Goal: Task Accomplishment & Management: Manage account settings

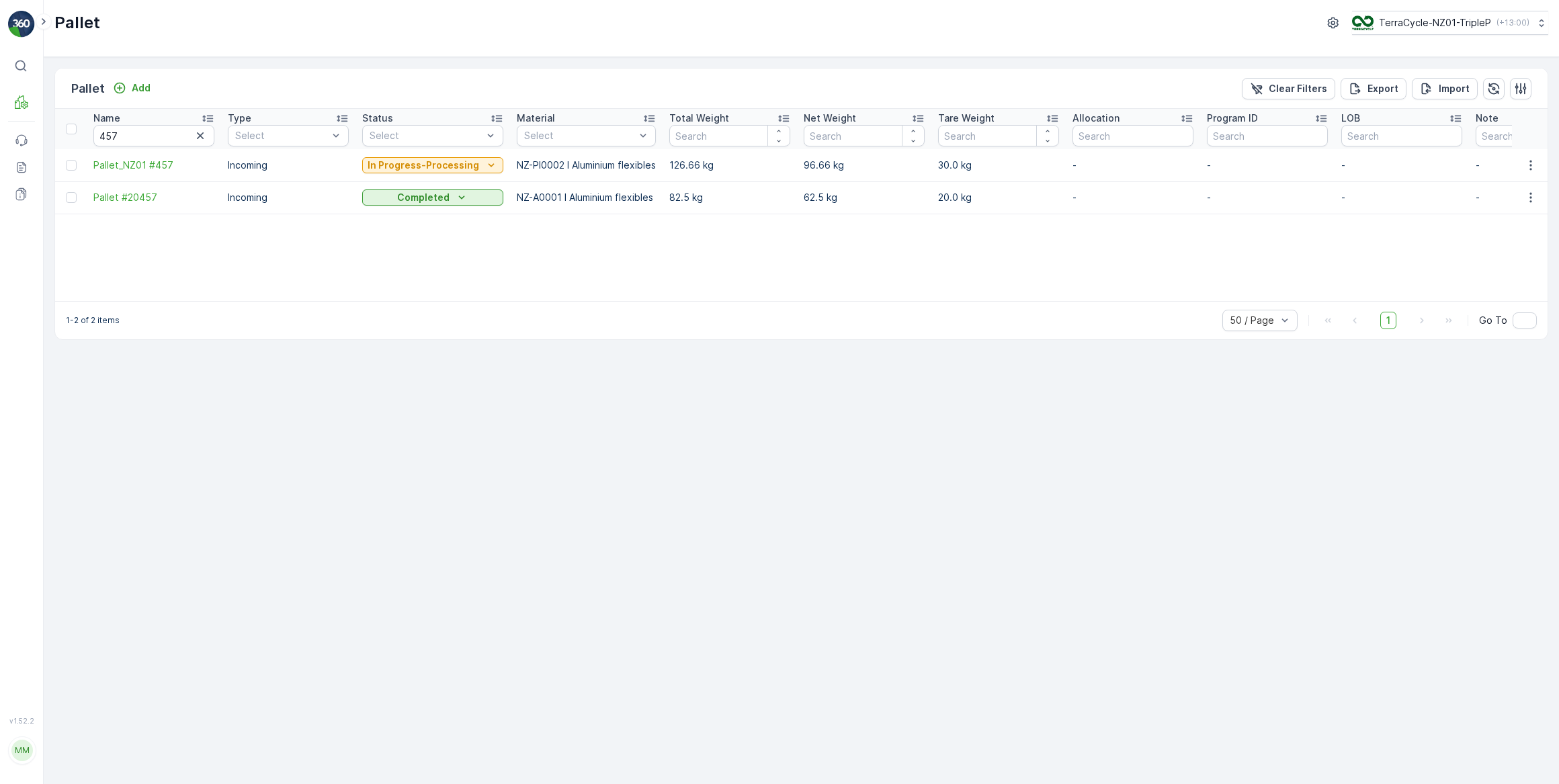
click at [202, 134] on icon "button" at bounding box center [200, 136] width 14 height 14
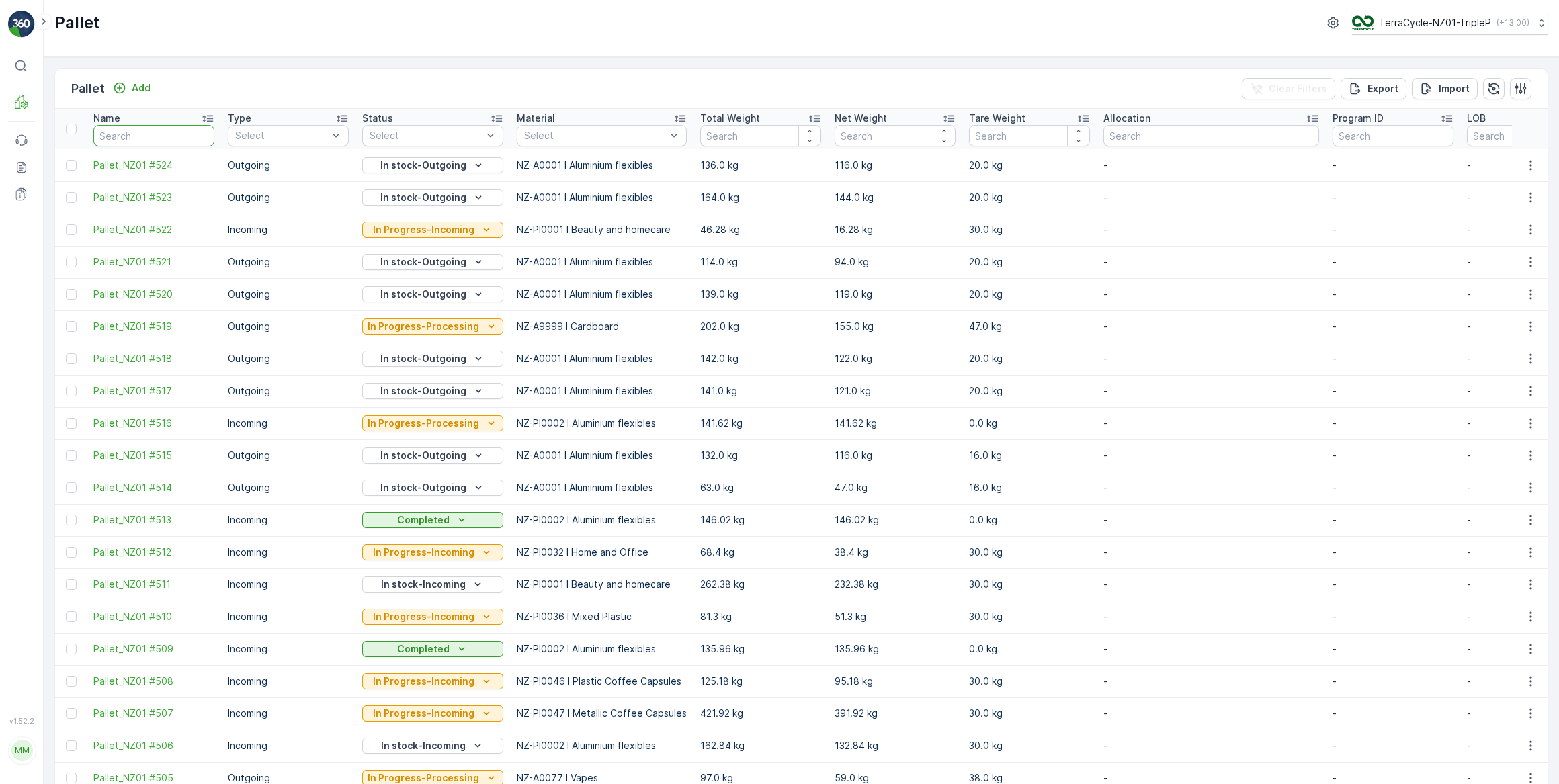
drag, startPoint x: 146, startPoint y: 137, endPoint x: 218, endPoint y: 74, distance: 95.7
click at [148, 134] on input "text" at bounding box center [154, 136] width 121 height 21
type input "002"
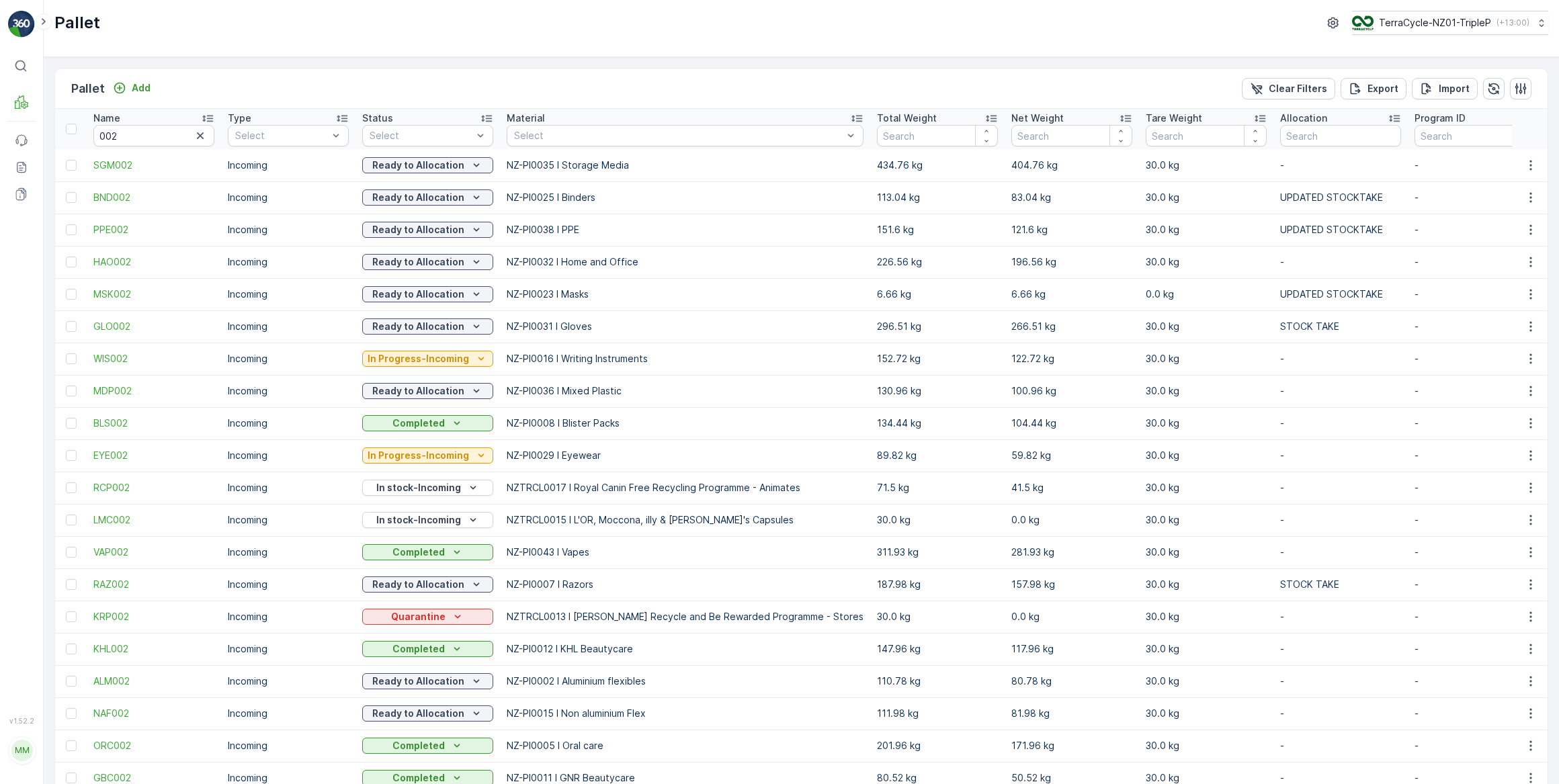
click at [199, 137] on icon "button" at bounding box center [200, 136] width 14 height 14
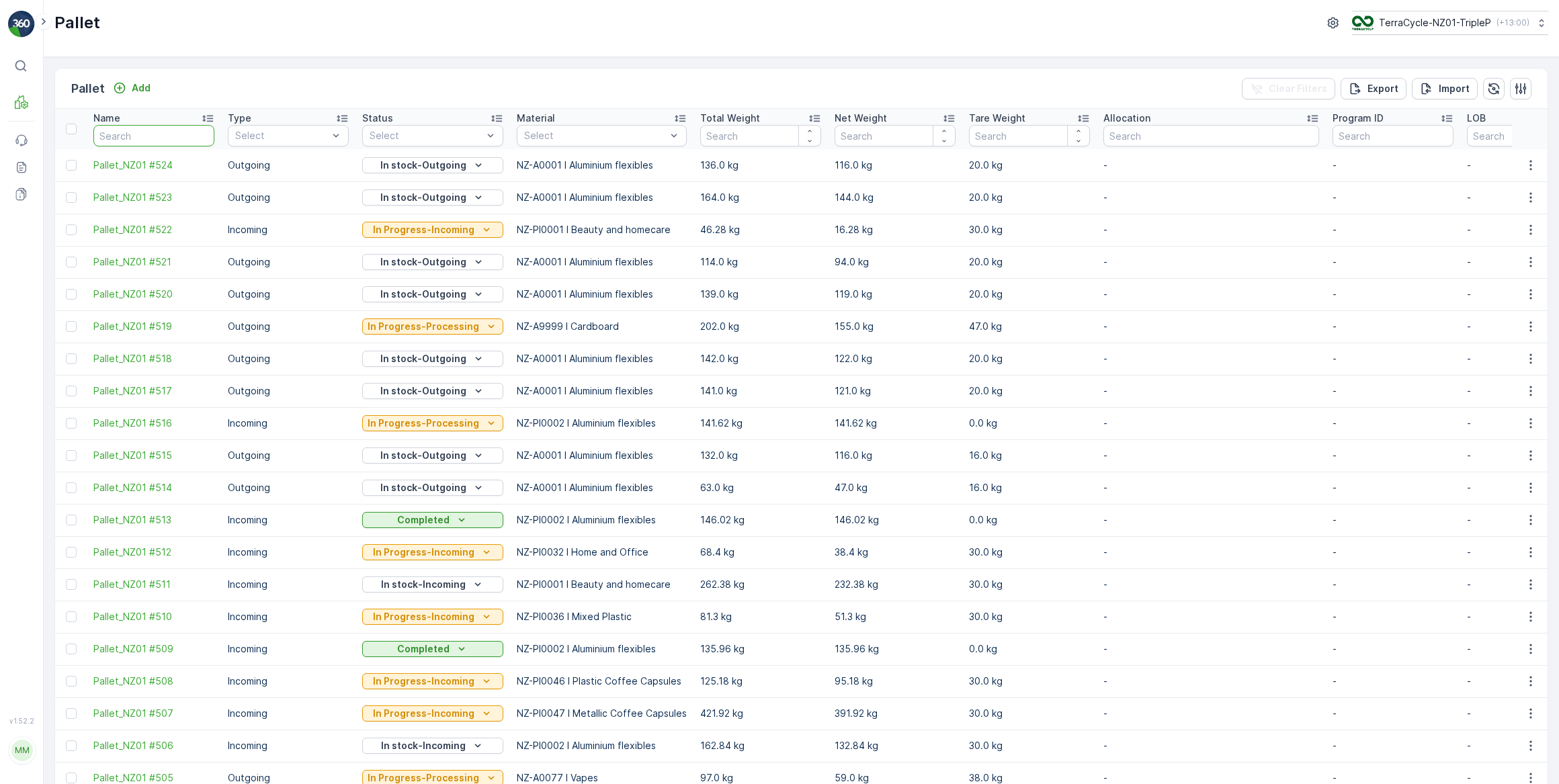
drag, startPoint x: 177, startPoint y: 139, endPoint x: 219, endPoint y: 59, distance: 90.4
click at [177, 137] on input "text" at bounding box center [154, 136] width 121 height 21
type input "462"
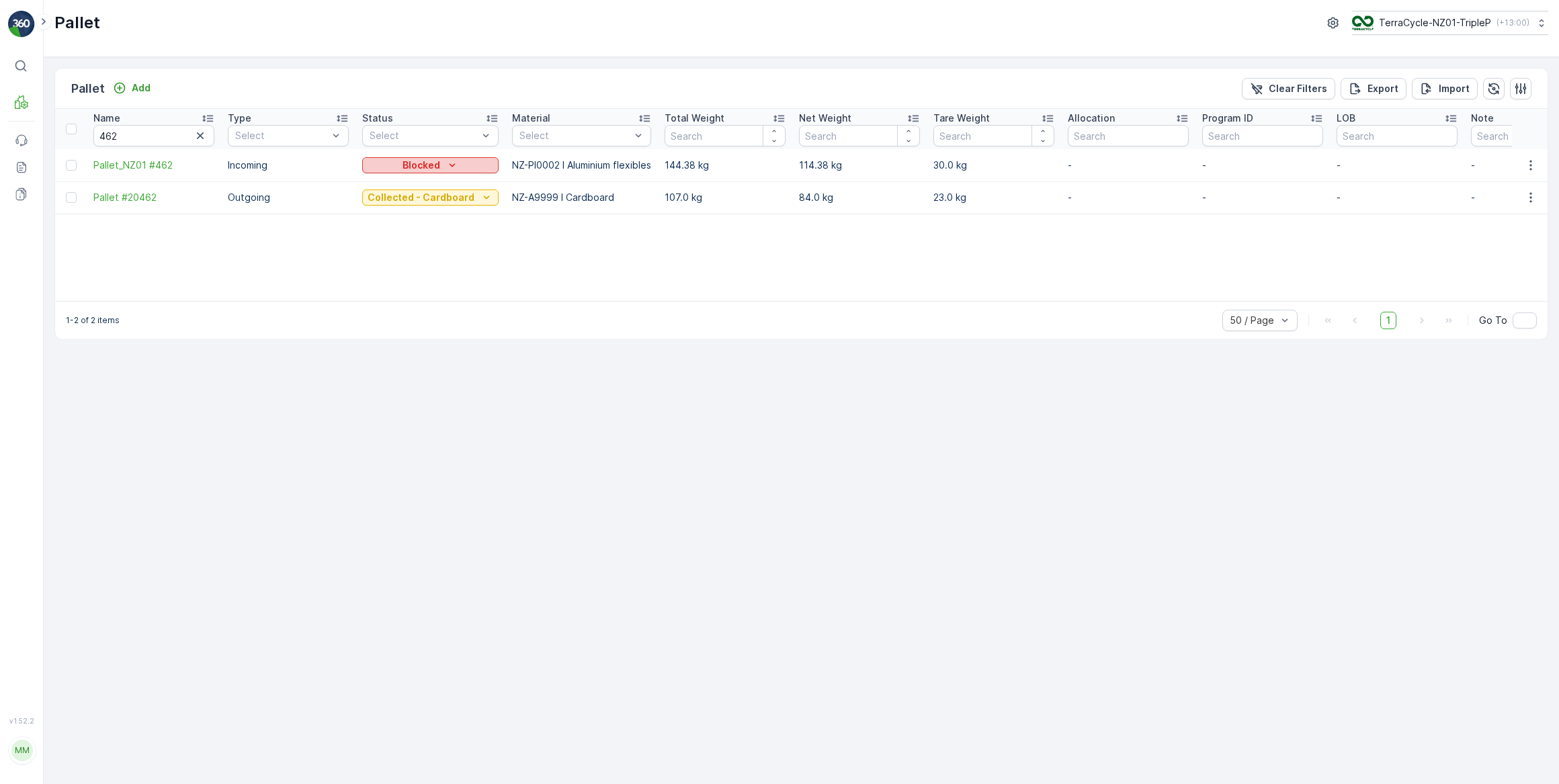
click at [450, 167] on icon "Blocked" at bounding box center [452, 165] width 14 height 14
click at [437, 222] on span "In stock-Incoming" at bounding box center [409, 222] width 78 height 14
click at [447, 166] on p "In stock-Incoming" at bounding box center [421, 165] width 84 height 14
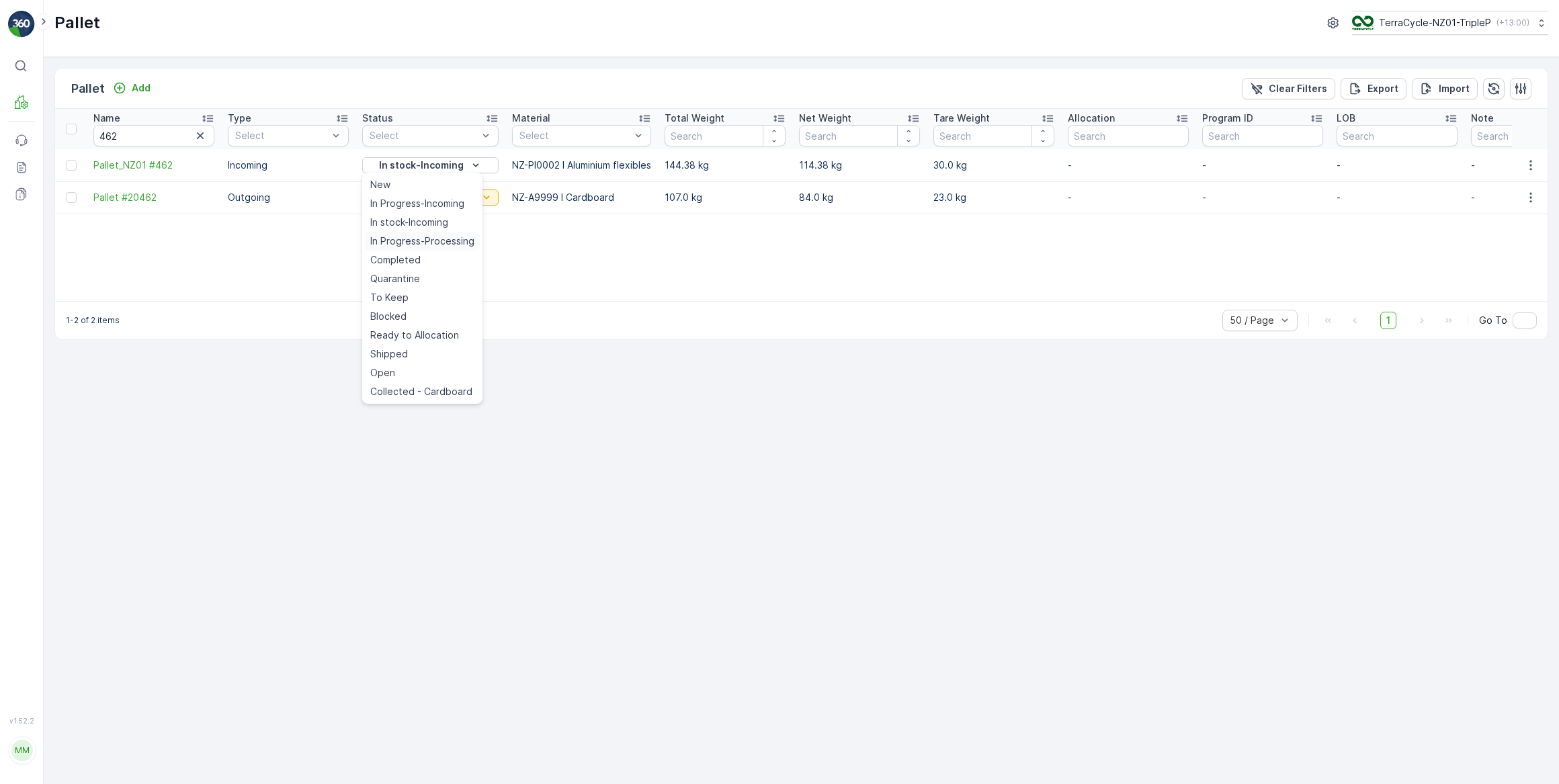
click at [434, 243] on span "In Progress-Processing" at bounding box center [422, 241] width 104 height 14
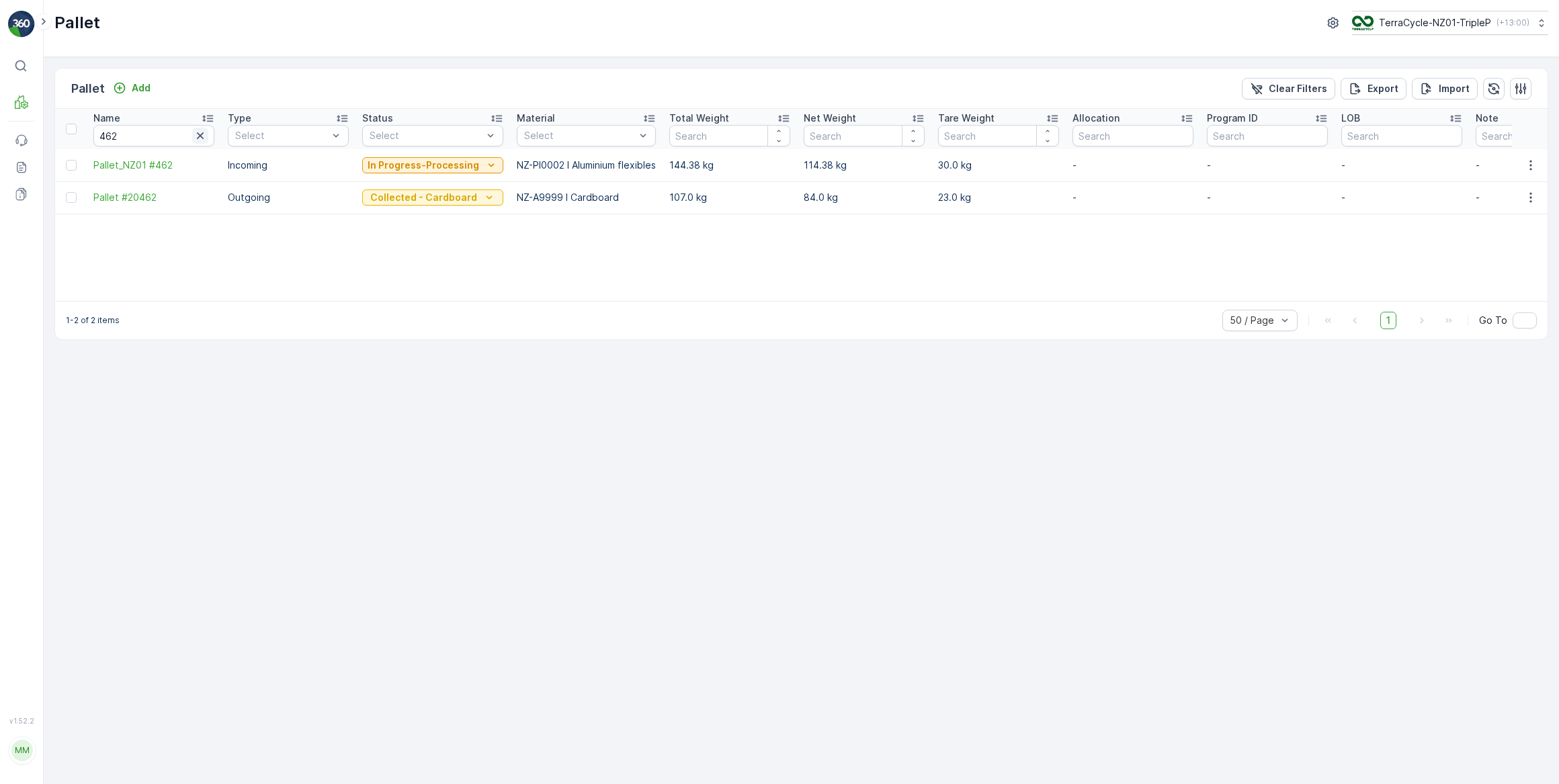
click at [200, 135] on icon "button" at bounding box center [199, 135] width 6 height 6
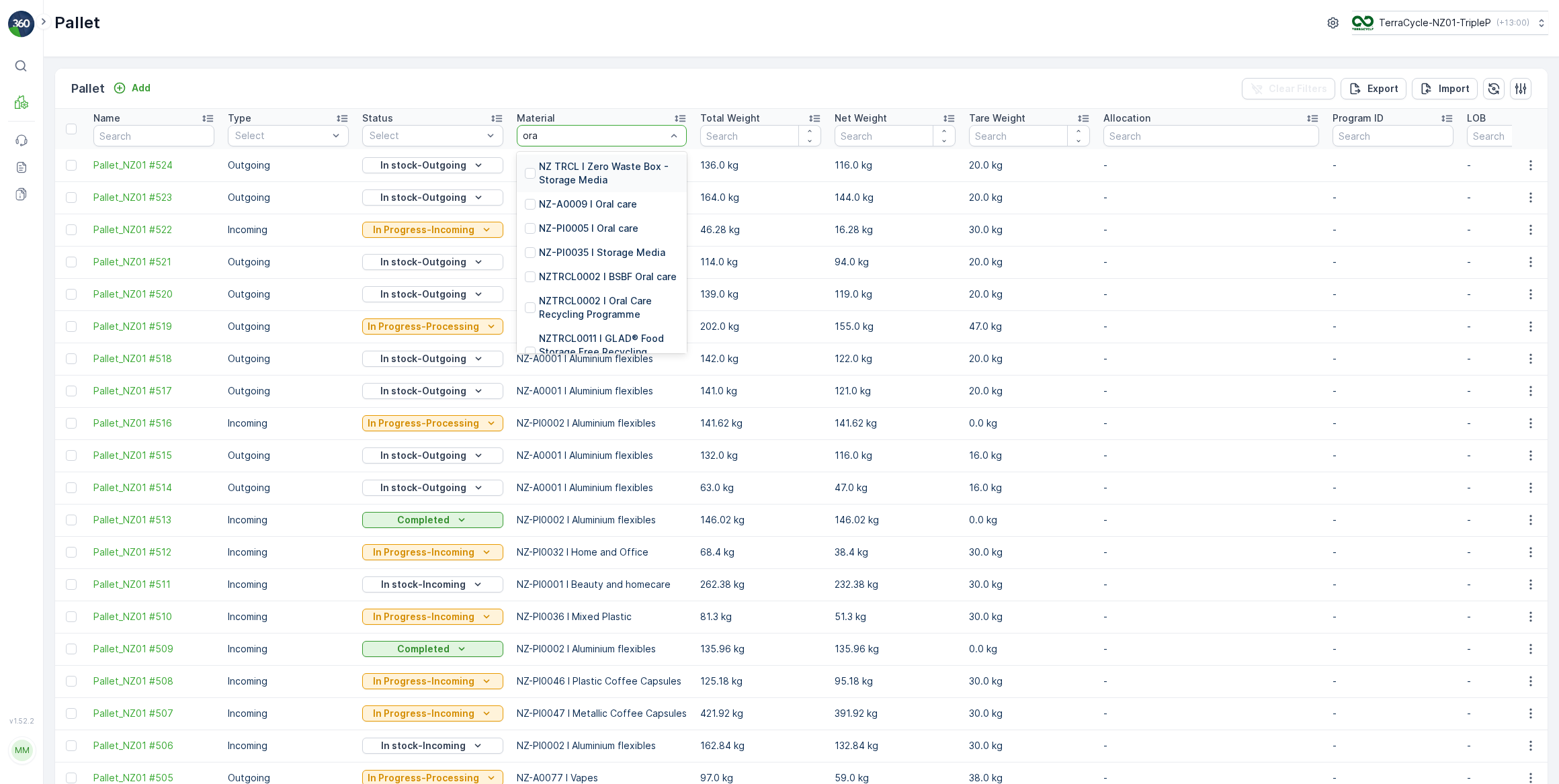
type input "oral"
click at [624, 166] on p "NZ-A0009 I Oral care" at bounding box center [588, 167] width 98 height 14
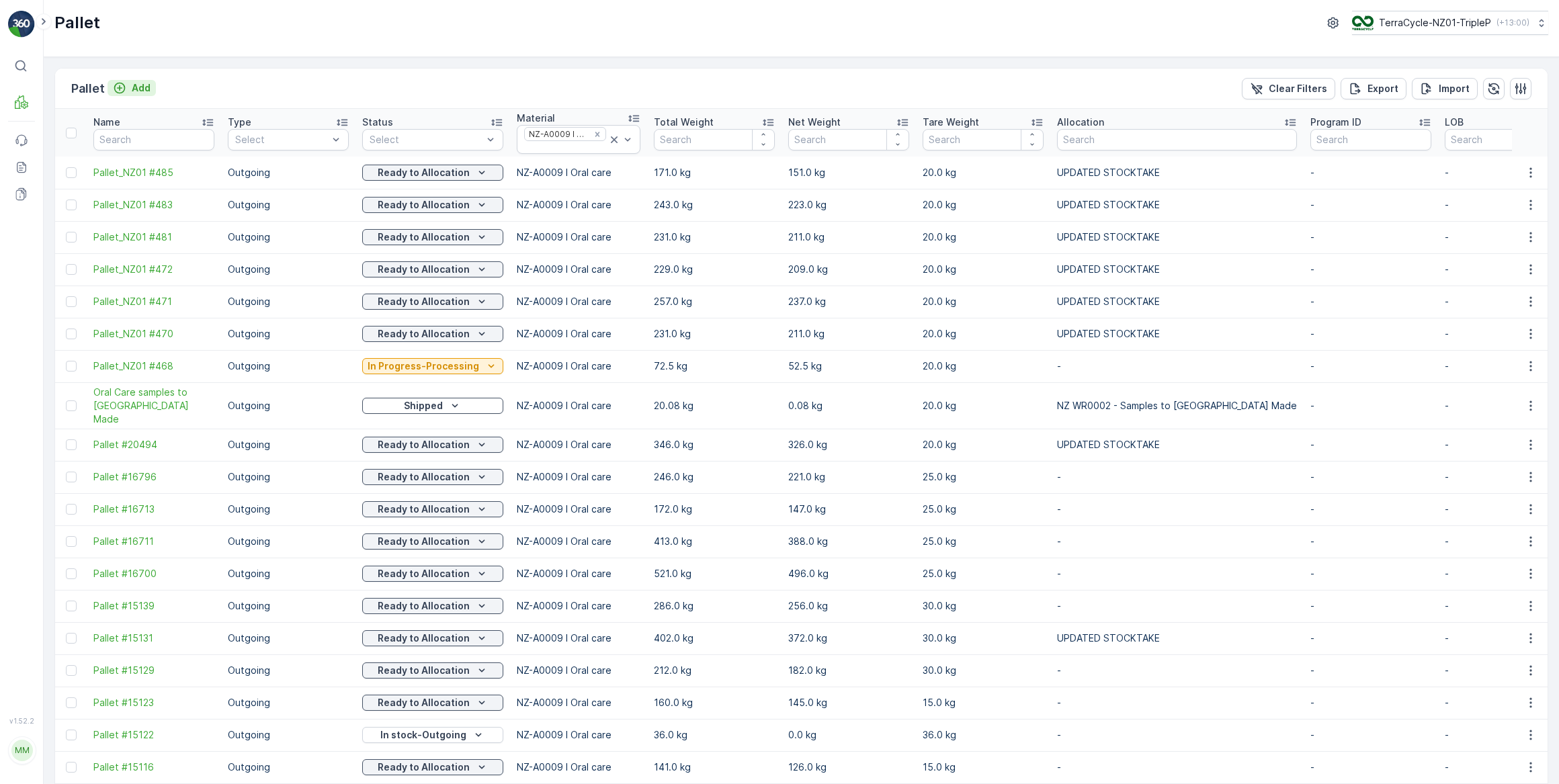
click at [140, 86] on p "Add" at bounding box center [141, 88] width 19 height 14
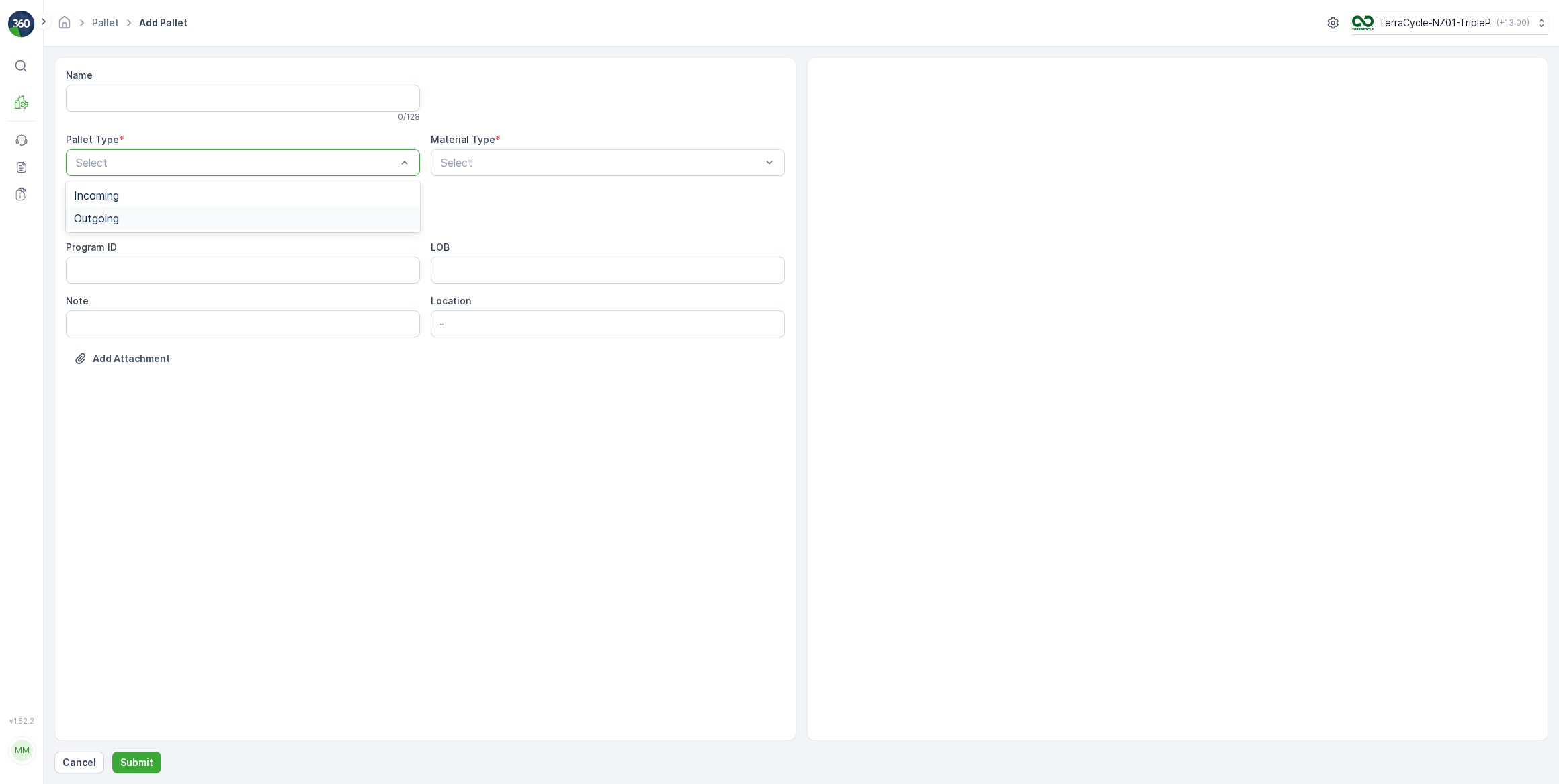
click at [90, 216] on span "Outgoing" at bounding box center [96, 218] width 45 height 12
click at [110, 224] on div "Select" at bounding box center [242, 217] width 354 height 27
drag, startPoint x: 91, startPoint y: 297, endPoint x: 98, endPoint y: 290, distance: 9.9
click at [92, 295] on span "Bale" at bounding box center [84, 294] width 21 height 12
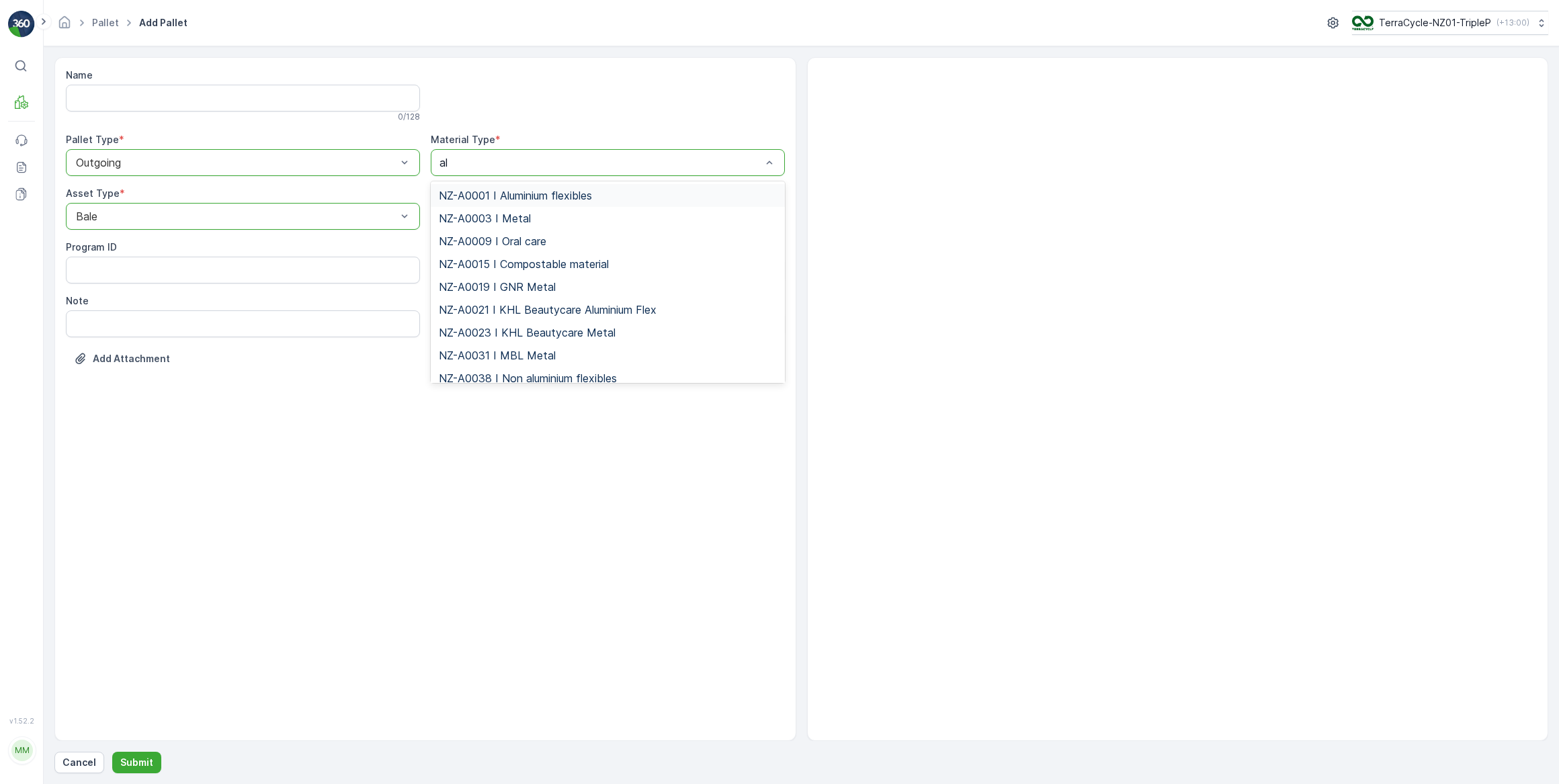
type input "alu"
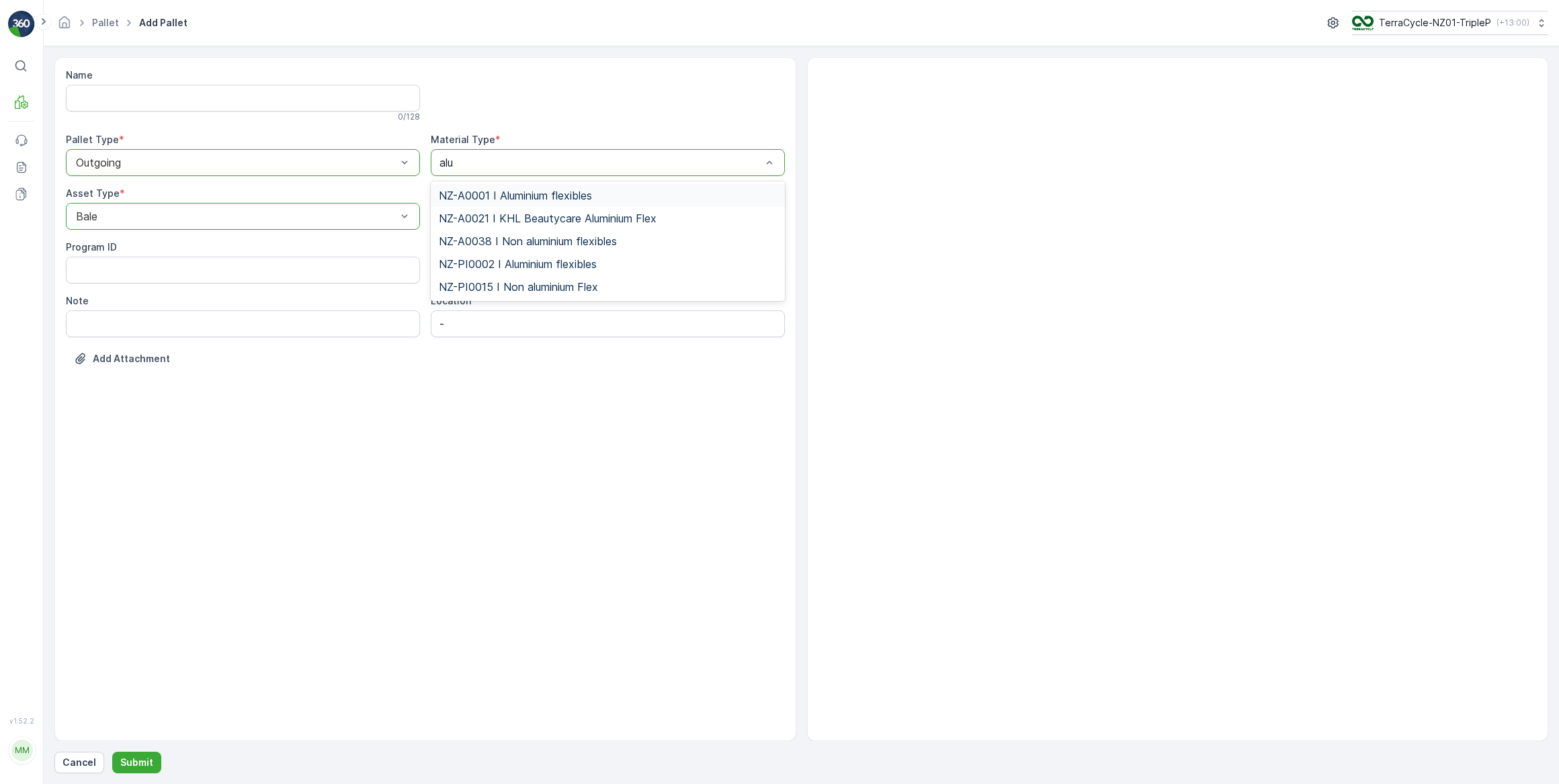
click at [533, 195] on span "NZ-A0001 I Aluminium flexibles" at bounding box center [515, 195] width 153 height 12
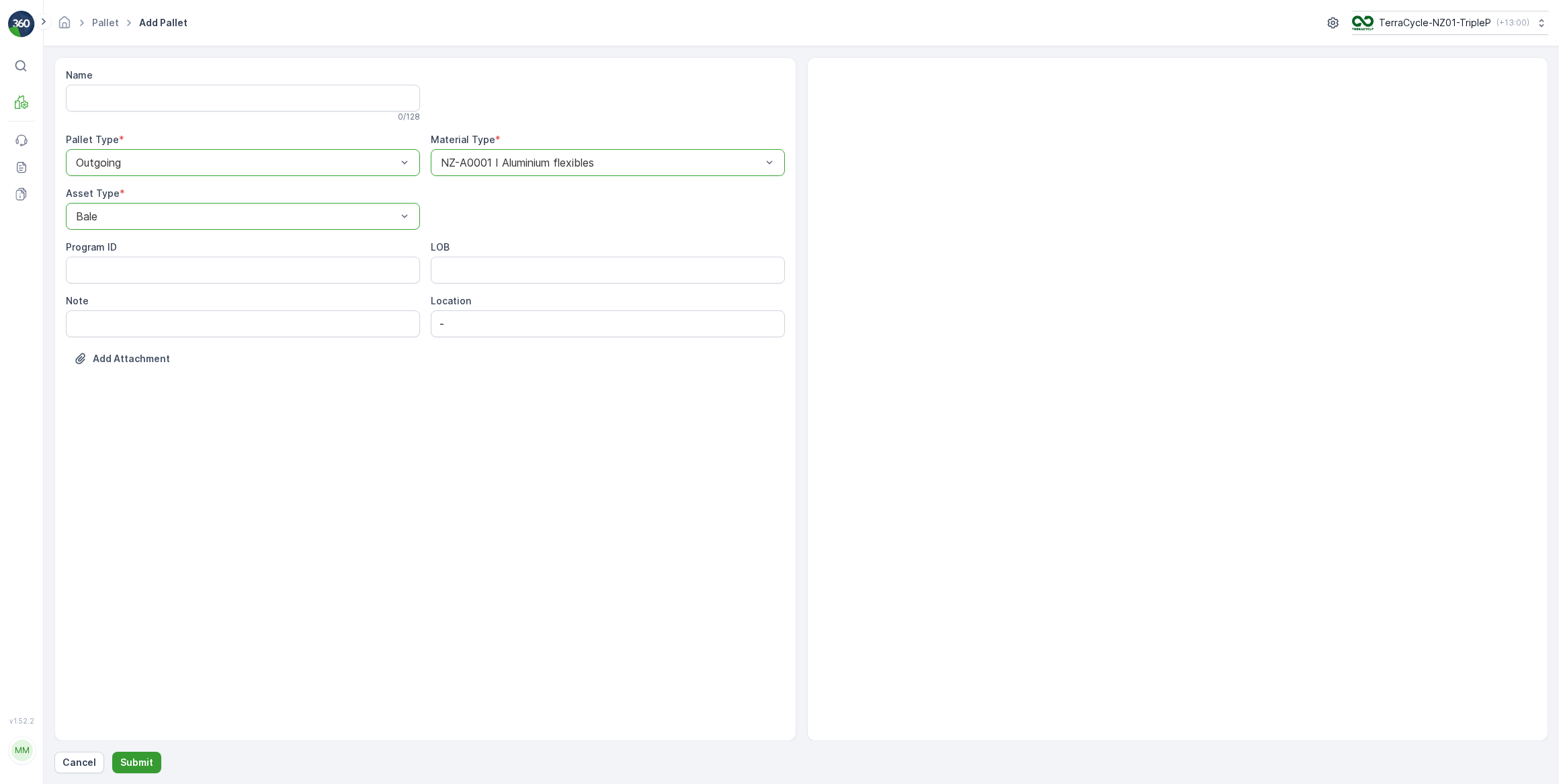
click at [134, 762] on p "Submit" at bounding box center [137, 763] width 33 height 14
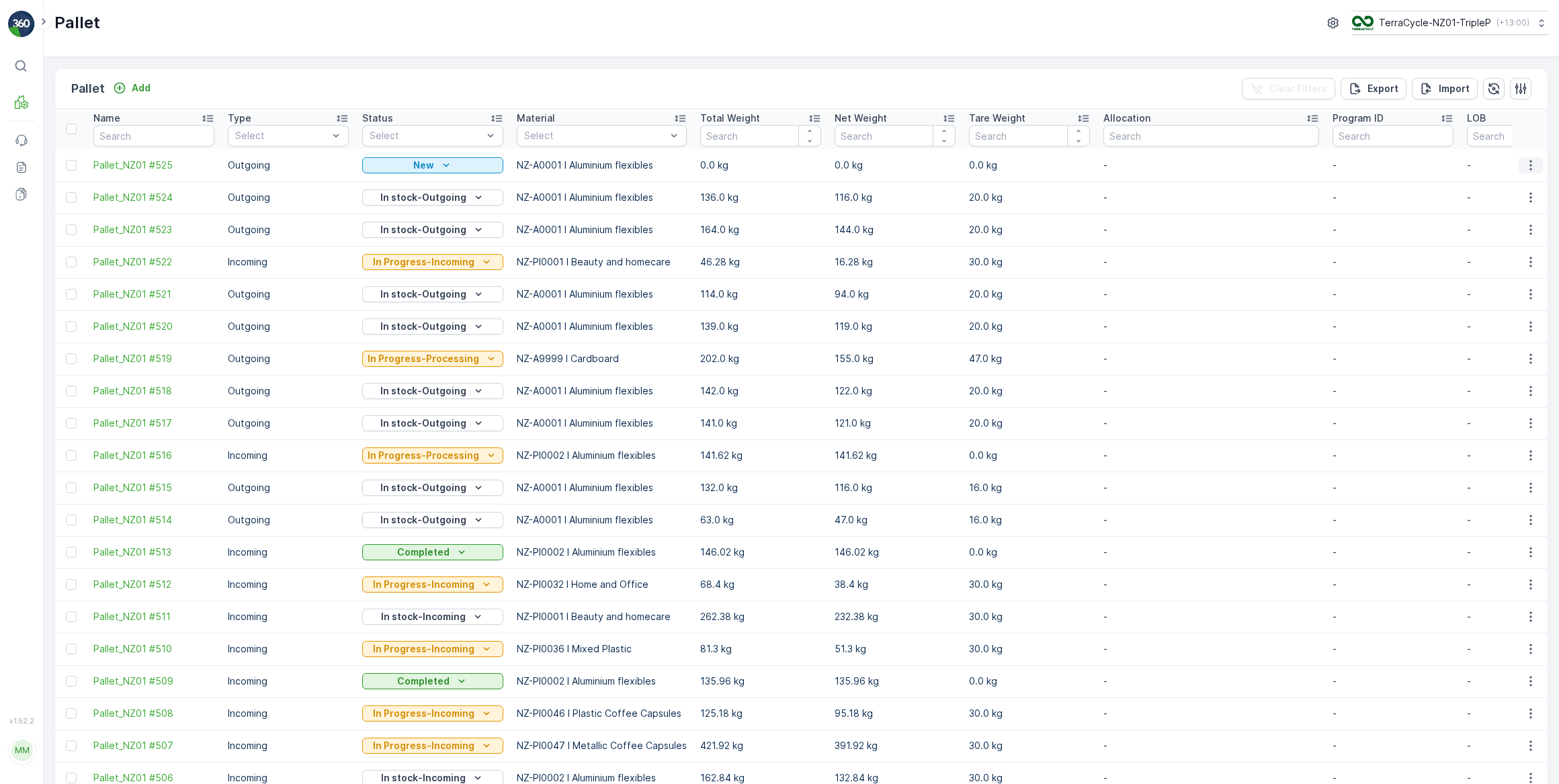
click at [1530, 167] on icon "button" at bounding box center [1530, 165] width 14 height 14
click at [1500, 242] on span "Update Weight" at bounding box center [1510, 241] width 69 height 14
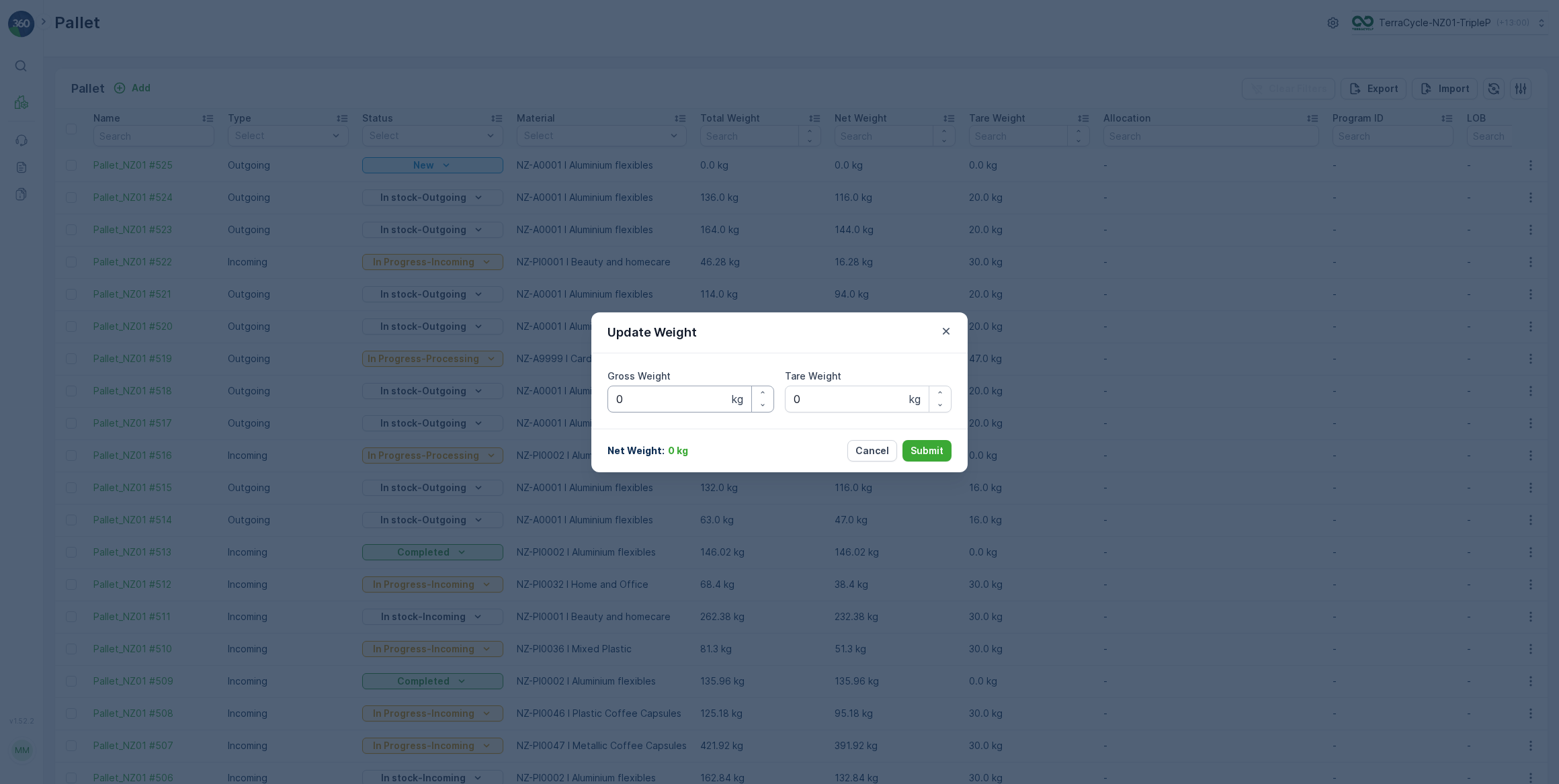
drag, startPoint x: 669, startPoint y: 397, endPoint x: 680, endPoint y: 391, distance: 12.5
click at [674, 397] on Weight "0" at bounding box center [691, 400] width 167 height 27
type Weight "0124"
click at [812, 397] on Weight "0" at bounding box center [868, 400] width 167 height 27
type Weight "020"
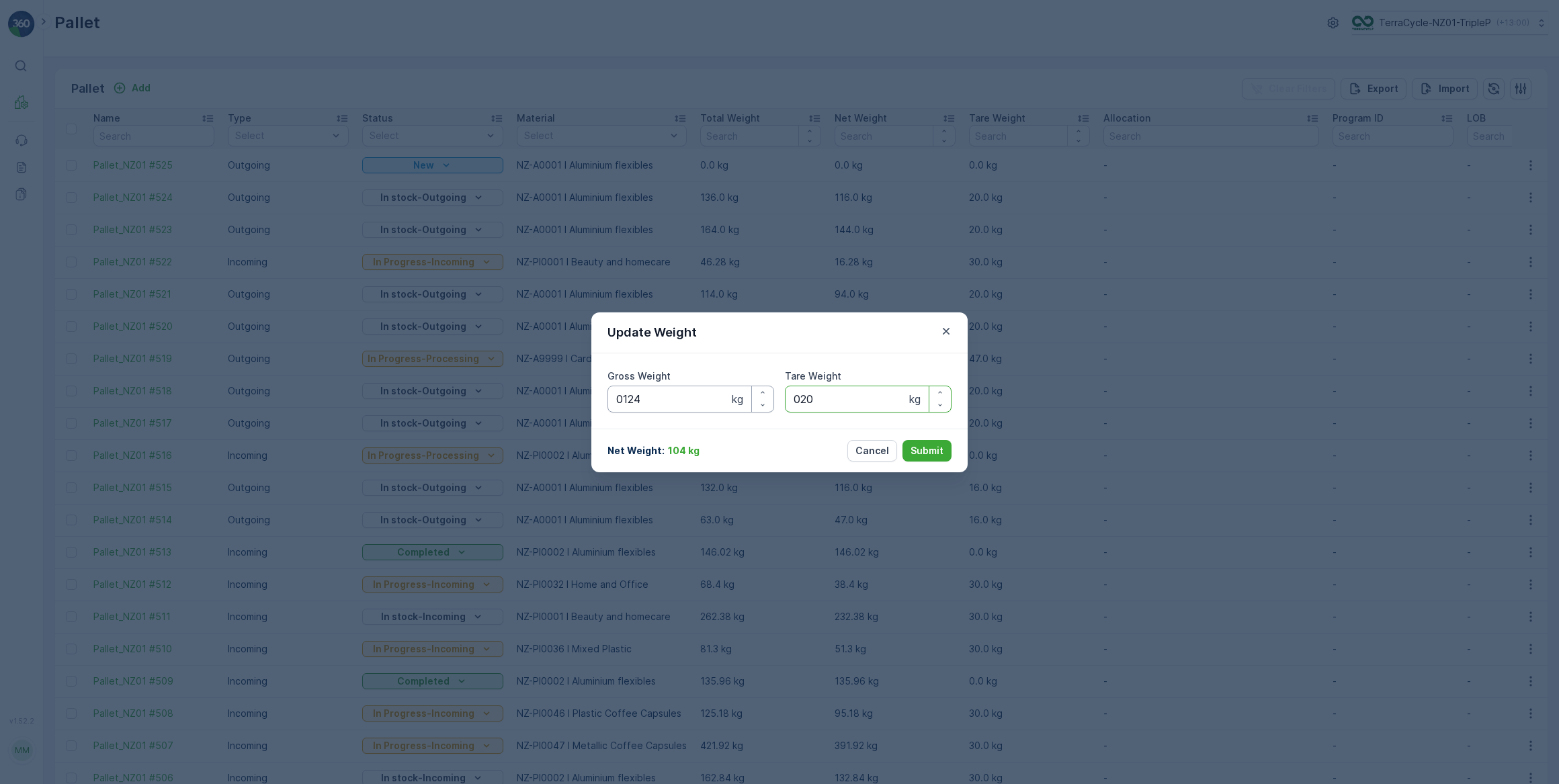
click at [681, 400] on Weight "0124" at bounding box center [691, 400] width 167 height 27
type Weight "0125"
click at [931, 447] on p "Submit" at bounding box center [927, 450] width 33 height 14
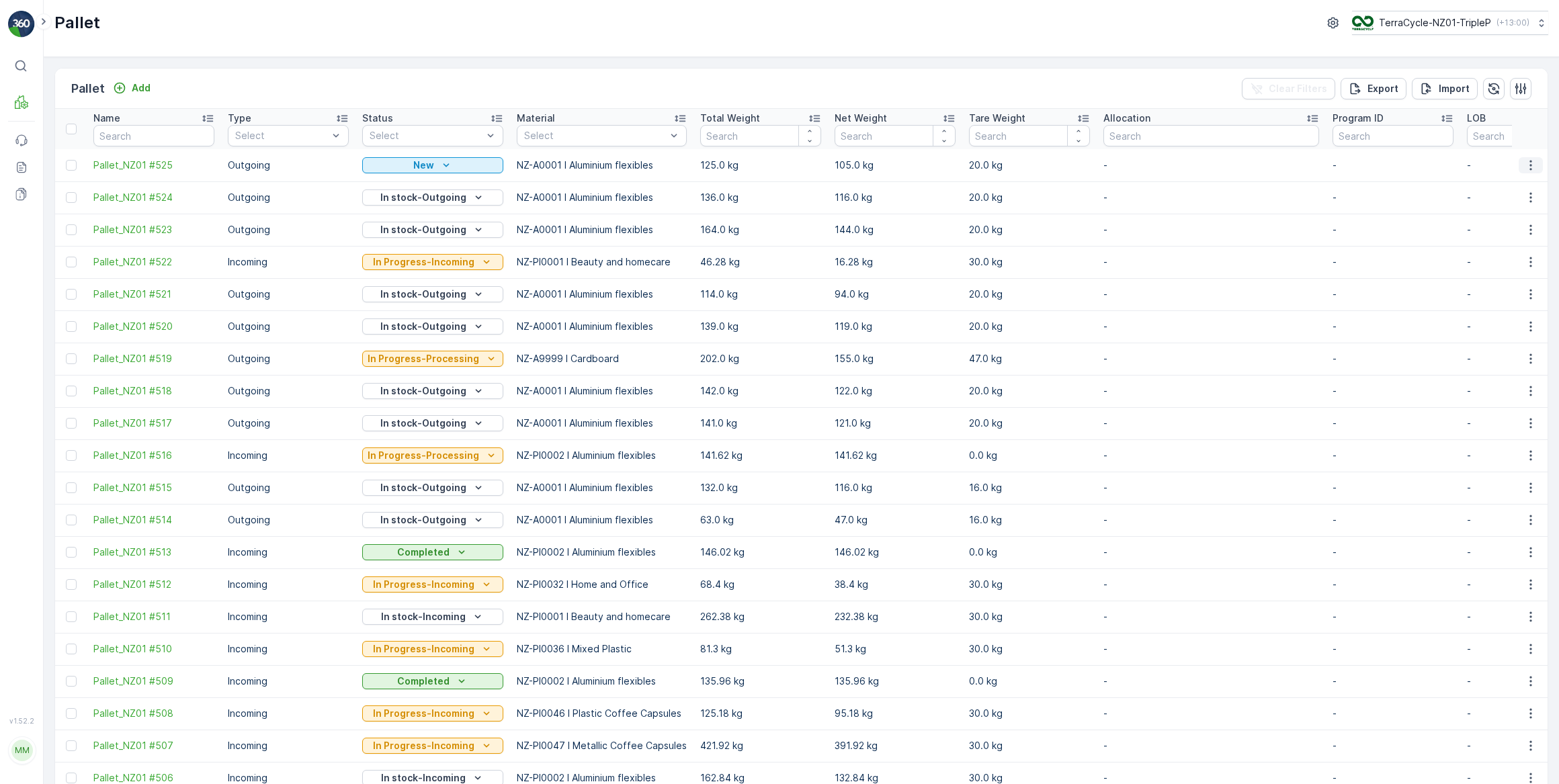
click at [1526, 164] on icon "button" at bounding box center [1530, 165] width 14 height 14
click at [1493, 259] on span "Print QR" at bounding box center [1495, 259] width 37 height 14
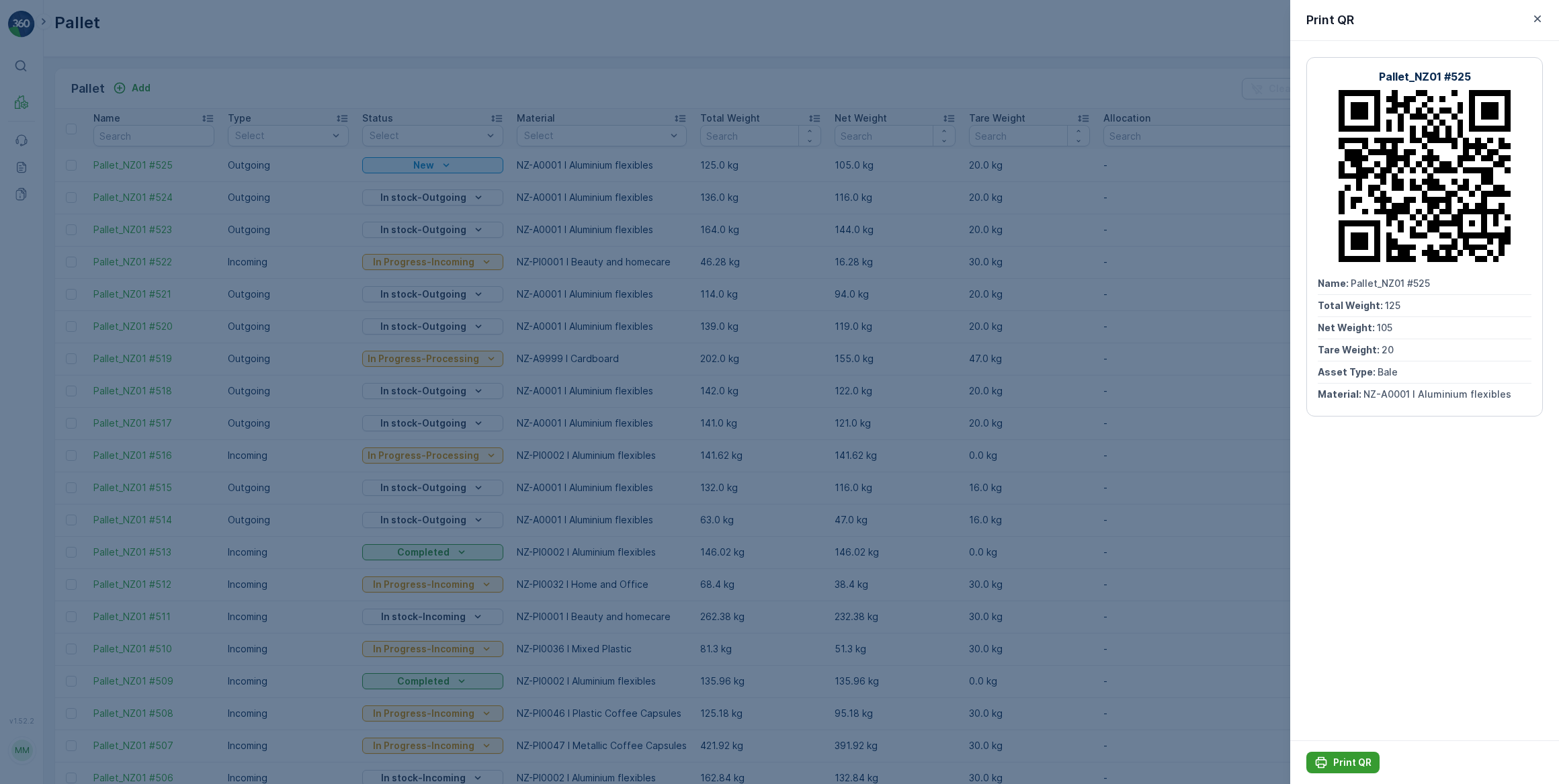
click at [1354, 760] on p "Print QR" at bounding box center [1352, 763] width 39 height 14
click at [1539, 19] on icon "button" at bounding box center [1538, 19] width 14 height 14
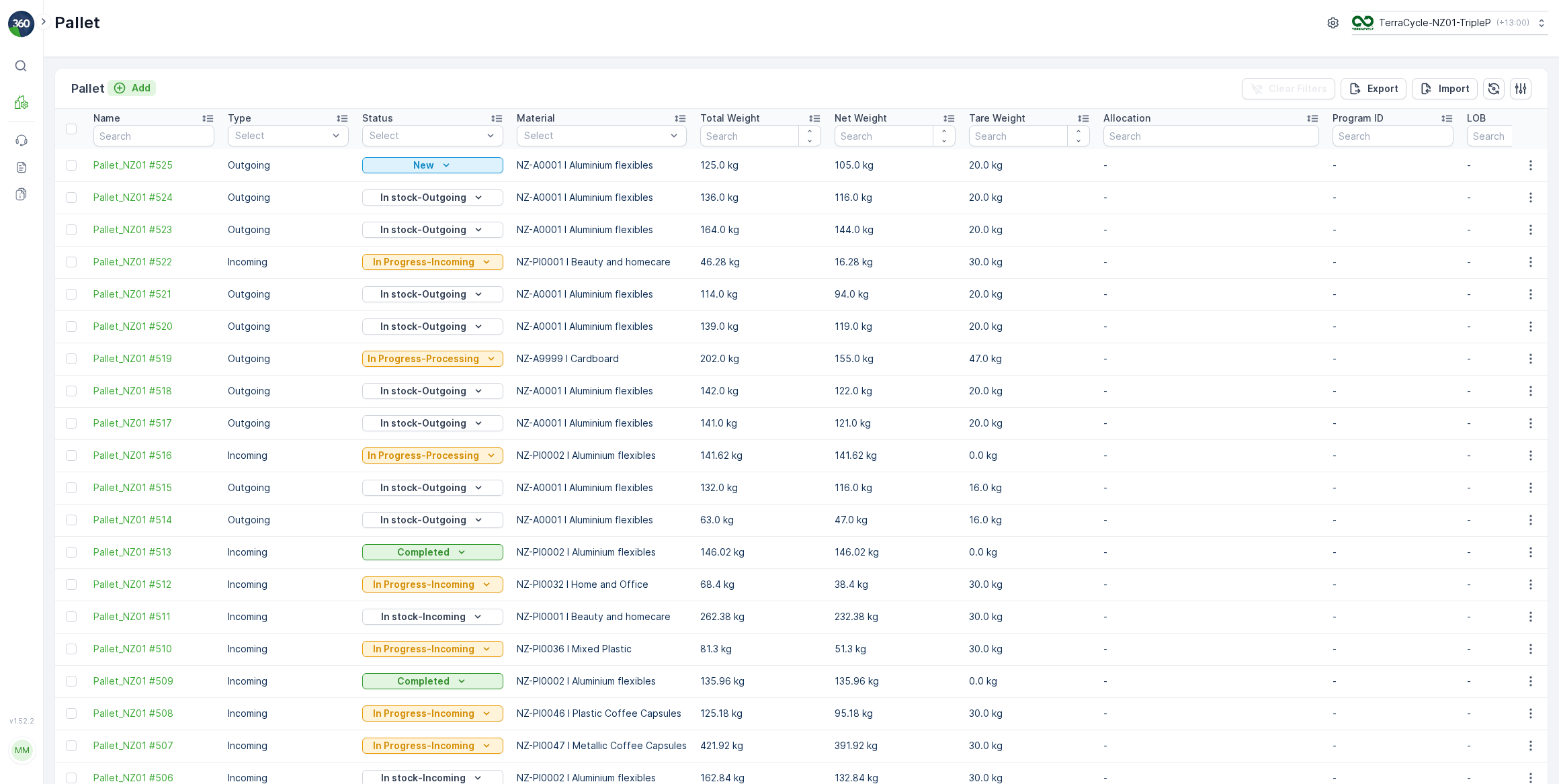
click at [147, 87] on p "Add" at bounding box center [141, 88] width 19 height 14
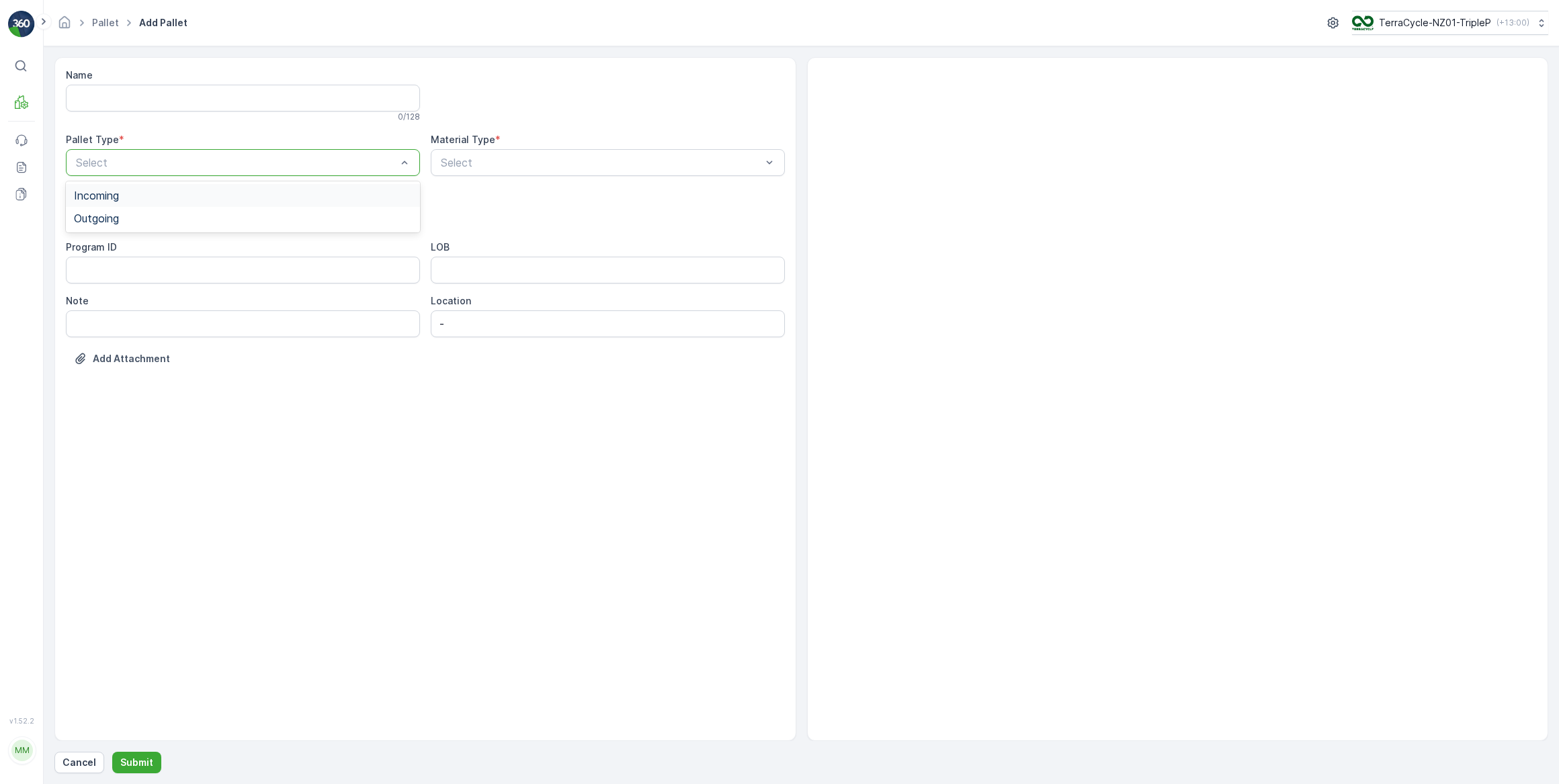
click at [114, 198] on span "Incoming" at bounding box center [96, 195] width 45 height 12
click at [87, 317] on span "Pallet" at bounding box center [87, 317] width 28 height 12
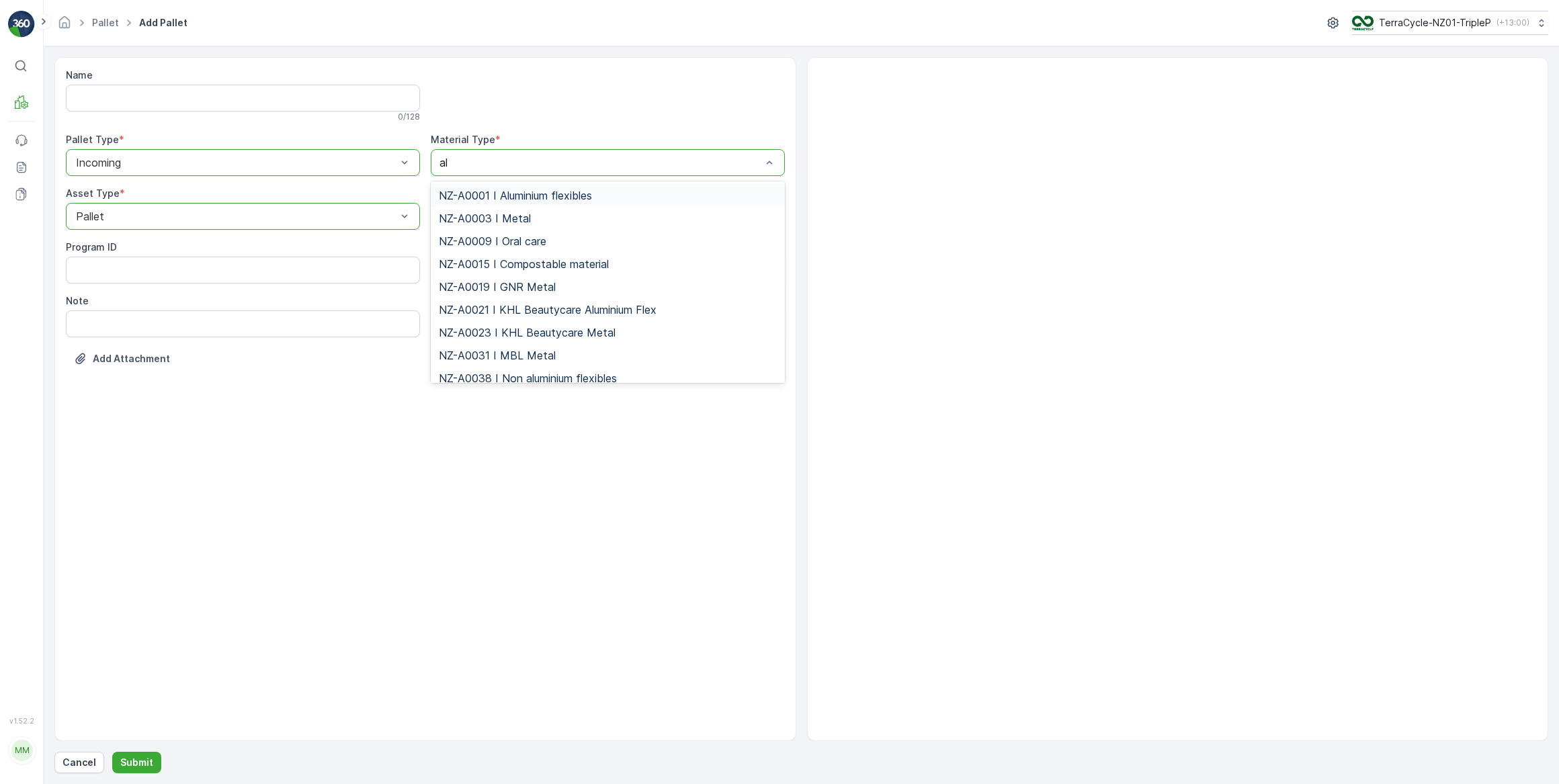
type input "alu"
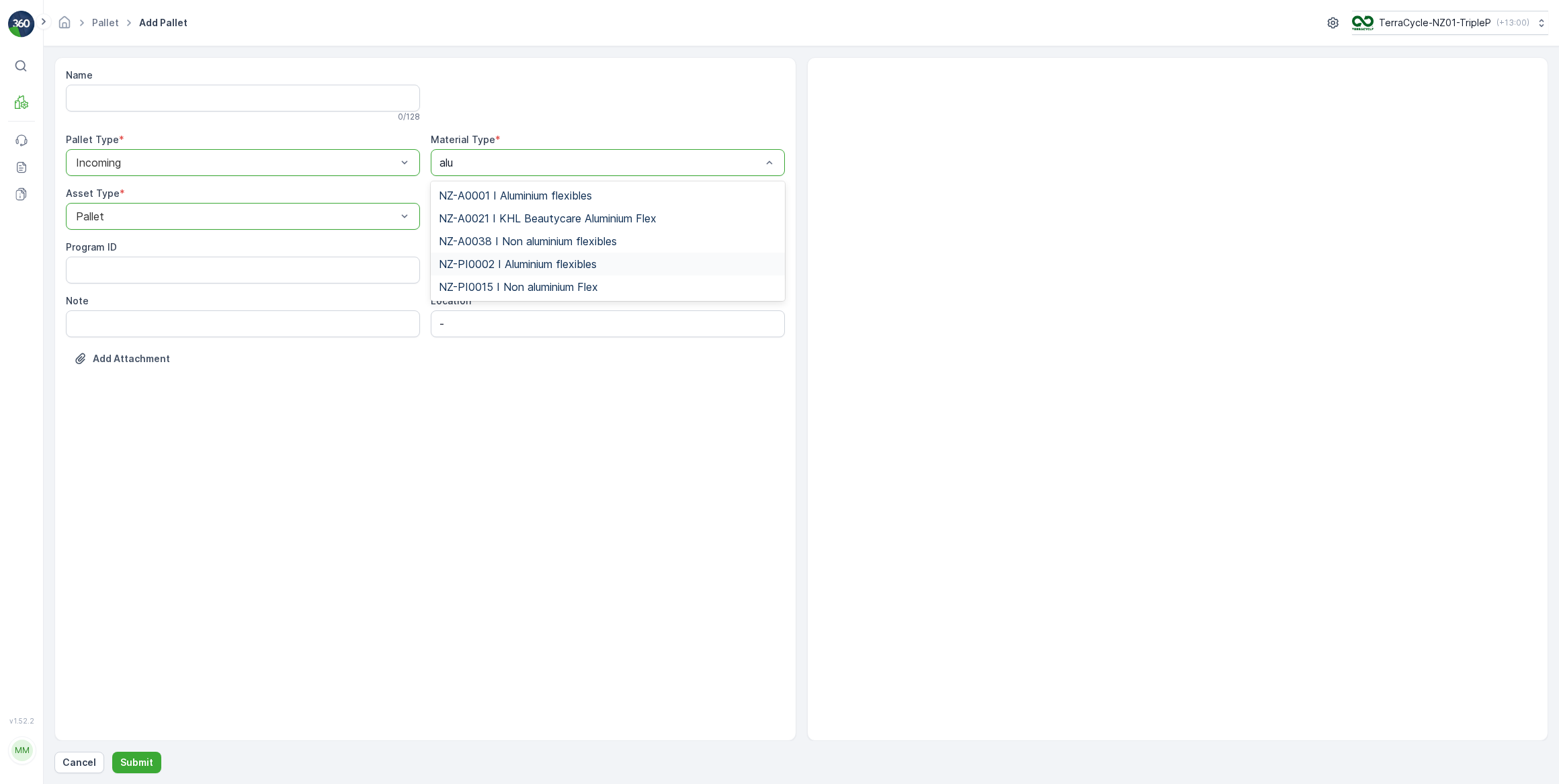
click at [538, 264] on span "NZ-PI0002 I Aluminium flexibles" at bounding box center [518, 264] width 158 height 12
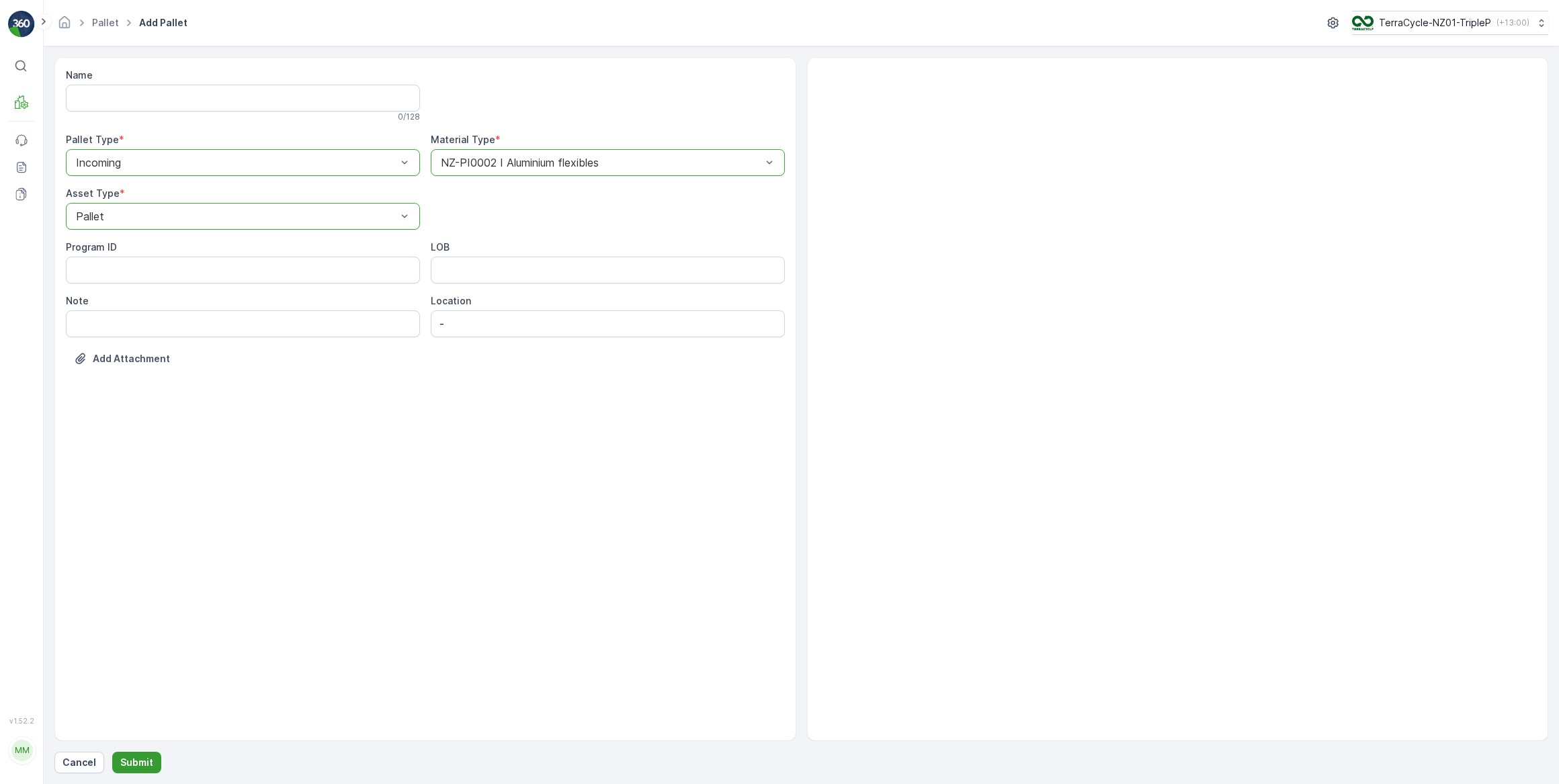
click at [137, 760] on p "Submit" at bounding box center [137, 763] width 33 height 14
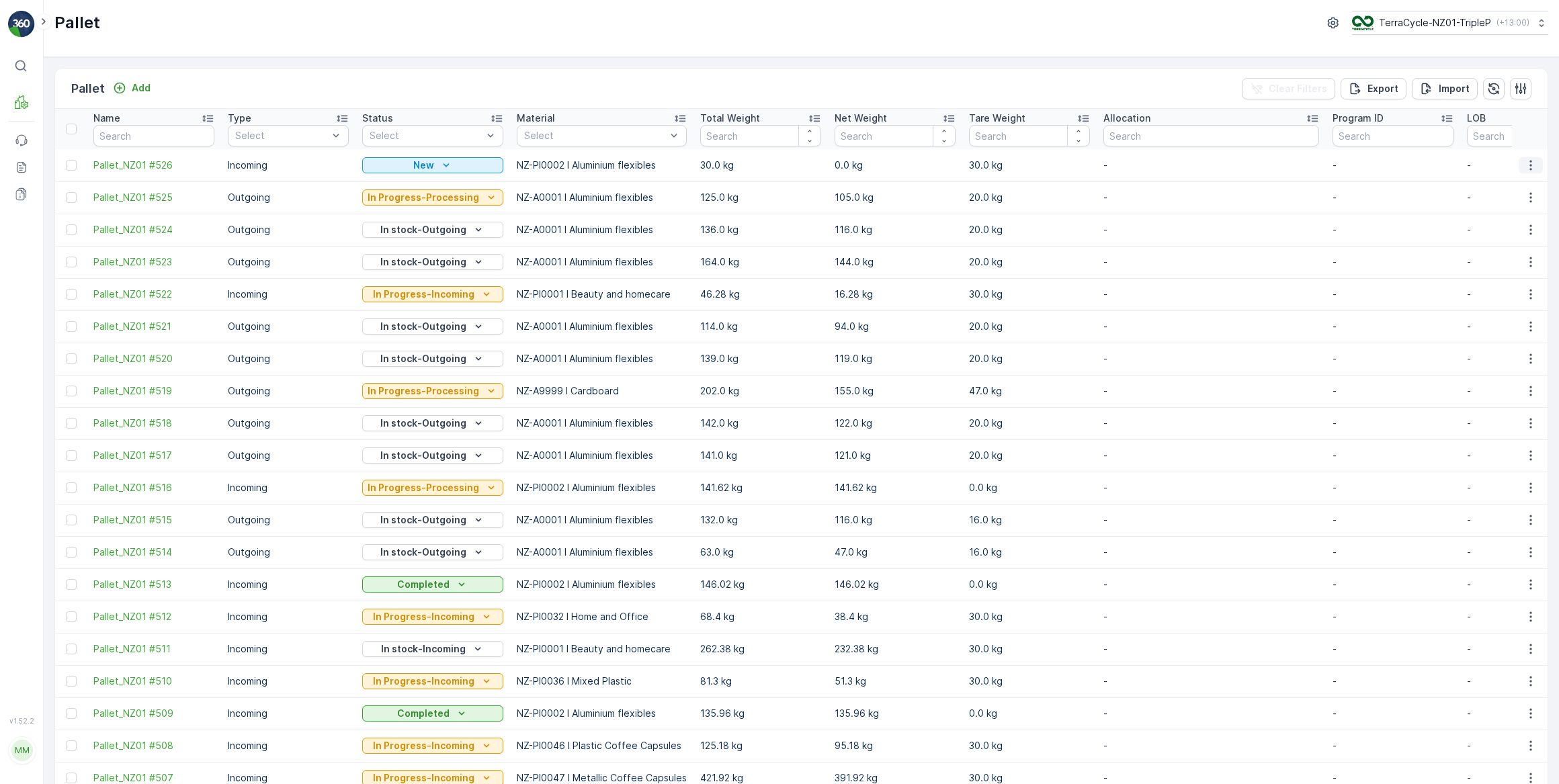
click at [1530, 164] on icon "button" at bounding box center [1530, 165] width 2 height 10
click at [1500, 260] on span "Print QR" at bounding box center [1495, 259] width 37 height 14
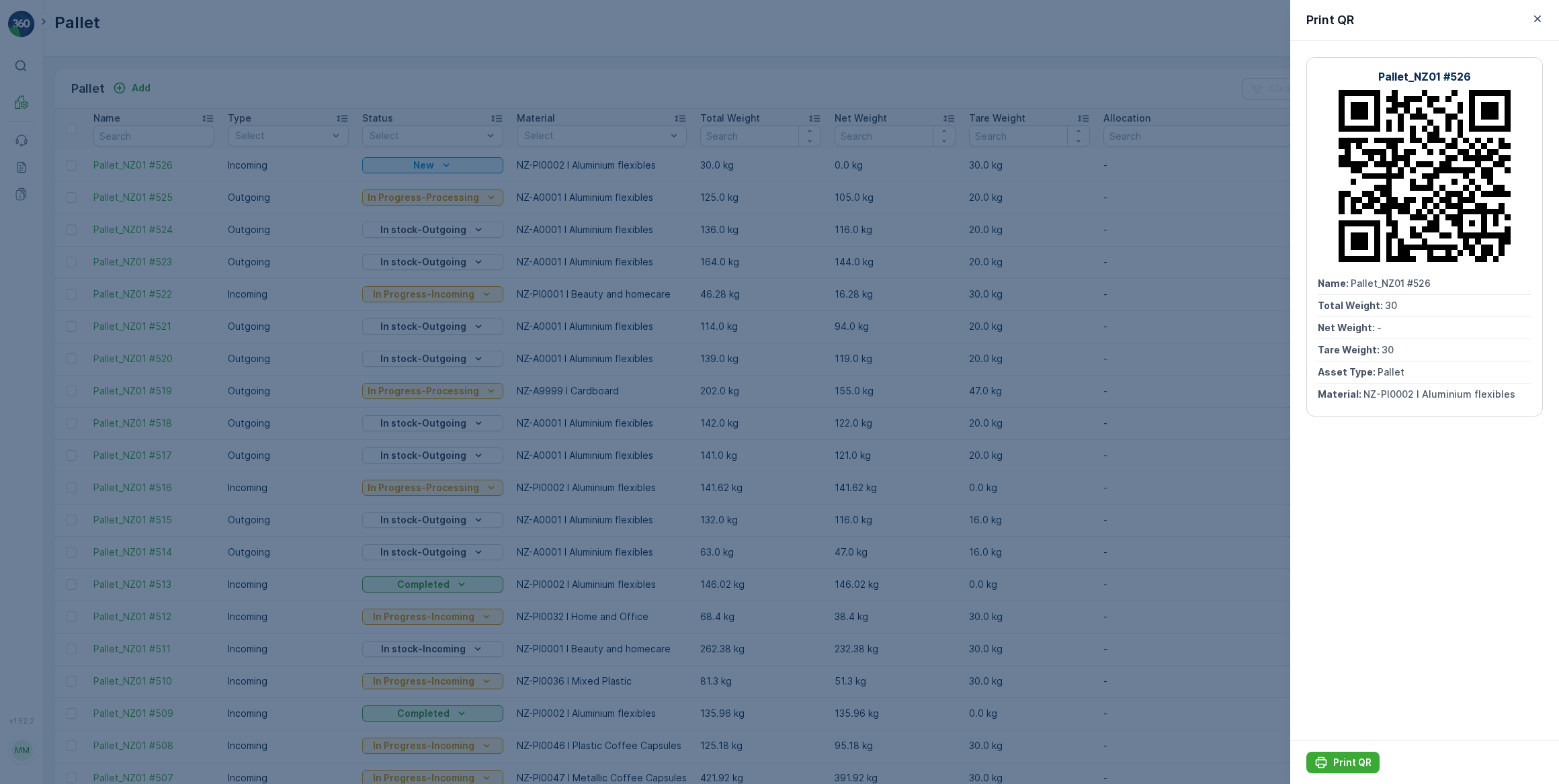
click at [1538, 19] on icon "button" at bounding box center [1538, 19] width 6 height 6
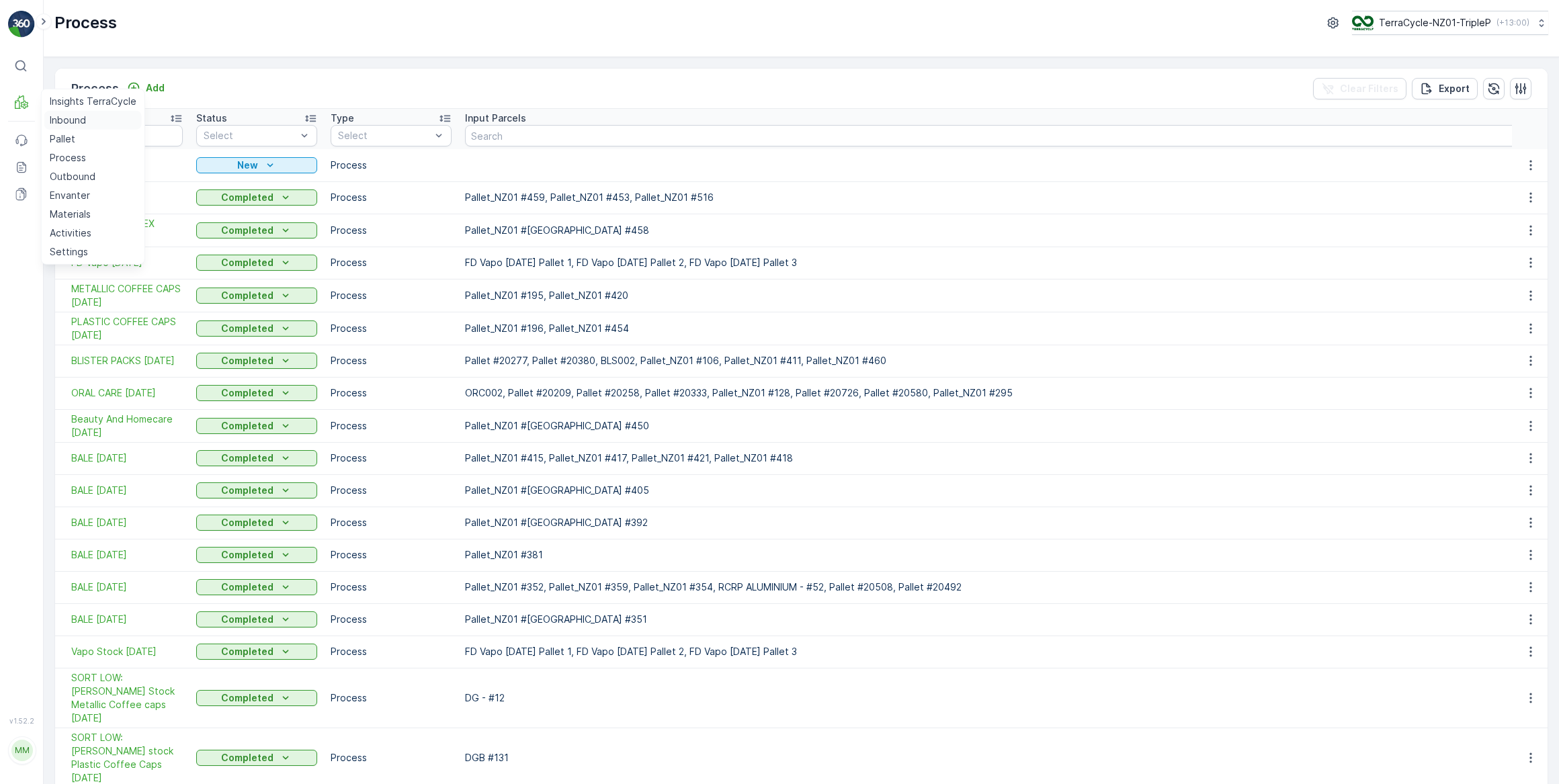
click at [67, 121] on p "Inbound" at bounding box center [68, 120] width 36 height 14
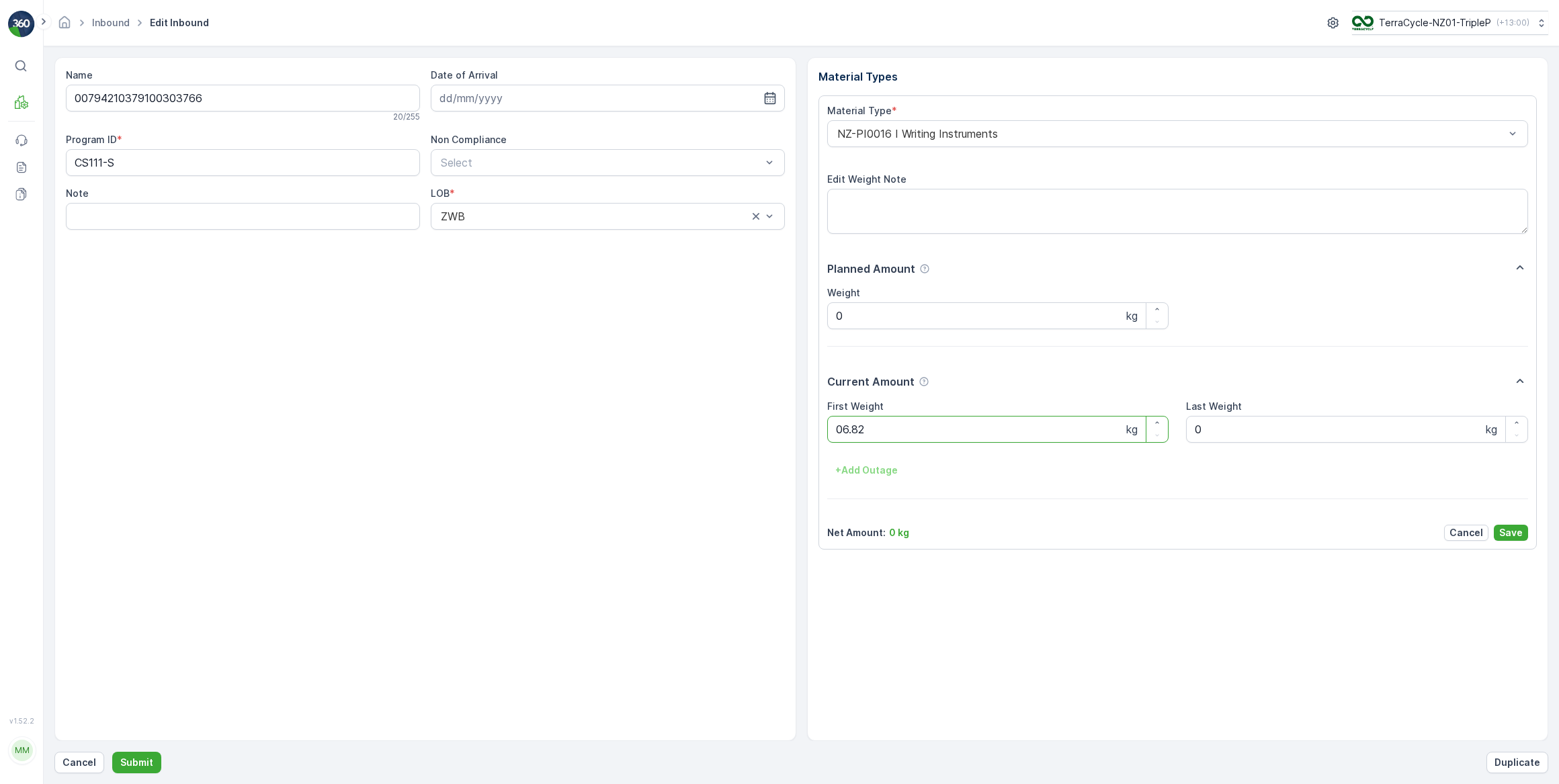
click at [112, 752] on button "Submit" at bounding box center [137, 763] width 49 height 21
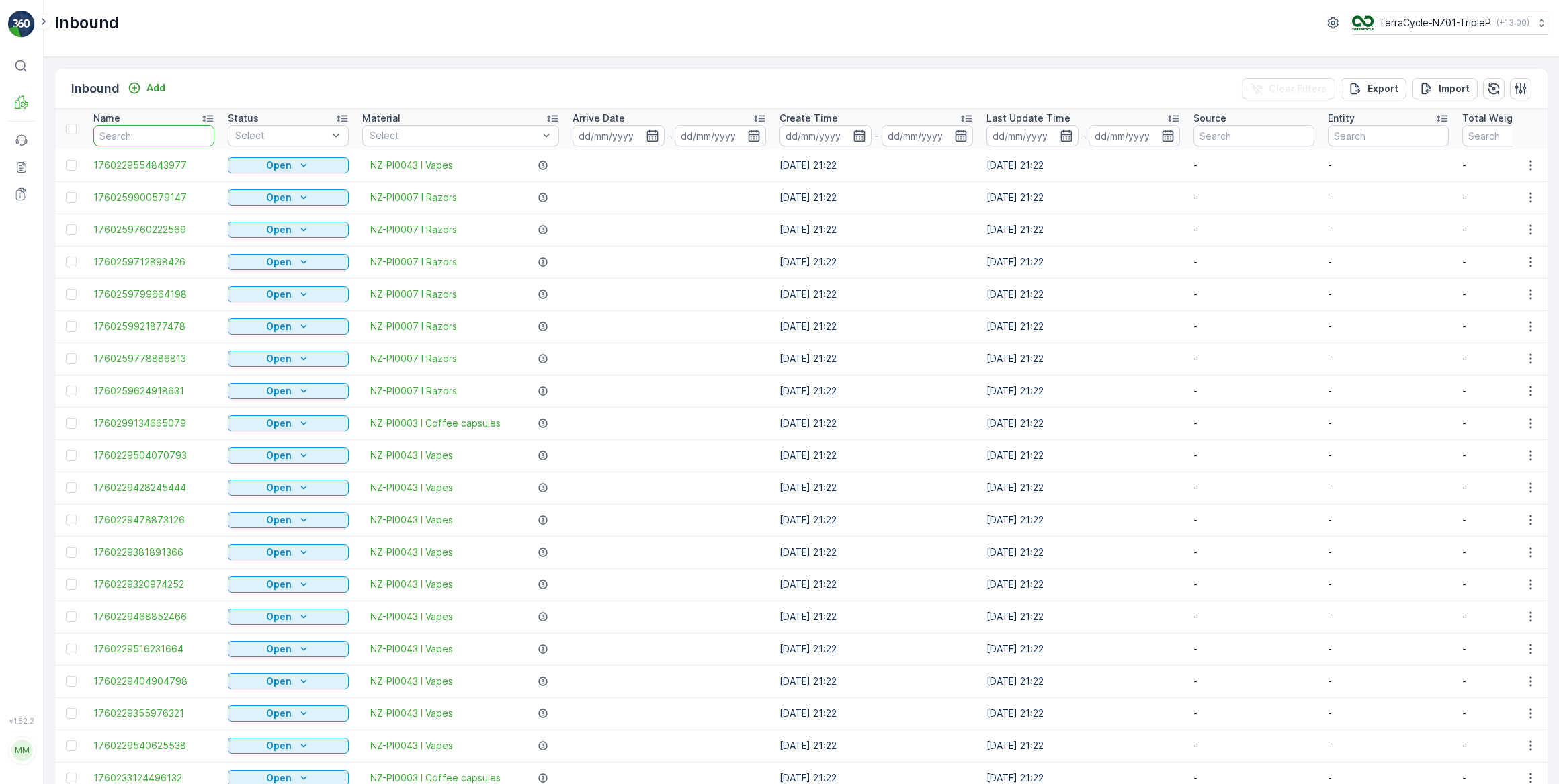
click at [141, 134] on input "text" at bounding box center [154, 136] width 121 height 21
type input "303766"
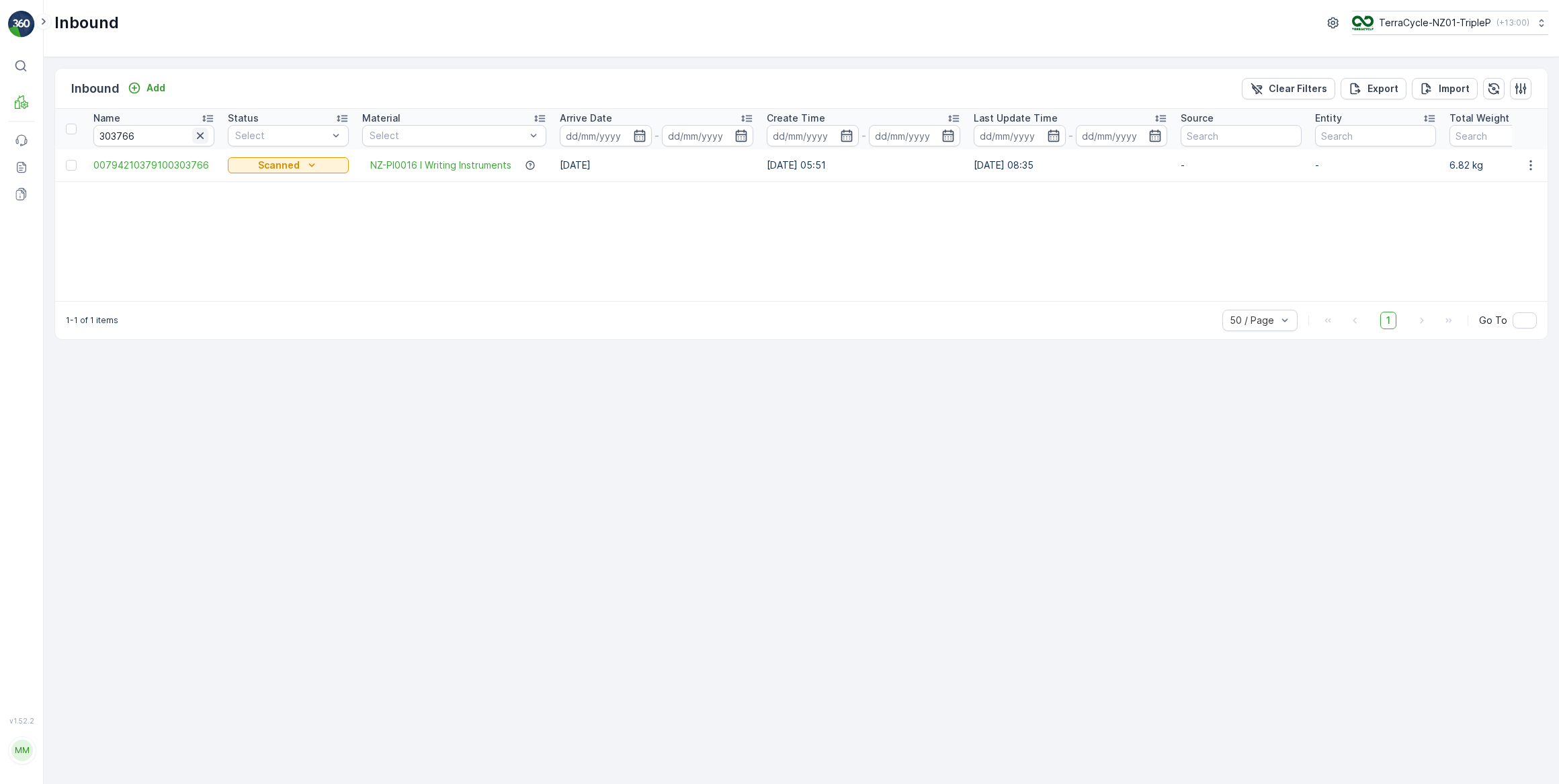
click at [200, 134] on icon "button" at bounding box center [200, 136] width 14 height 14
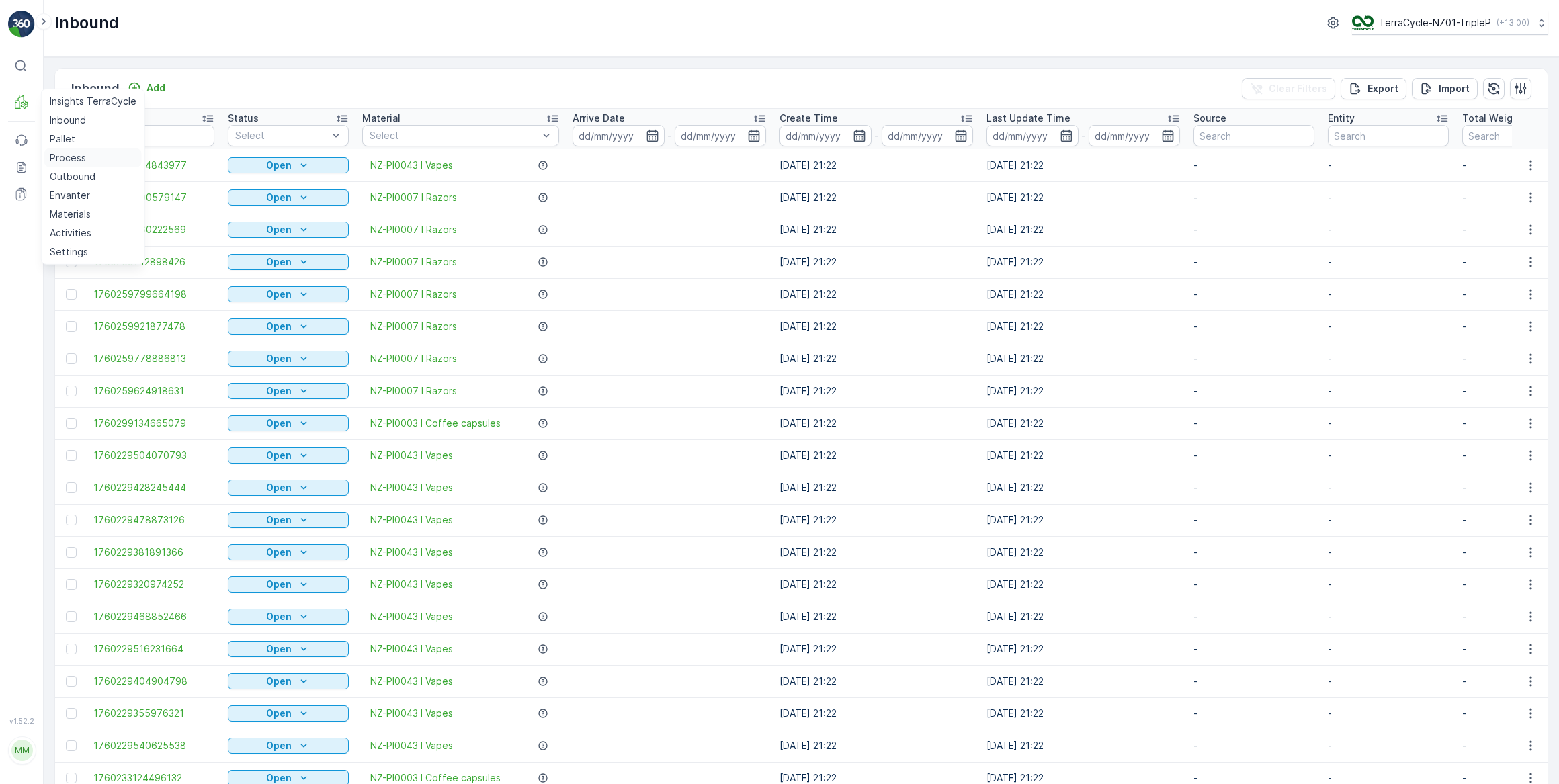
drag, startPoint x: 66, startPoint y: 160, endPoint x: 67, endPoint y: 151, distance: 9.1
click at [66, 159] on p "Process" at bounding box center [68, 158] width 36 height 14
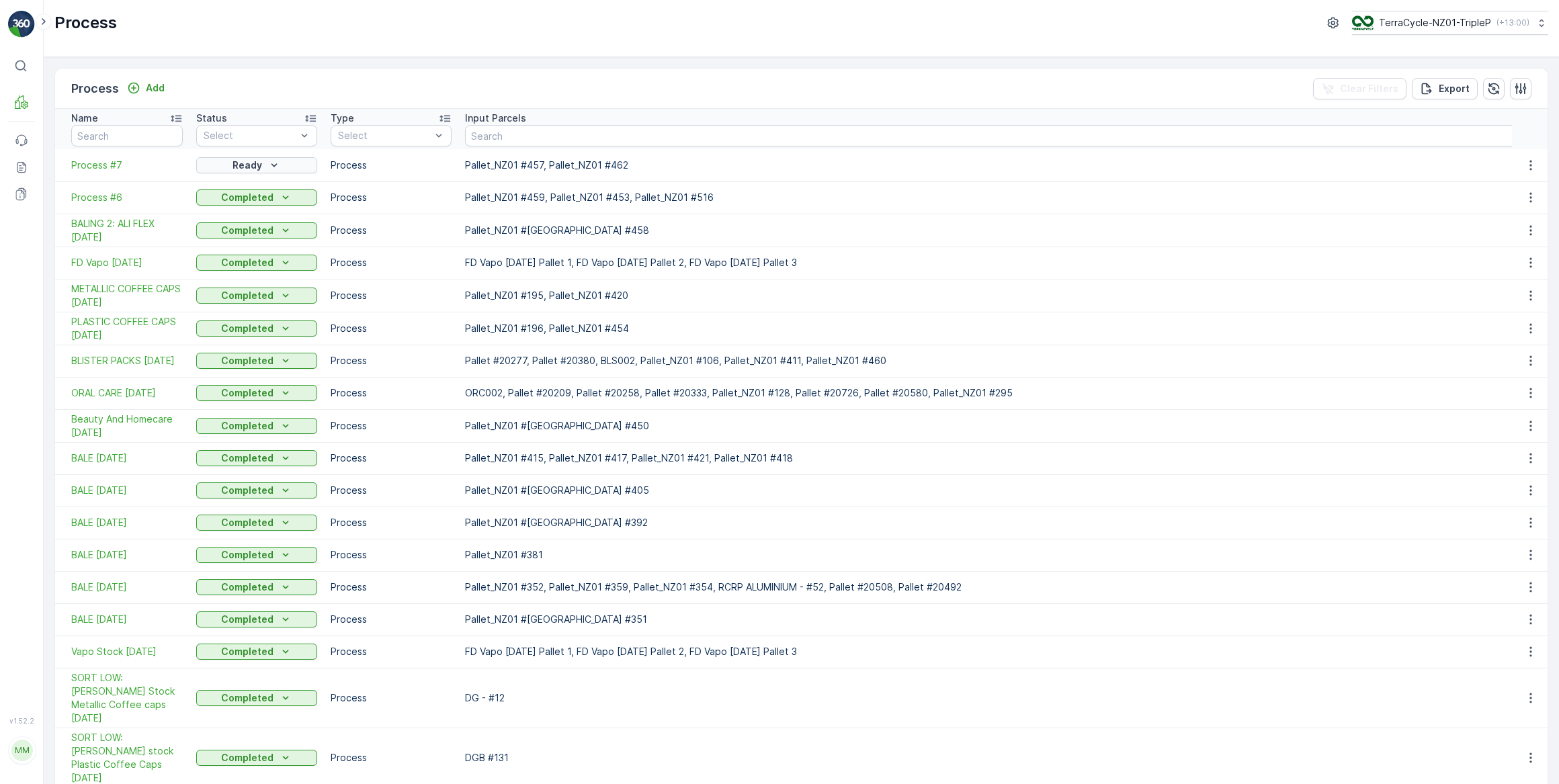
click at [249, 164] on p "Ready" at bounding box center [247, 165] width 29 height 14
click at [218, 221] on span "In progress" at bounding box center [229, 222] width 51 height 14
click at [75, 121] on p "Inbound" at bounding box center [68, 120] width 36 height 14
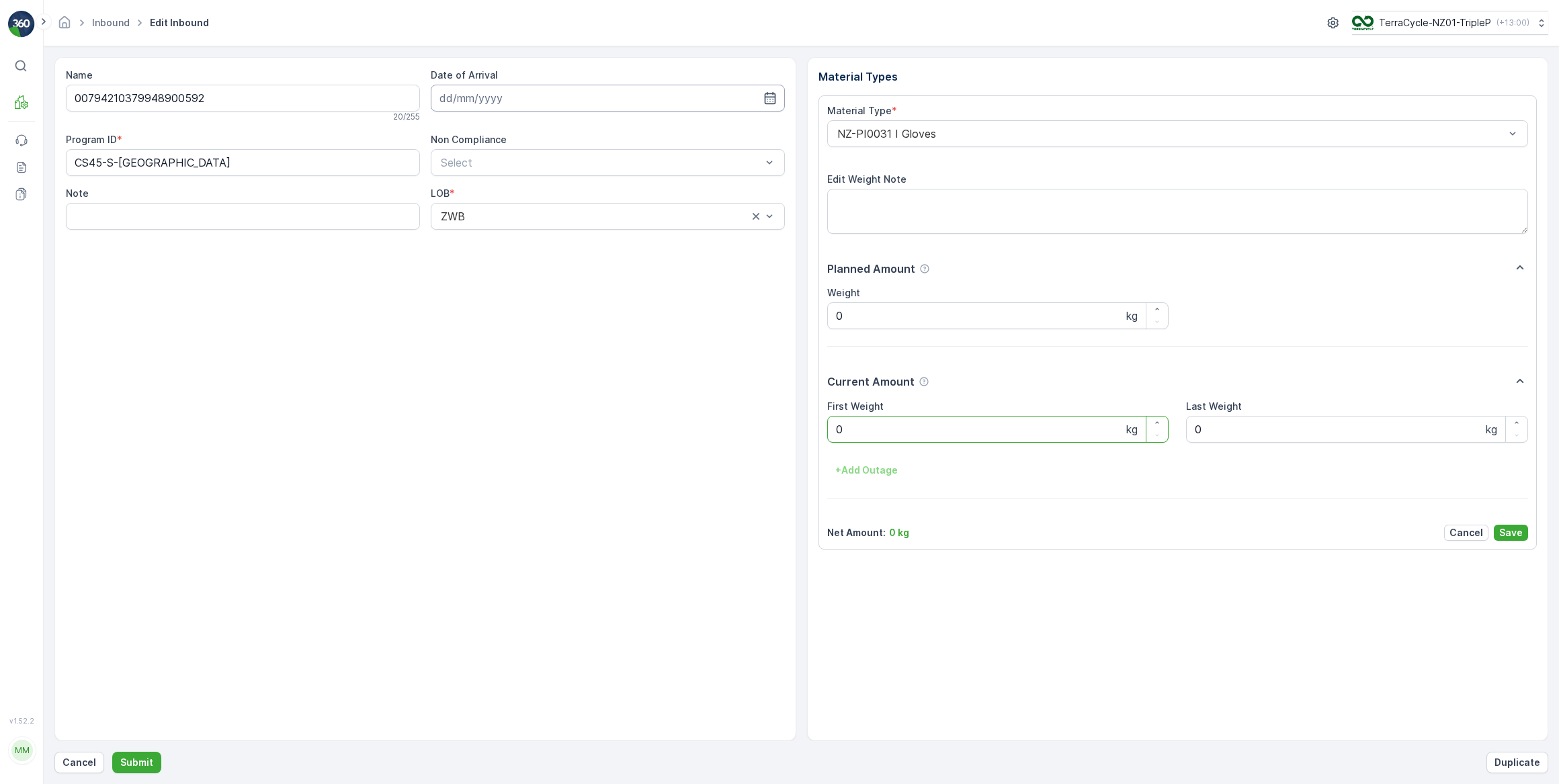
click at [528, 102] on input at bounding box center [608, 98] width 354 height 27
click at [528, 235] on div "15" at bounding box center [526, 237] width 21 height 21
type input "15.10.2025"
click at [872, 435] on Weight "0" at bounding box center [998, 430] width 342 height 27
click at [112, 752] on button "Submit" at bounding box center [137, 763] width 49 height 21
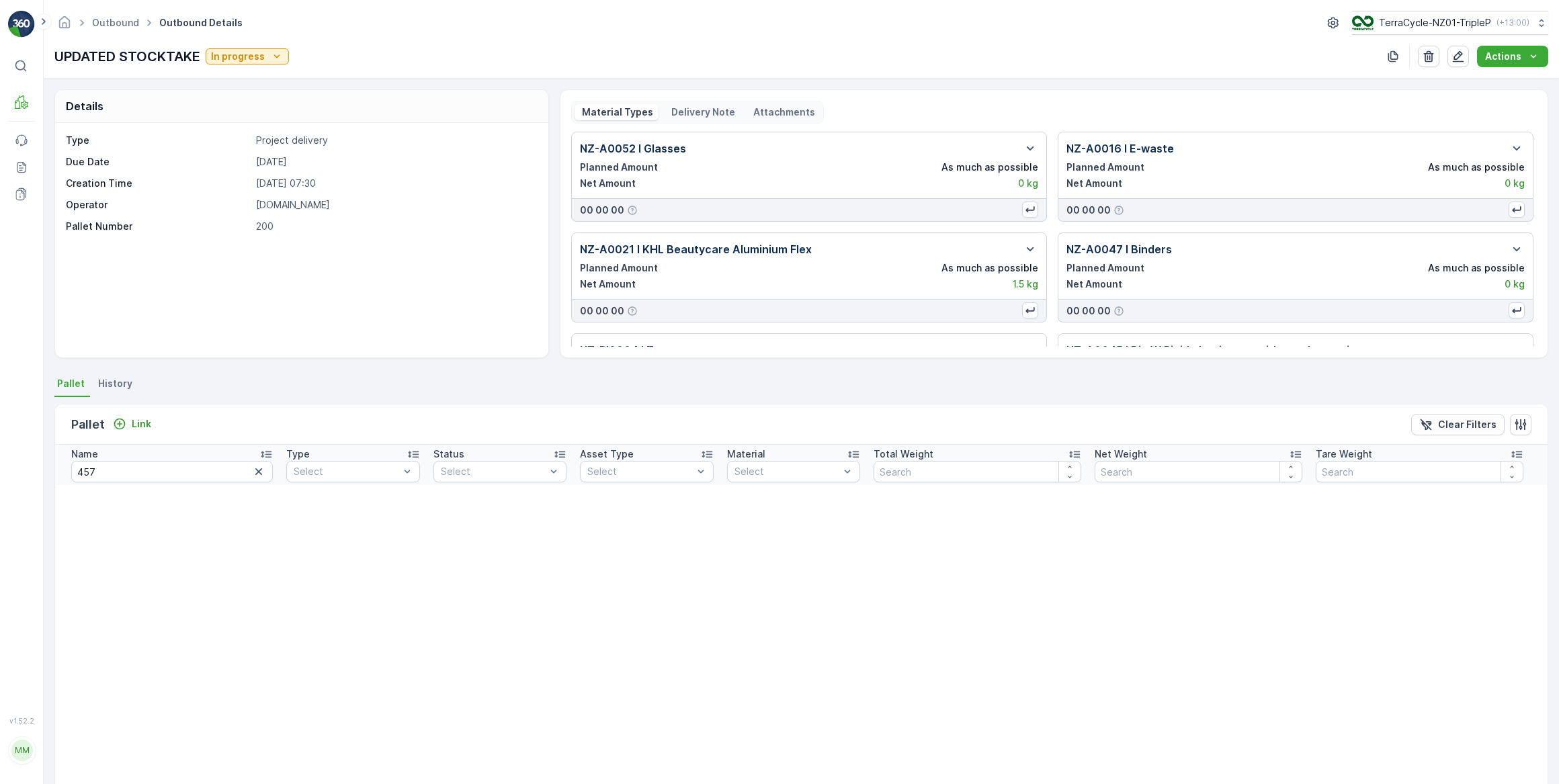
click at [255, 470] on icon "button" at bounding box center [258, 471] width 6 height 6
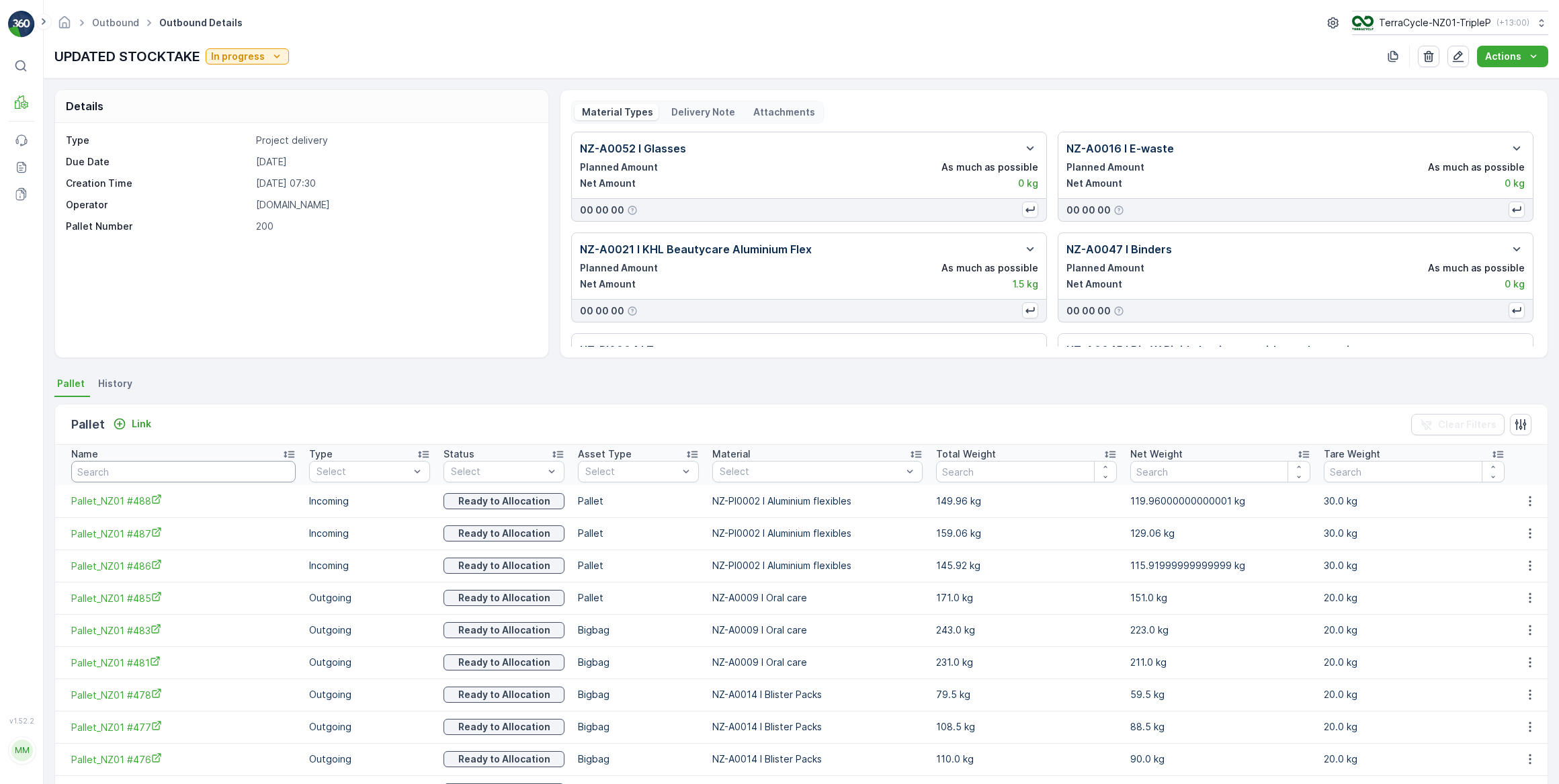
drag, startPoint x: 177, startPoint y: 467, endPoint x: 186, endPoint y: 456, distance: 14.2
click at [179, 466] on input "text" at bounding box center [184, 472] width 224 height 21
type input "462"
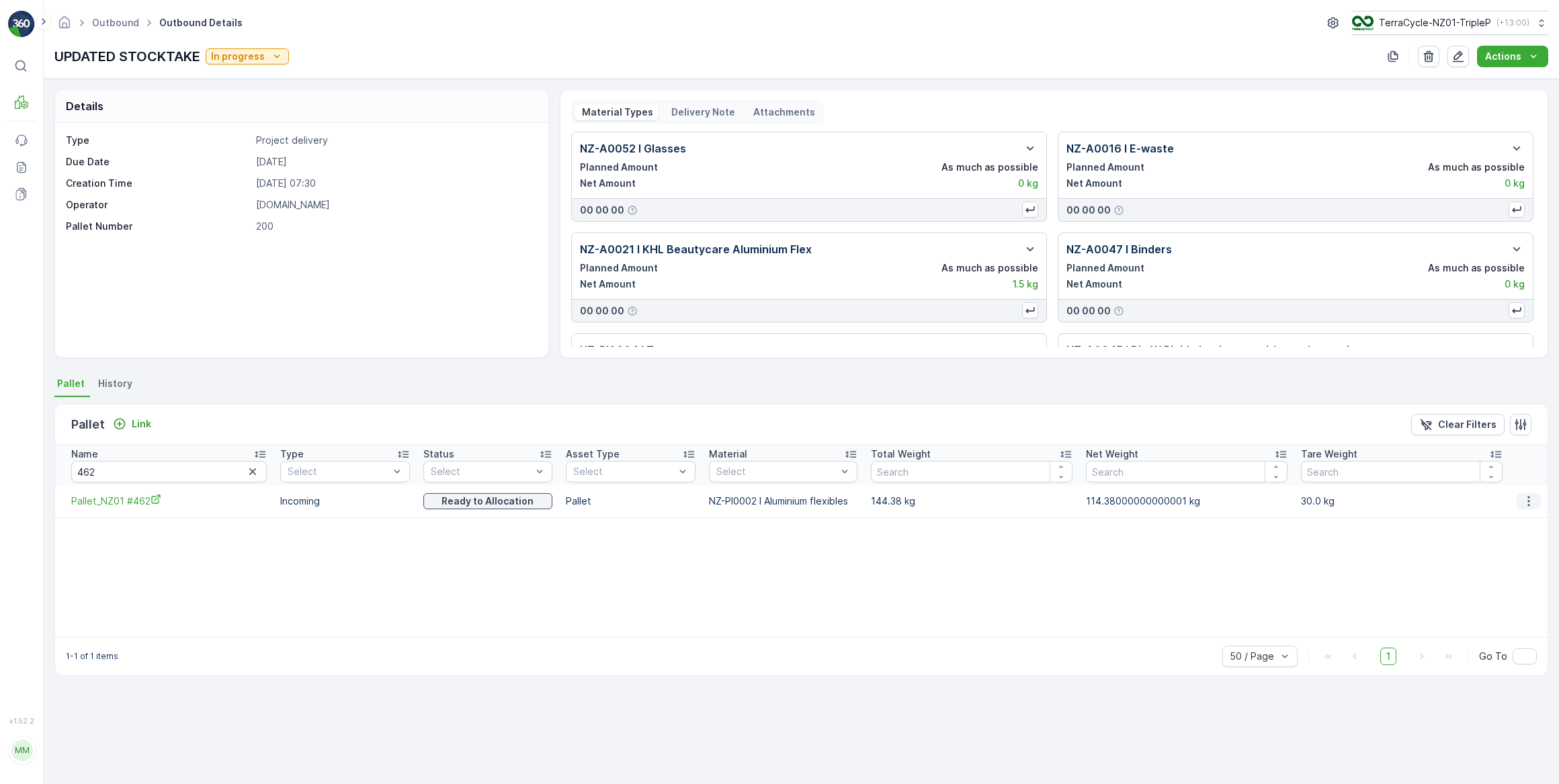
click at [1530, 502] on icon "button" at bounding box center [1529, 501] width 14 height 14
click at [1500, 547] on span "Unlink Pallet" at bounding box center [1503, 545] width 54 height 14
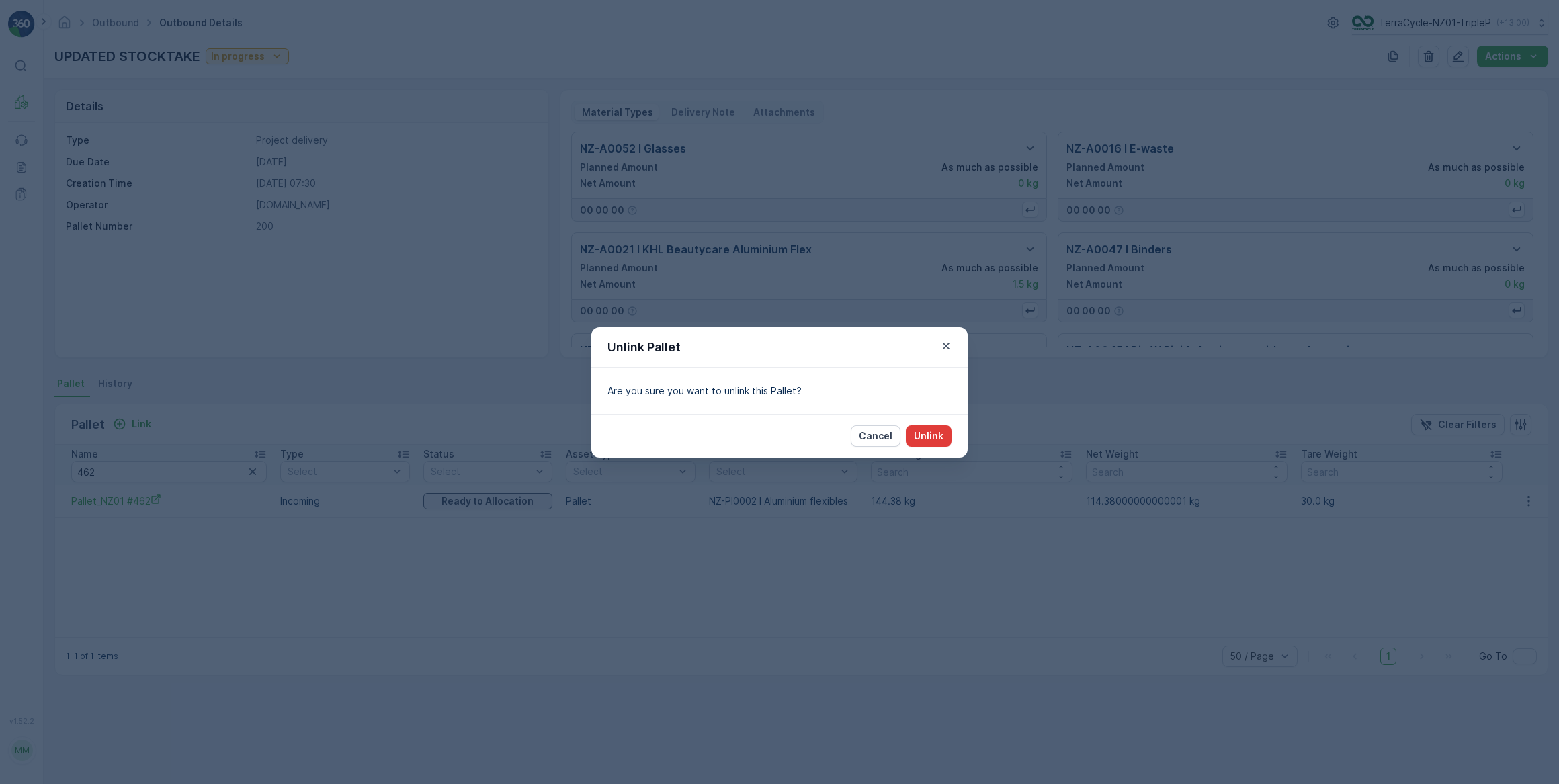
click at [936, 435] on p "Unlink" at bounding box center [929, 436] width 29 height 14
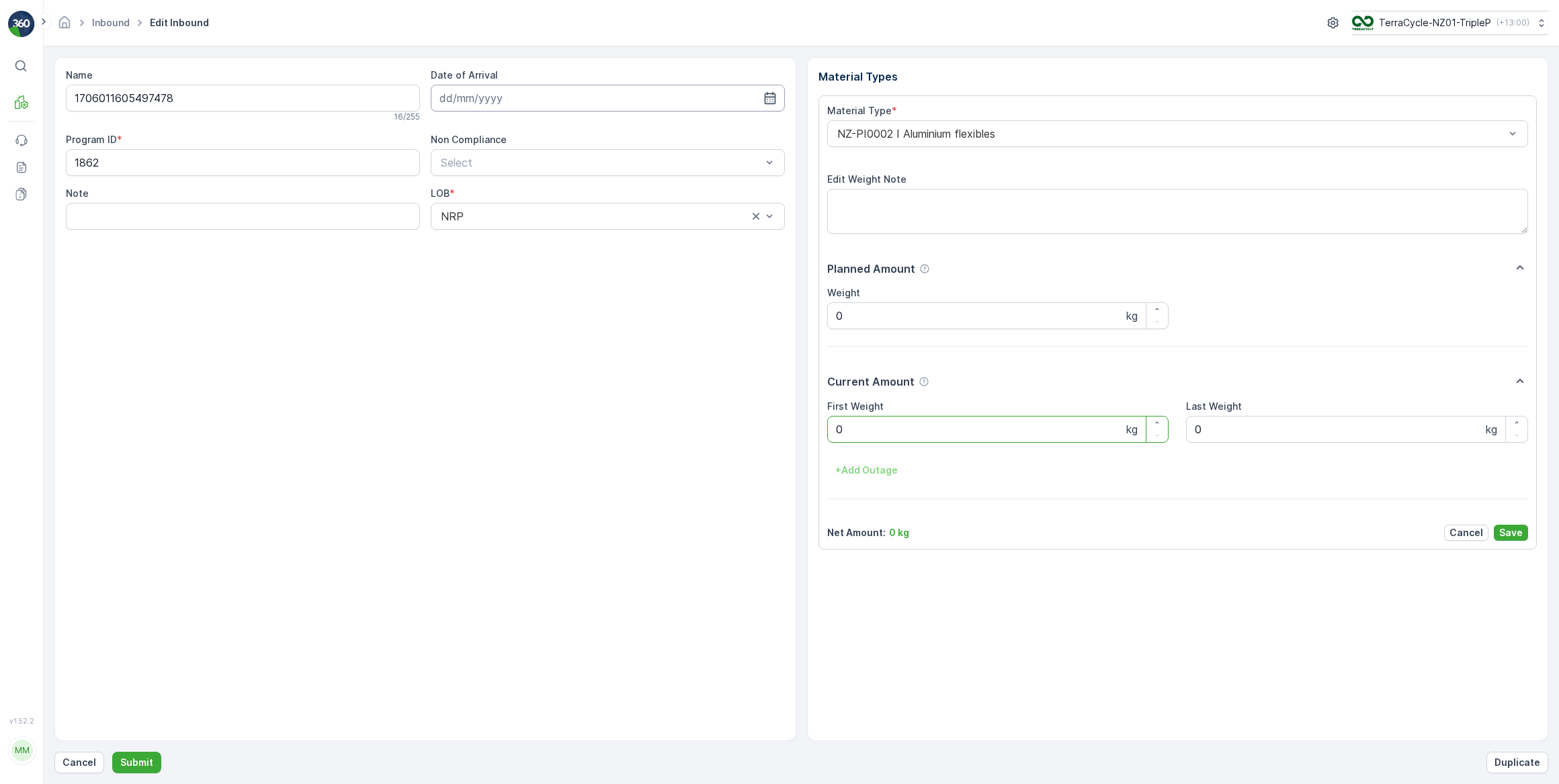
click at [564, 99] on input at bounding box center [608, 98] width 354 height 27
click at [528, 241] on div "15" at bounding box center [526, 237] width 21 height 21
type input "15.10.2025"
click at [883, 432] on Weight "0" at bounding box center [998, 430] width 342 height 27
click at [112, 752] on button "Submit" at bounding box center [137, 763] width 49 height 21
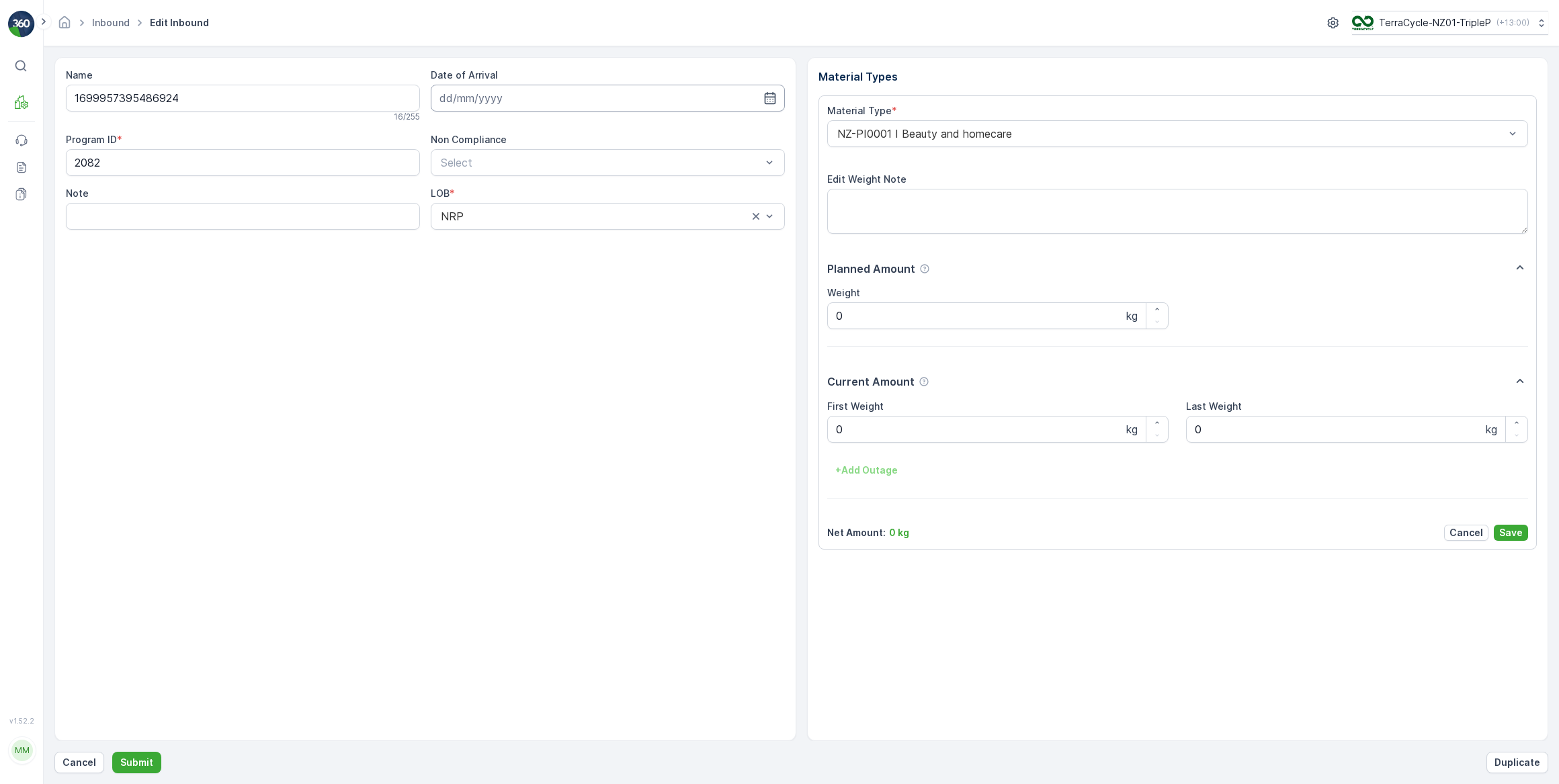
click at [513, 100] on input at bounding box center [608, 98] width 354 height 27
click at [528, 236] on div "15" at bounding box center [526, 237] width 21 height 21
type input "15.10.2025"
drag, startPoint x: 848, startPoint y: 426, endPoint x: 826, endPoint y: 433, distance: 23.1
click at [848, 427] on Weight "0" at bounding box center [998, 430] width 342 height 27
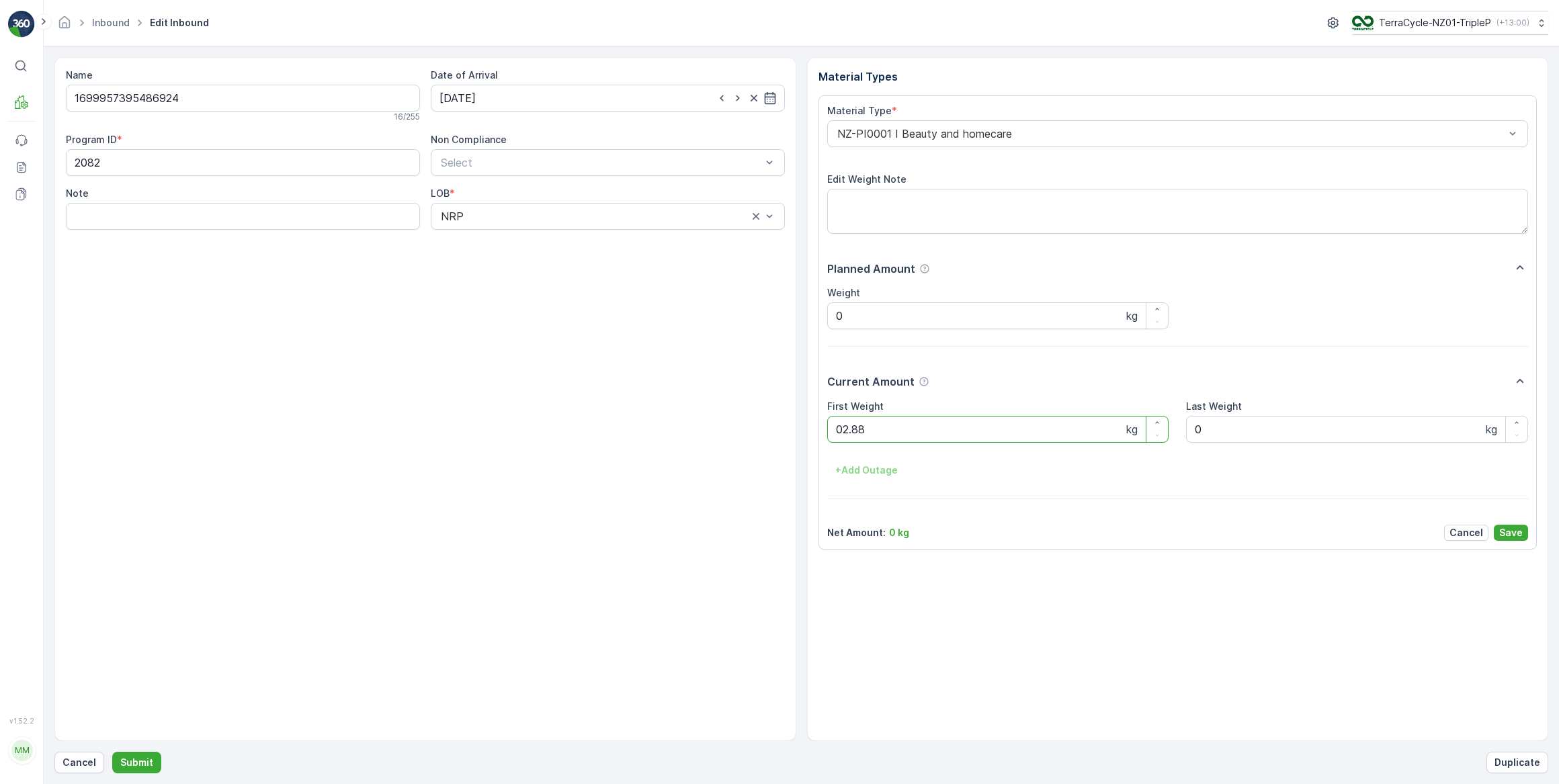
click at [112, 752] on button "Submit" at bounding box center [137, 763] width 49 height 21
click at [587, 94] on input at bounding box center [608, 98] width 354 height 27
click at [523, 239] on div "15" at bounding box center [526, 237] width 21 height 21
type input "15.10.2025"
click at [870, 436] on Weight "0" at bounding box center [998, 430] width 342 height 27
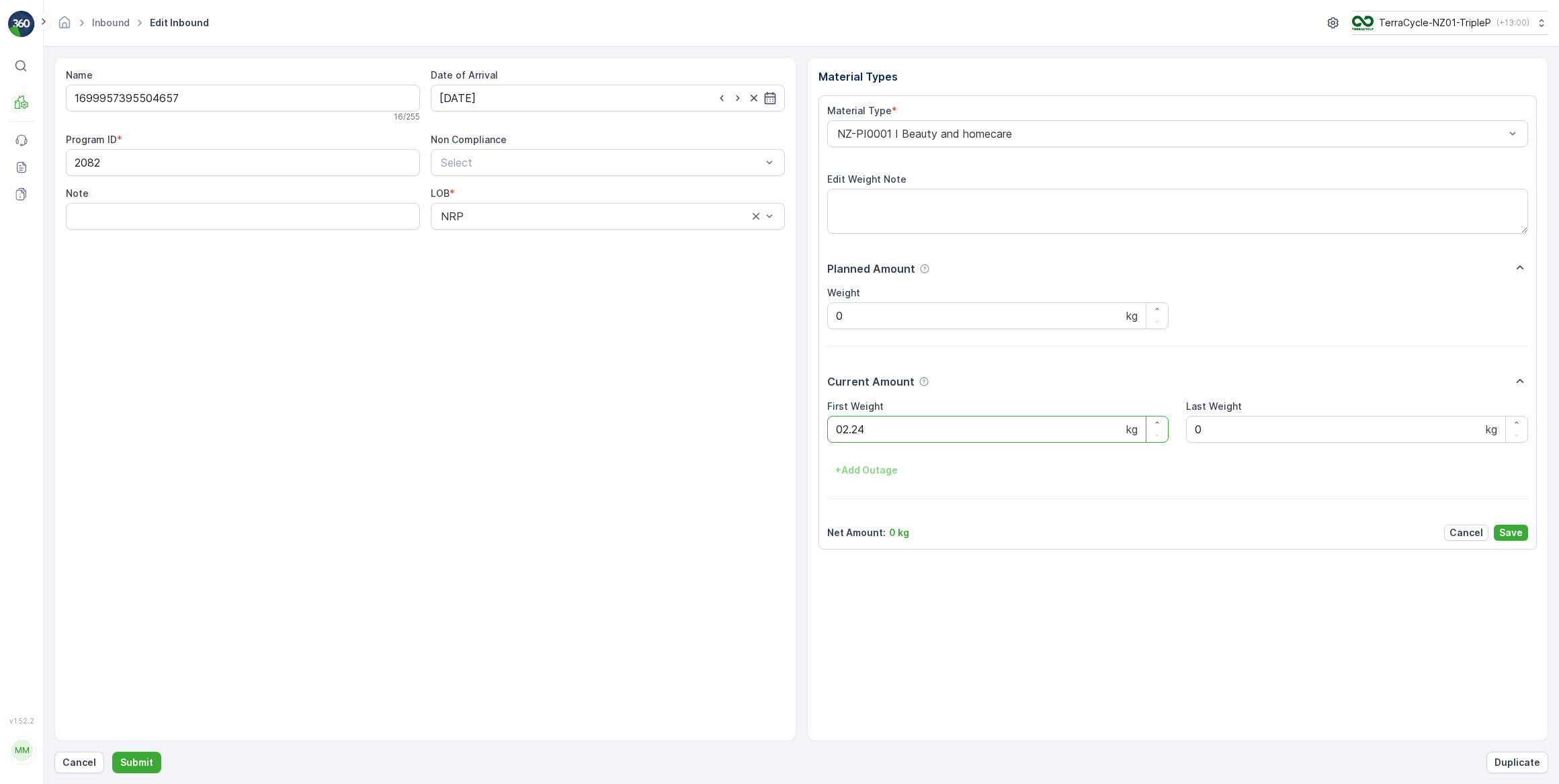
click at [112, 752] on button "Submit" at bounding box center [137, 763] width 49 height 21
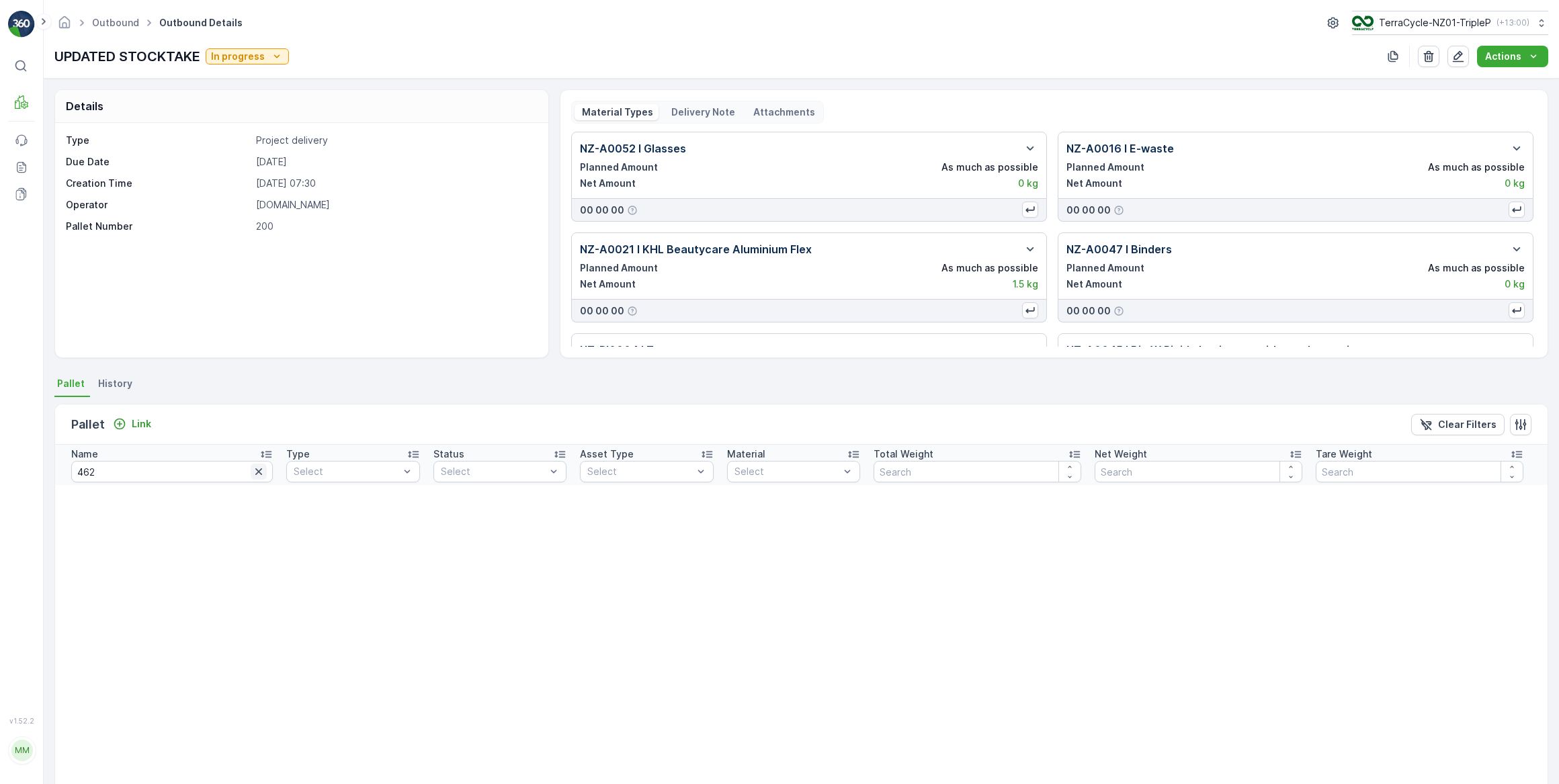
click at [255, 471] on icon "button" at bounding box center [258, 471] width 6 height 6
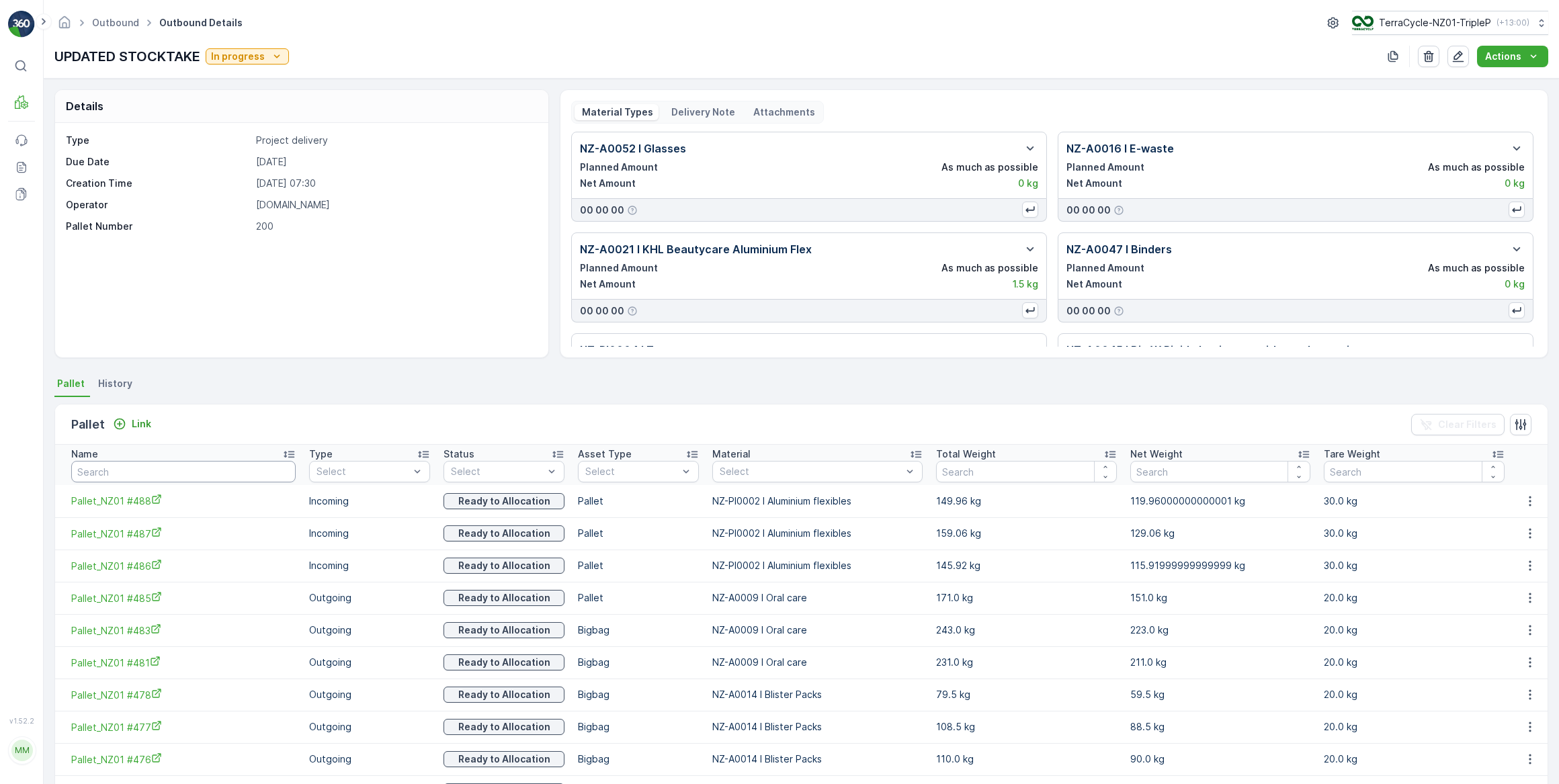
click at [173, 470] on input "text" at bounding box center [184, 472] width 224 height 21
type input "461"
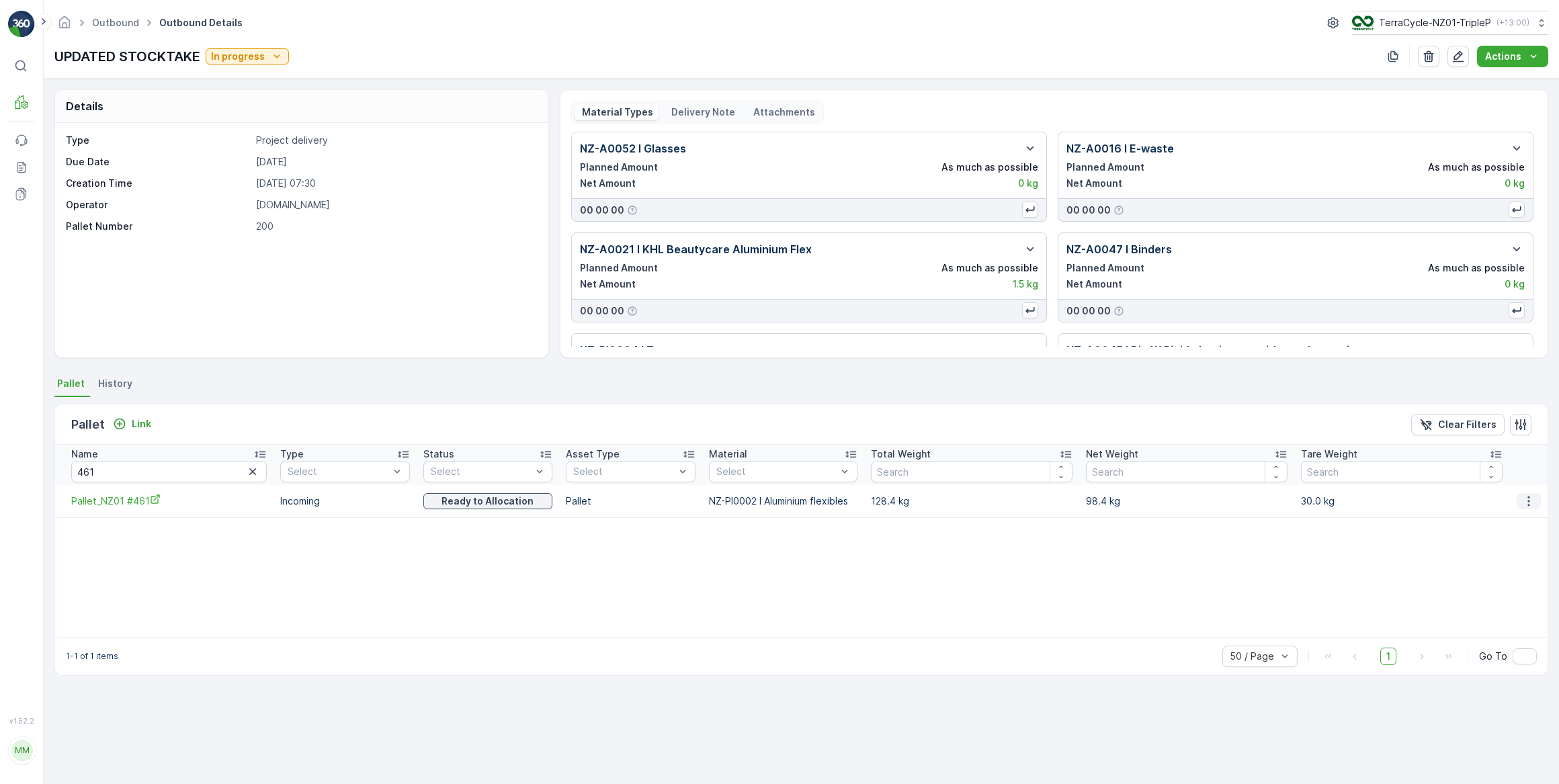
click at [1530, 501] on icon "button" at bounding box center [1529, 501] width 14 height 14
click at [1511, 545] on span "Unlink Pallet" at bounding box center [1503, 545] width 54 height 14
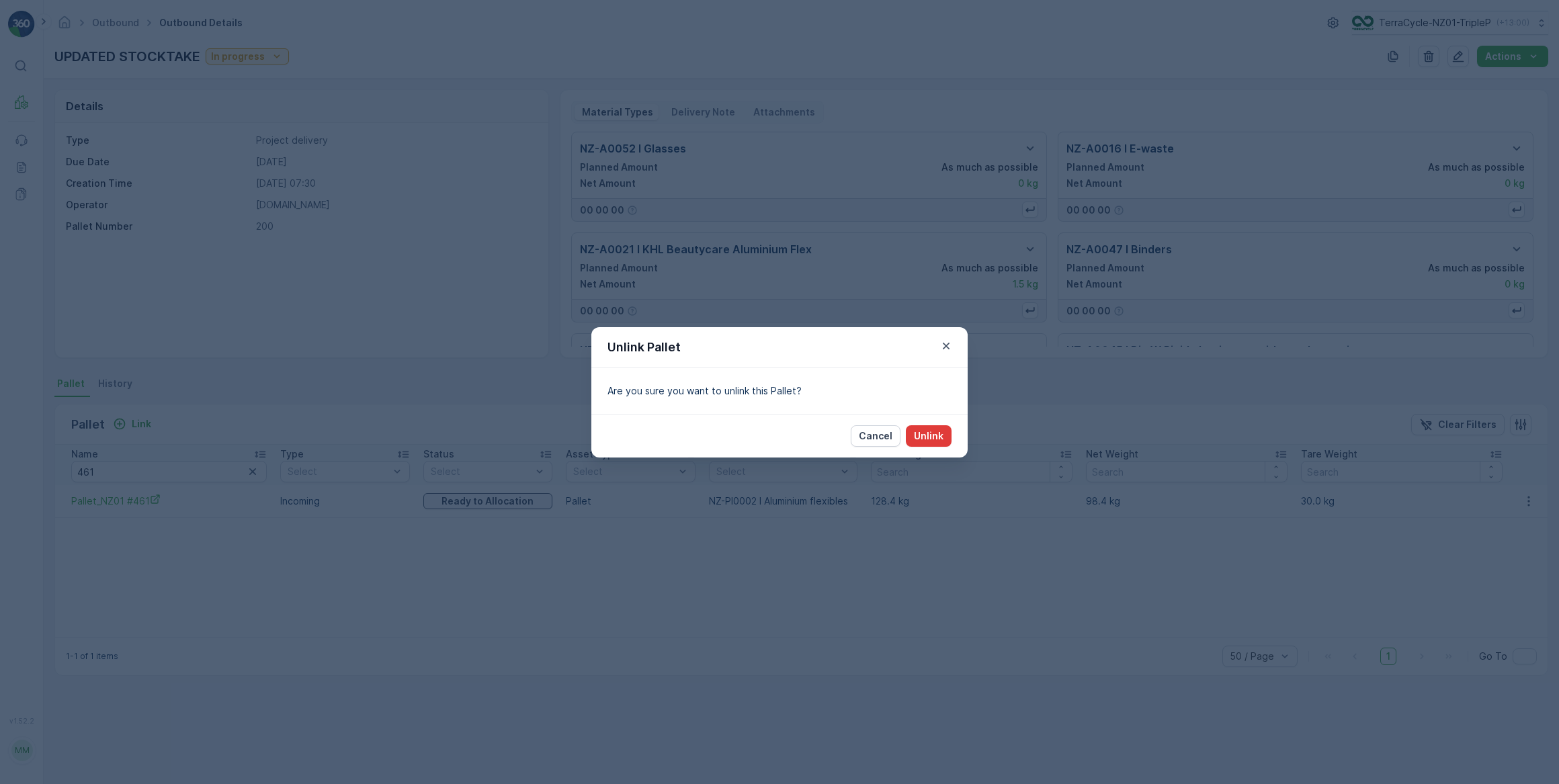
click at [936, 435] on p "Unlink" at bounding box center [929, 436] width 29 height 14
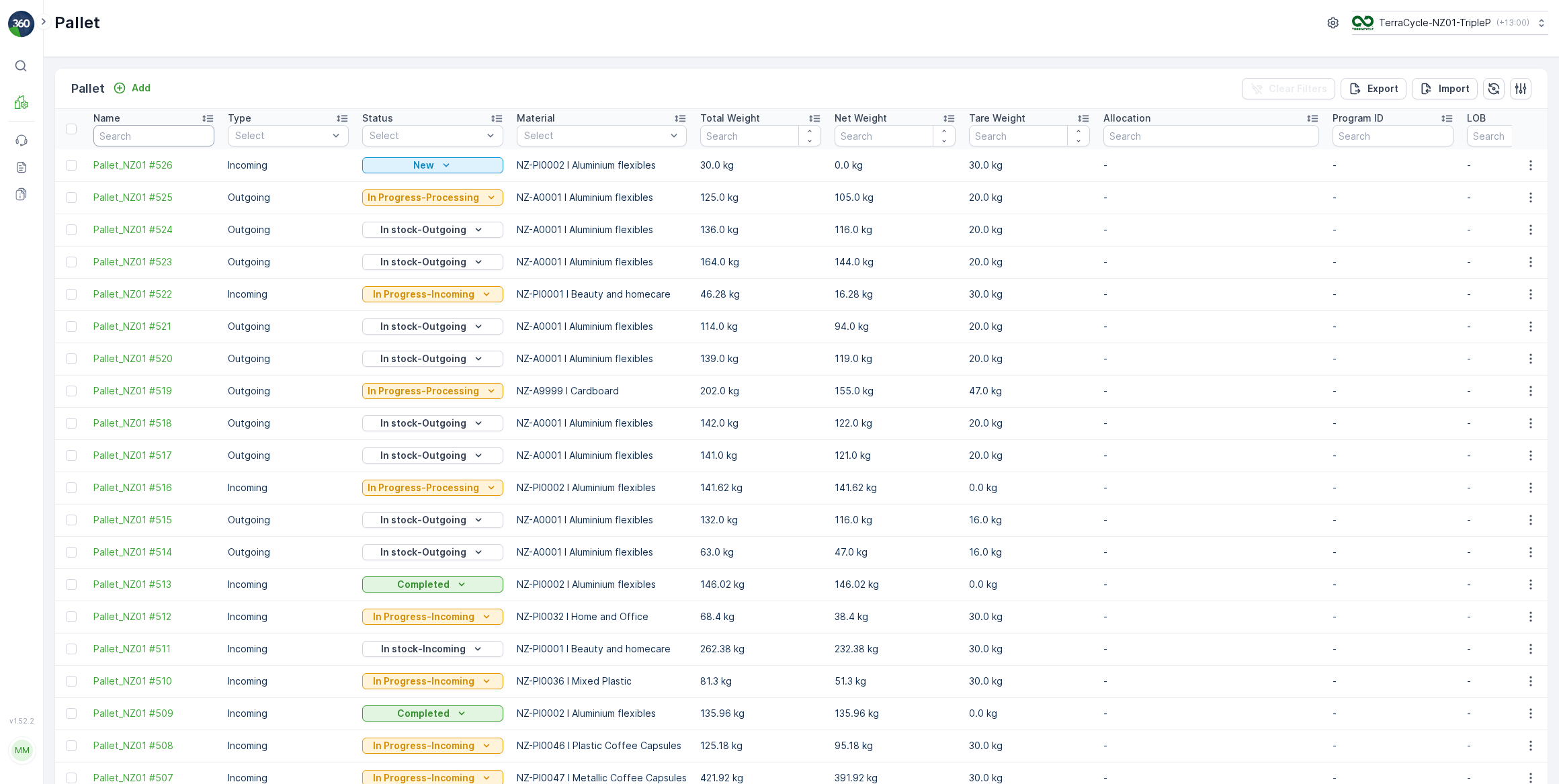
drag, startPoint x: 180, startPoint y: 137, endPoint x: 188, endPoint y: 124, distance: 15.3
click at [184, 134] on input "text" at bounding box center [154, 136] width 121 height 21
type input "461"
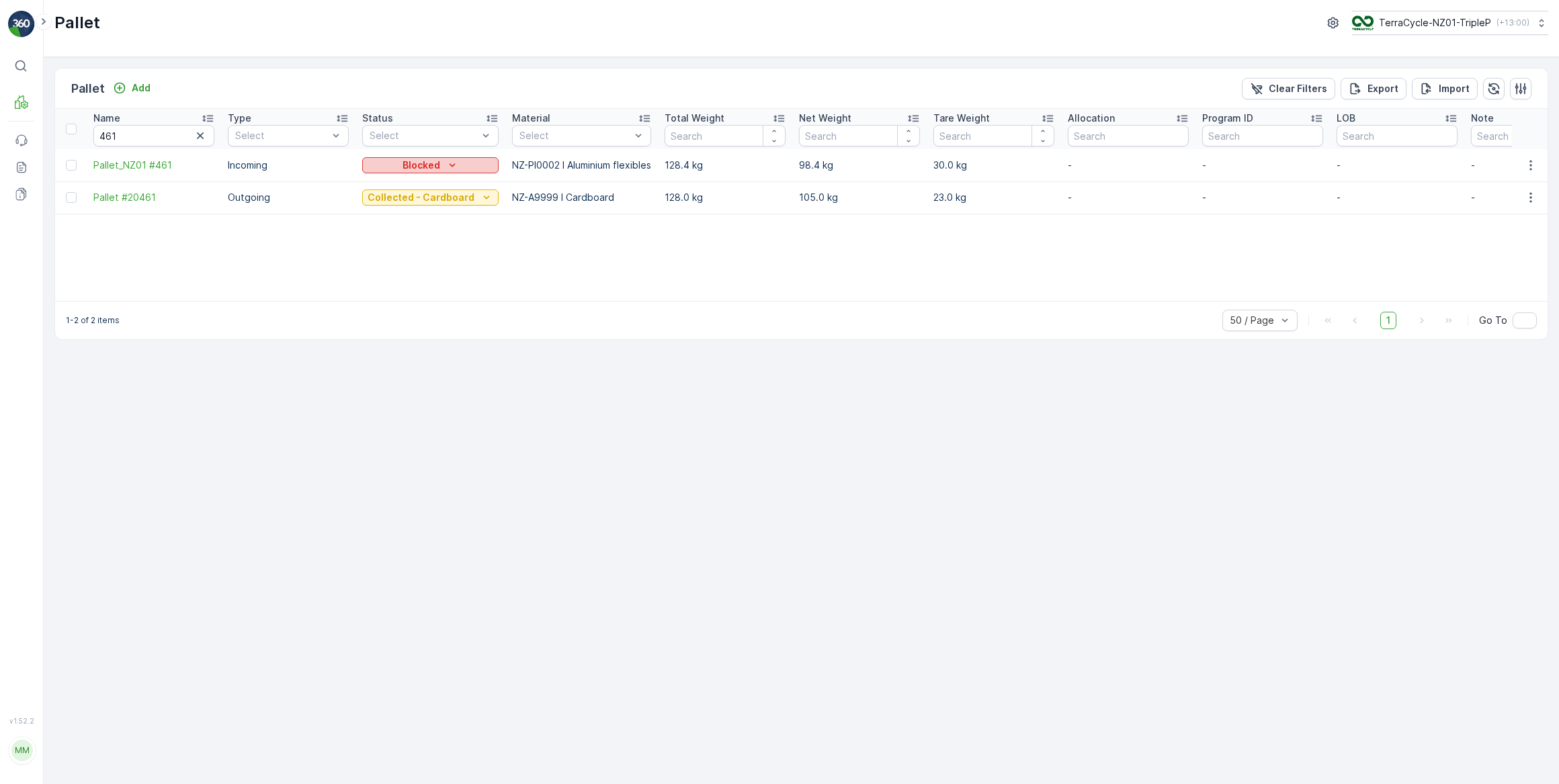
click at [402, 165] on p "Blocked" at bounding box center [421, 165] width 38 height 14
click at [425, 224] on span "In stock-Incoming" at bounding box center [409, 222] width 78 height 14
click at [202, 134] on icon "button" at bounding box center [199, 135] width 6 height 6
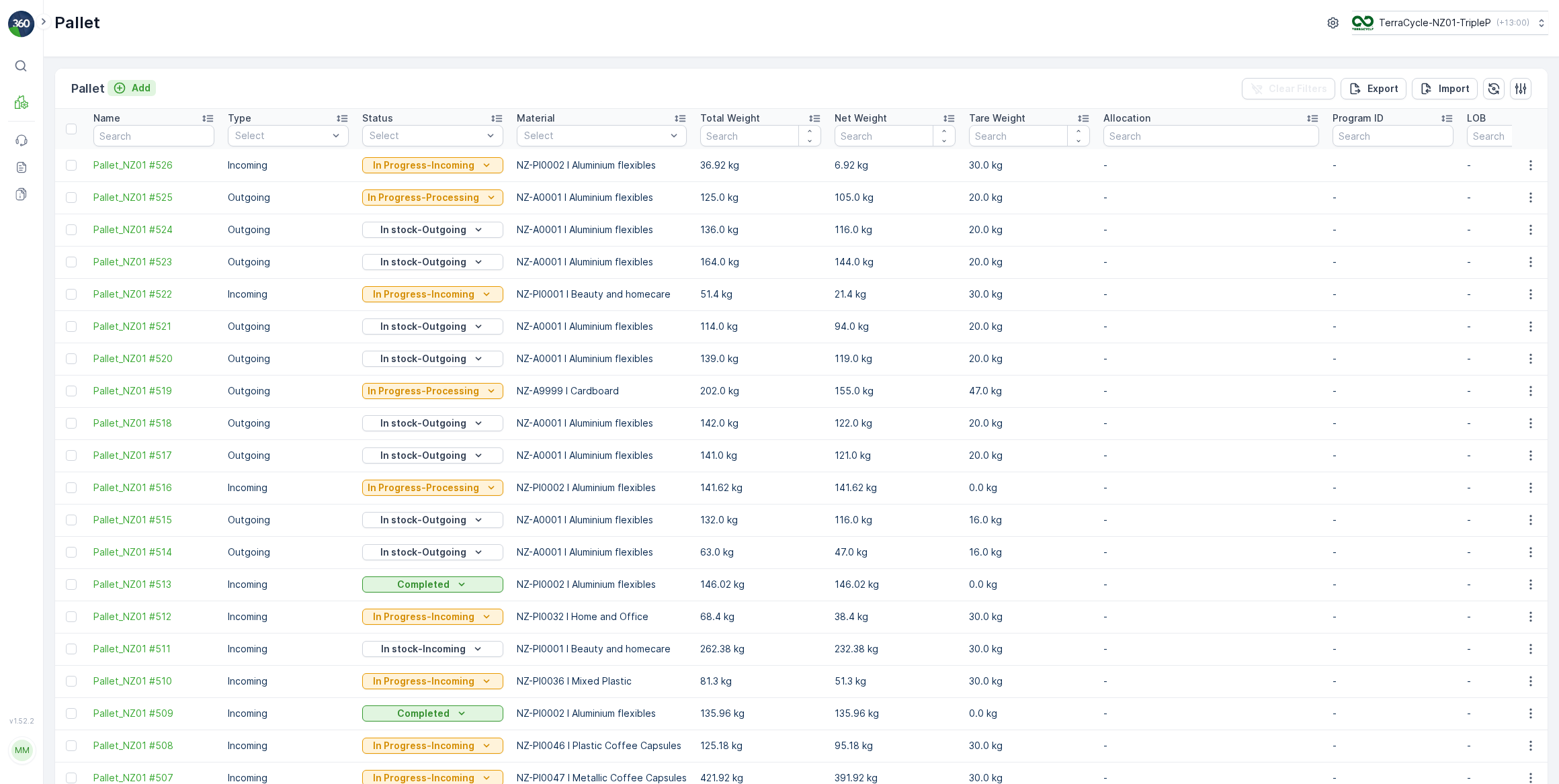
click at [144, 86] on p "Add" at bounding box center [141, 88] width 19 height 14
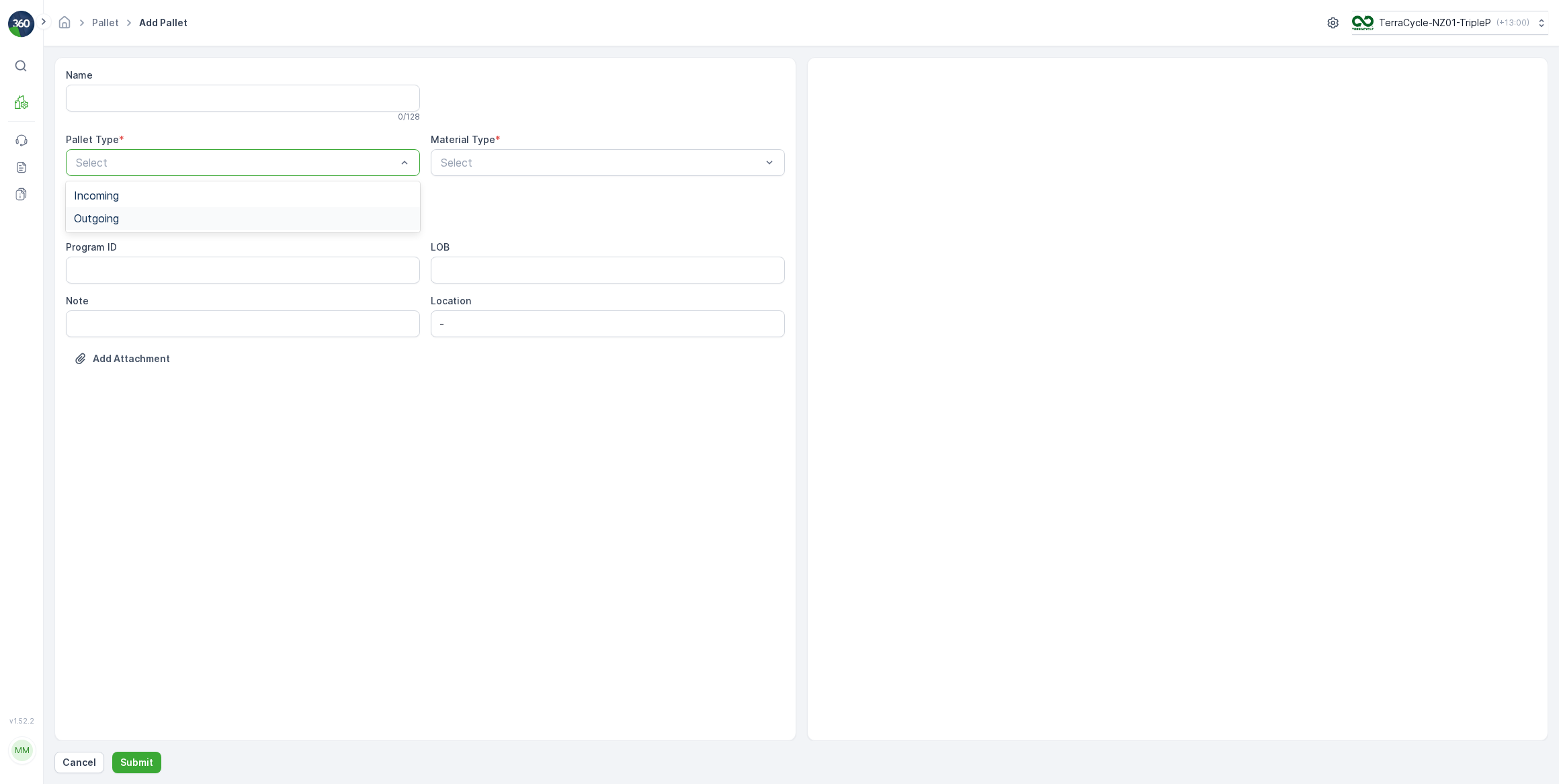
click at [119, 222] on span "Outgoing" at bounding box center [96, 218] width 45 height 12
drag, startPoint x: 82, startPoint y: 295, endPoint x: 89, endPoint y: 289, distance: 9.2
click at [84, 295] on span "Bale" at bounding box center [84, 294] width 21 height 12
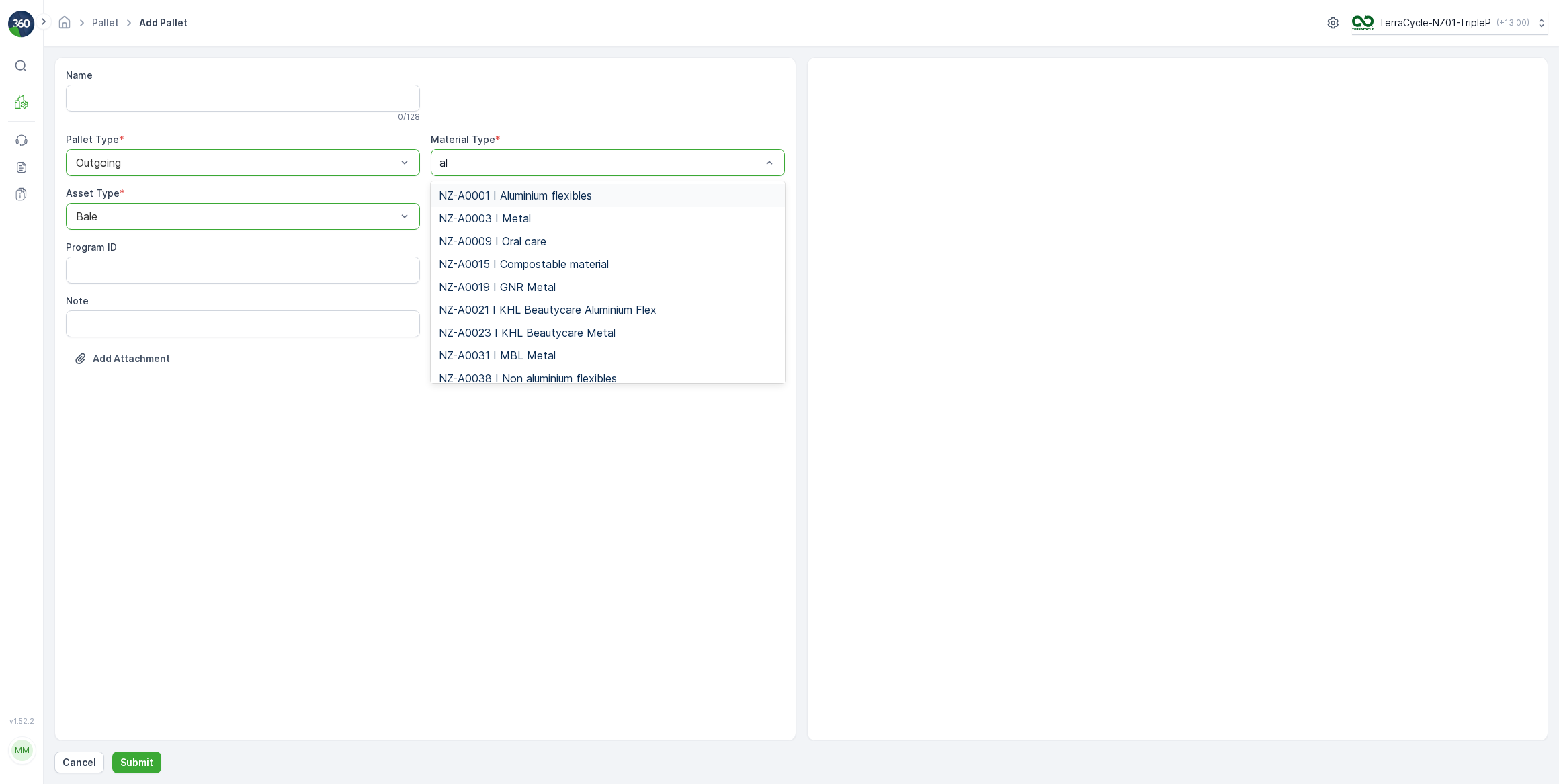
type input "alu"
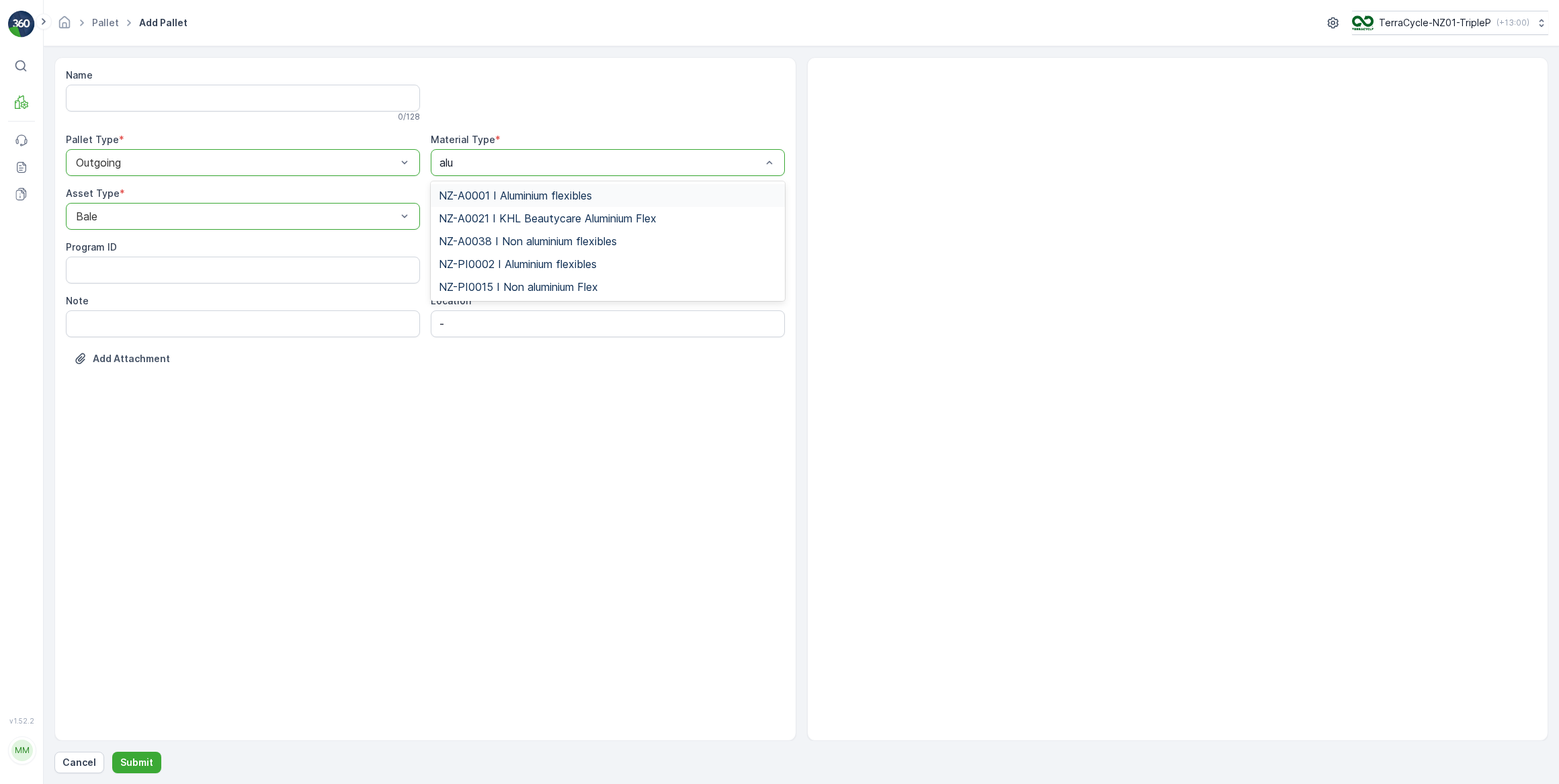
click at [527, 196] on span "NZ-A0001 I Aluminium flexibles" at bounding box center [515, 195] width 153 height 12
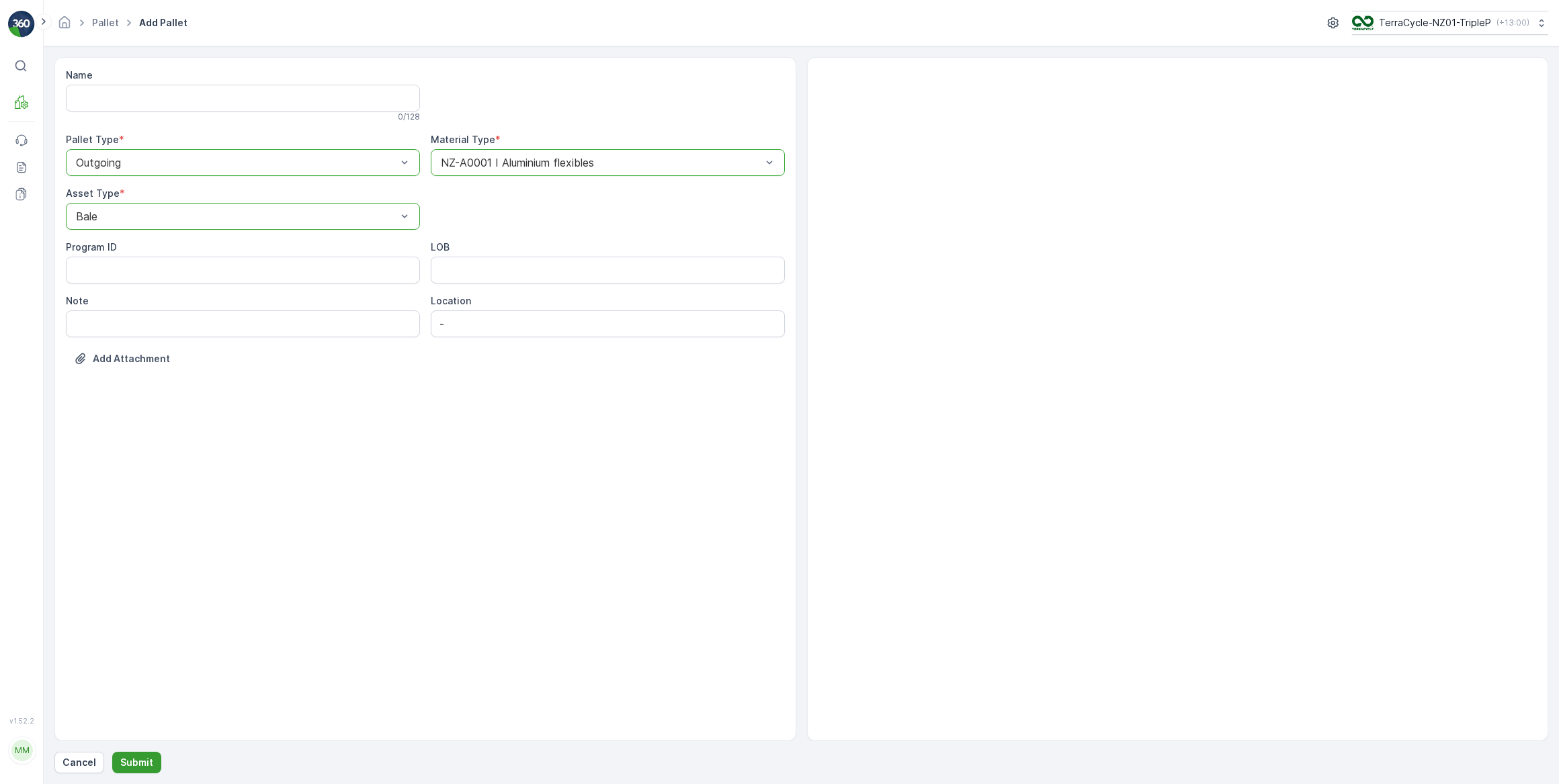
click at [141, 762] on p "Submit" at bounding box center [137, 763] width 33 height 14
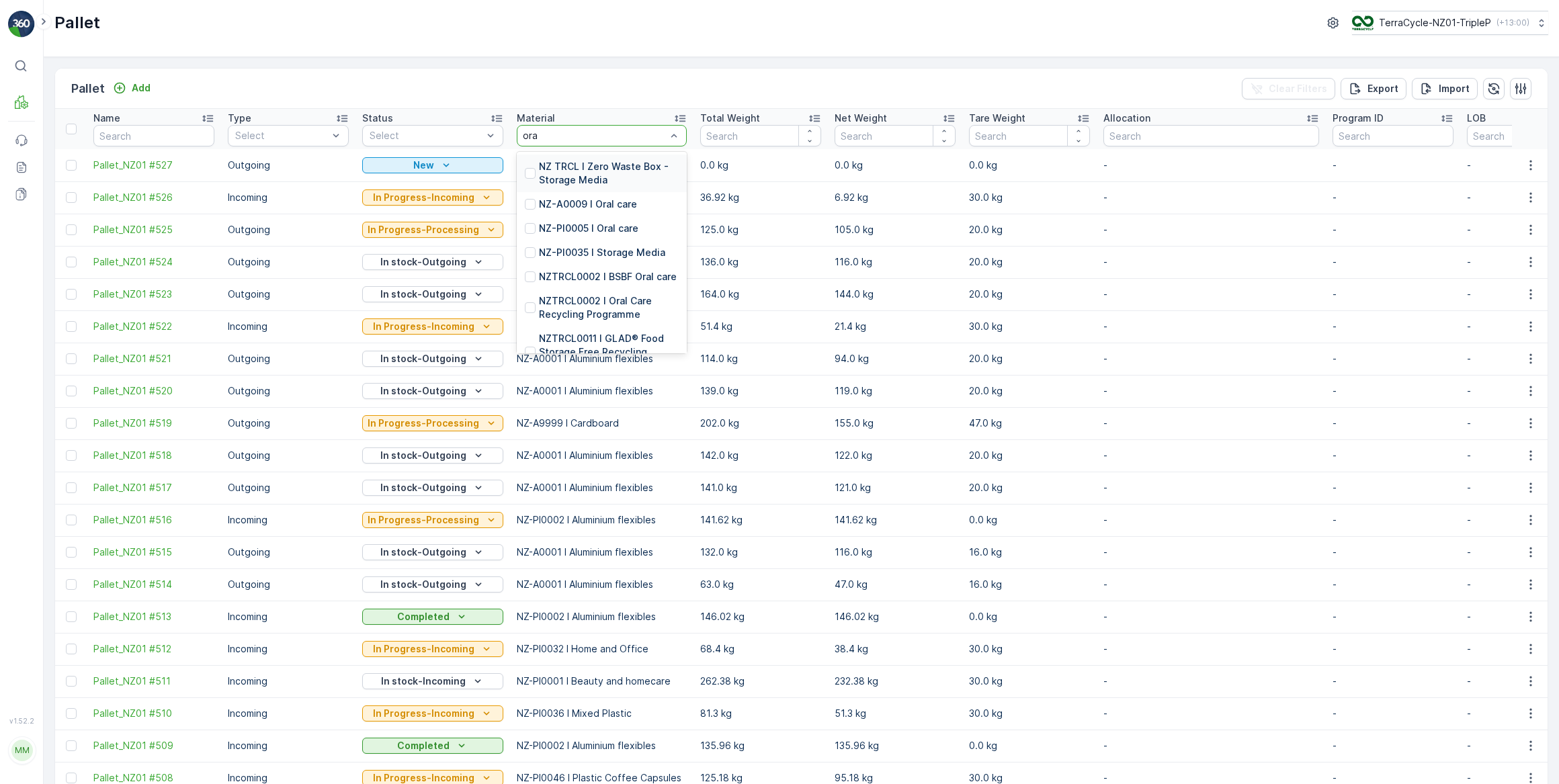
type input "oral"
click at [603, 164] on p "NZ-A0009 I Oral care" at bounding box center [588, 167] width 98 height 14
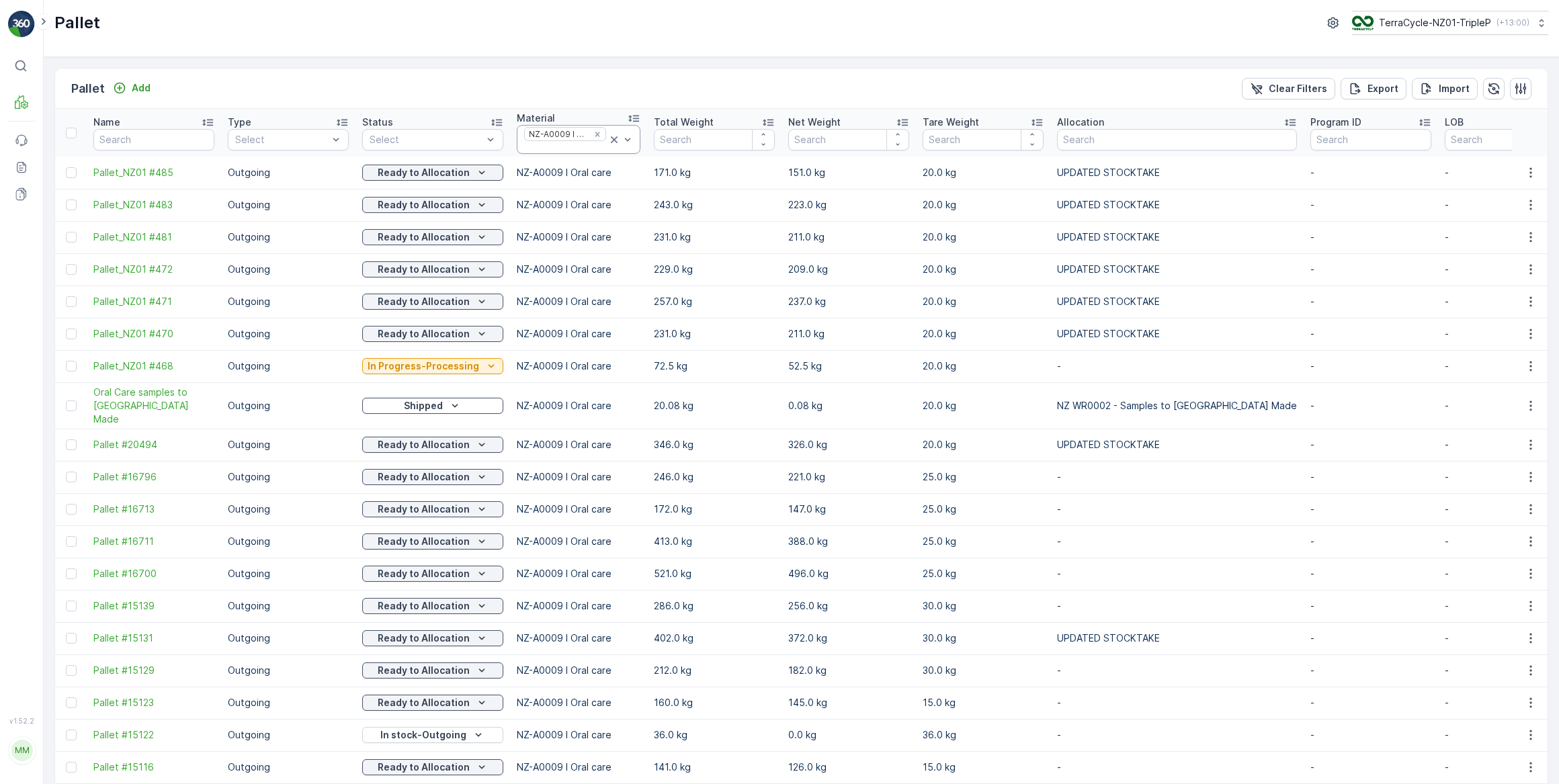
click at [608, 139] on icon at bounding box center [614, 139] width 14 height 14
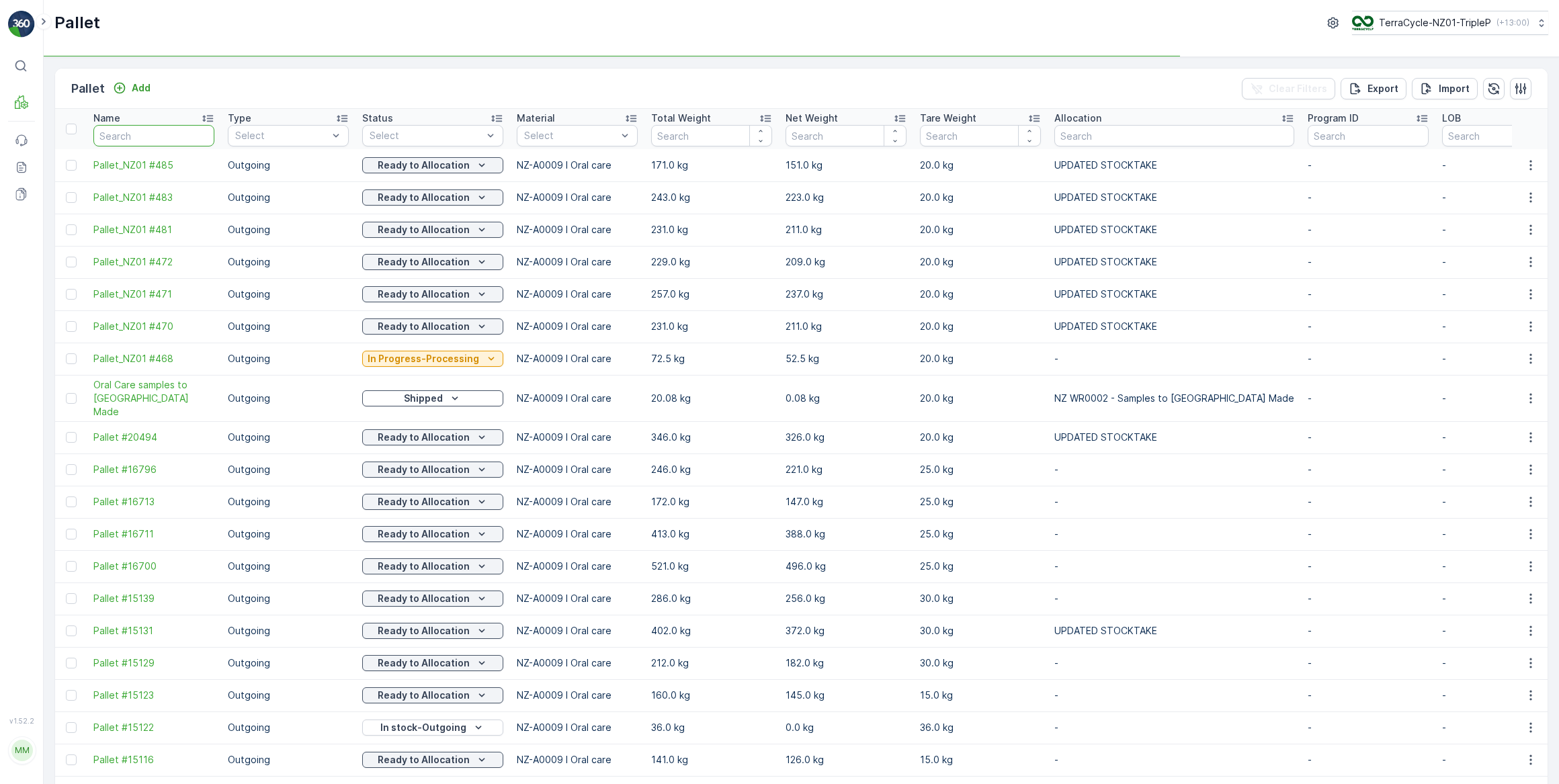
click at [139, 138] on input "text" at bounding box center [154, 136] width 121 height 21
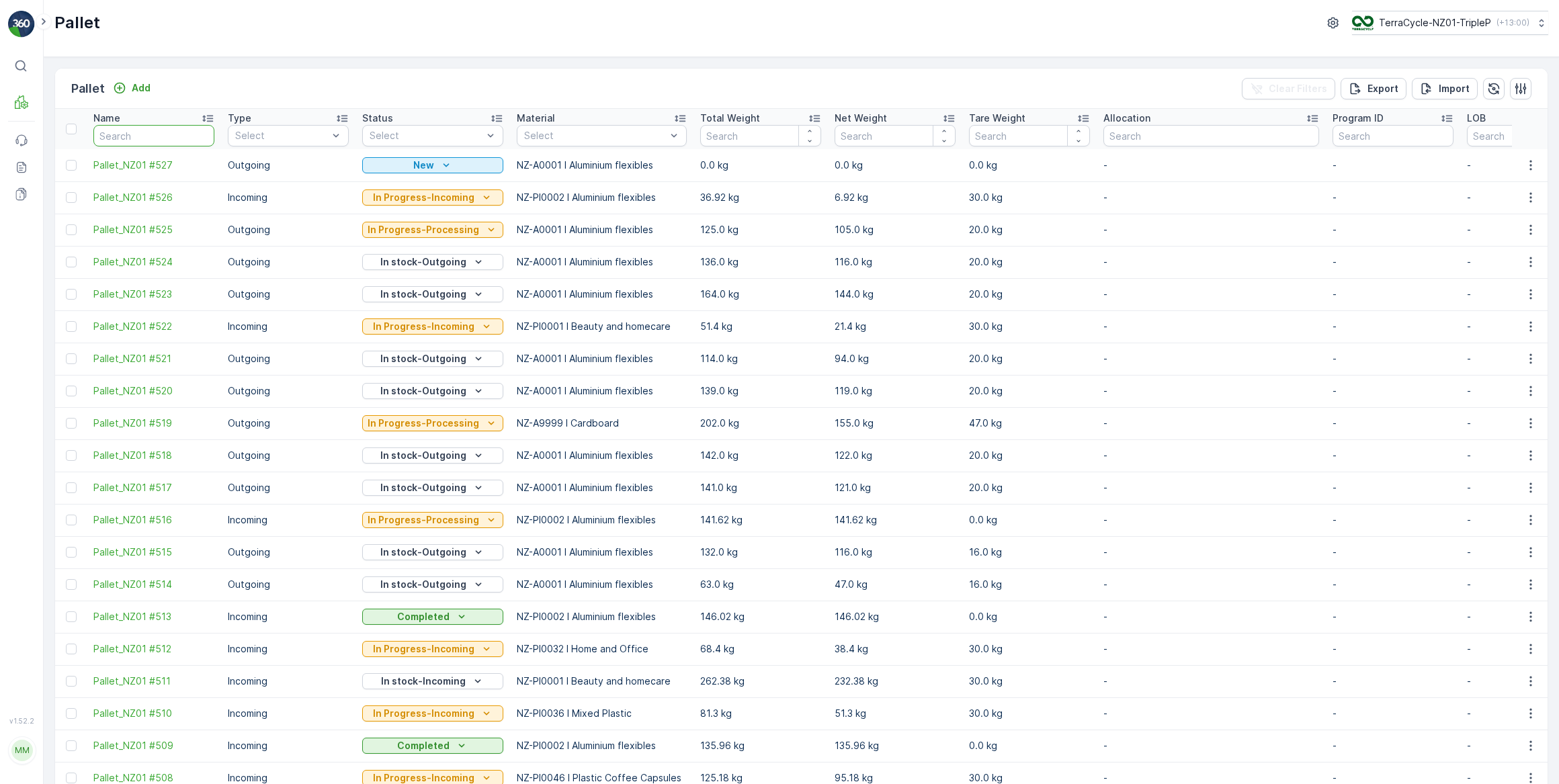
click at [136, 131] on input "text" at bounding box center [154, 136] width 121 height 21
type input "20668"
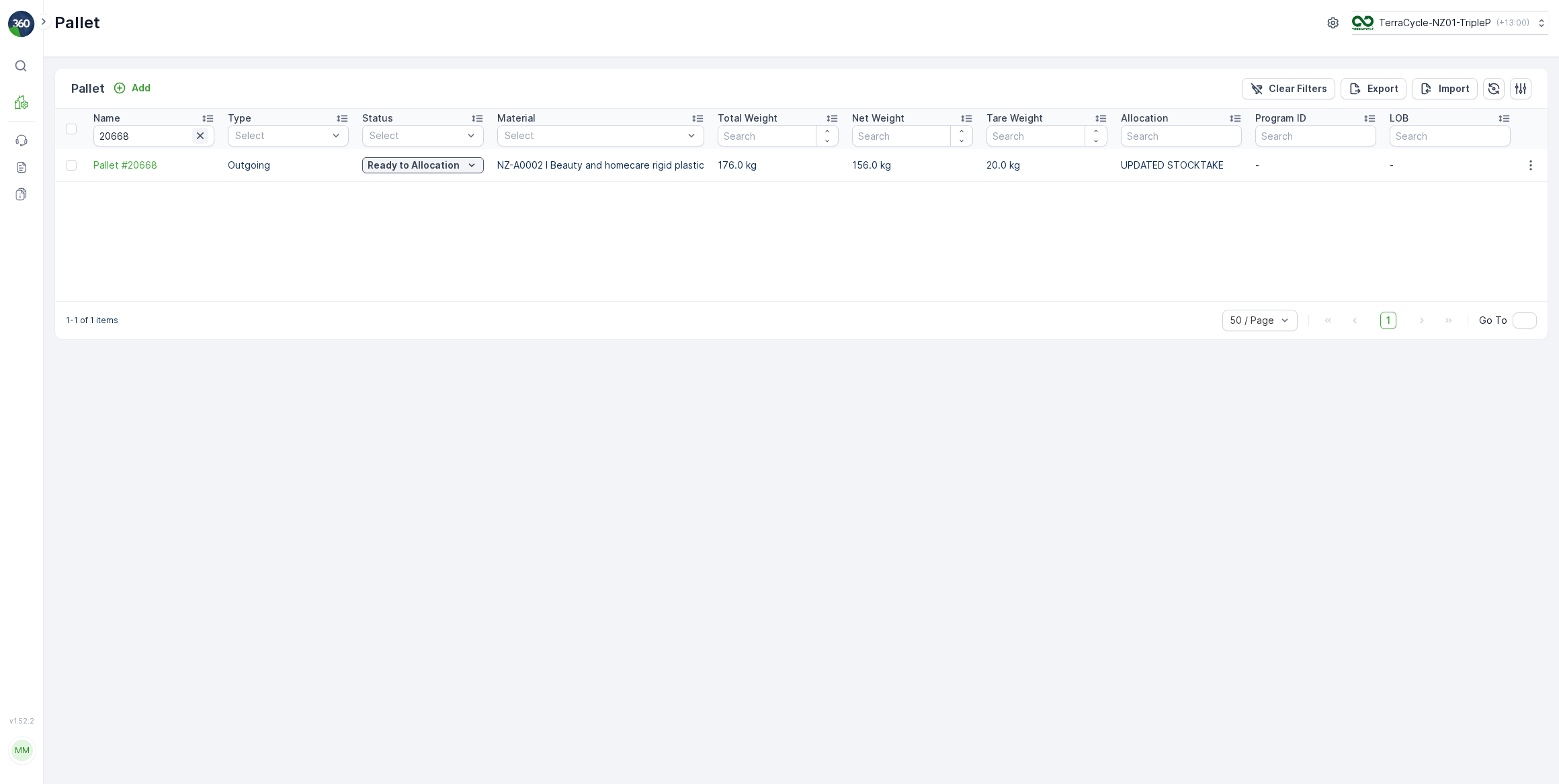
click at [198, 136] on icon "button" at bounding box center [200, 136] width 14 height 14
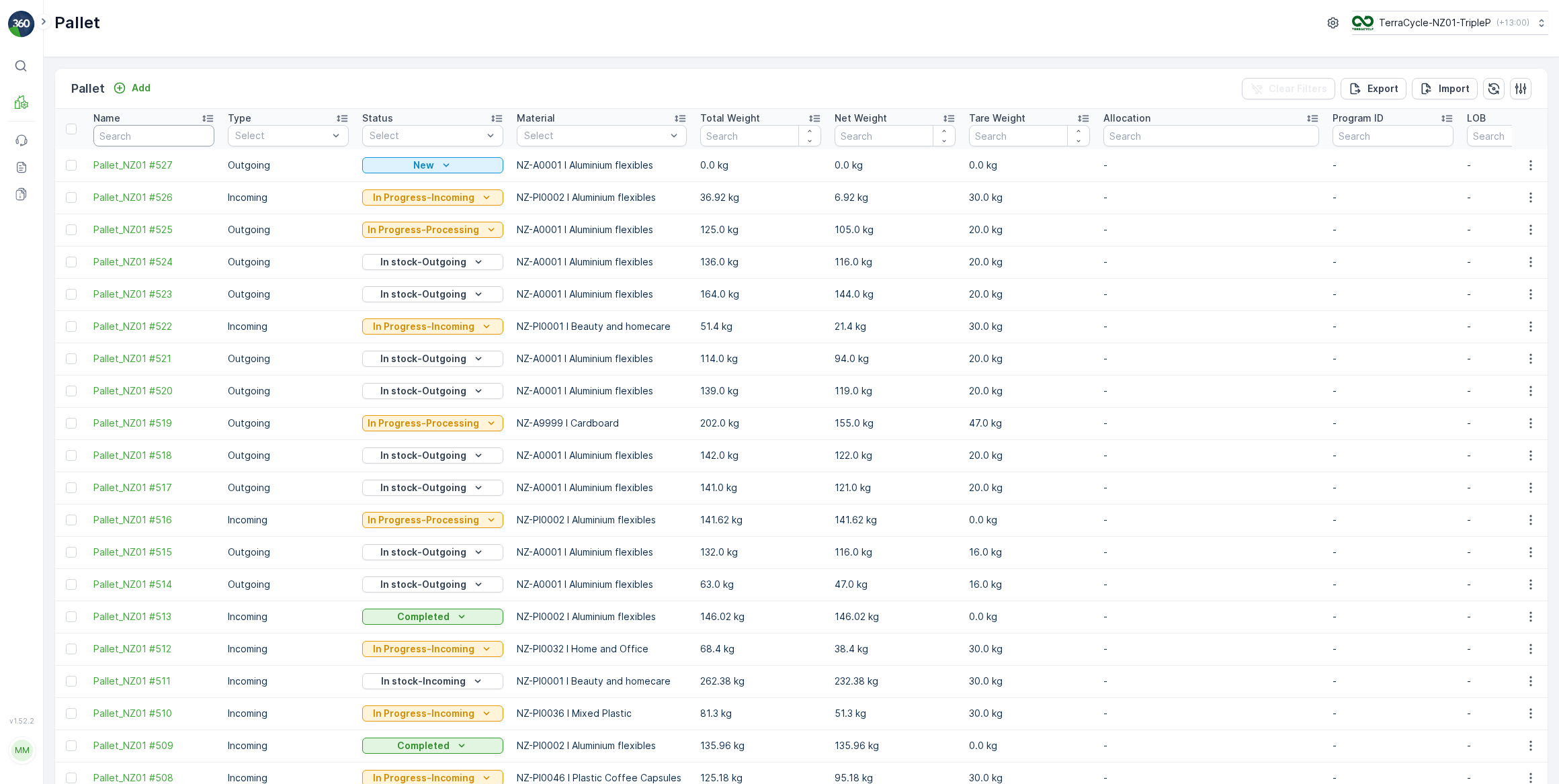
click at [149, 135] on input "text" at bounding box center [154, 136] width 121 height 21
type input "263"
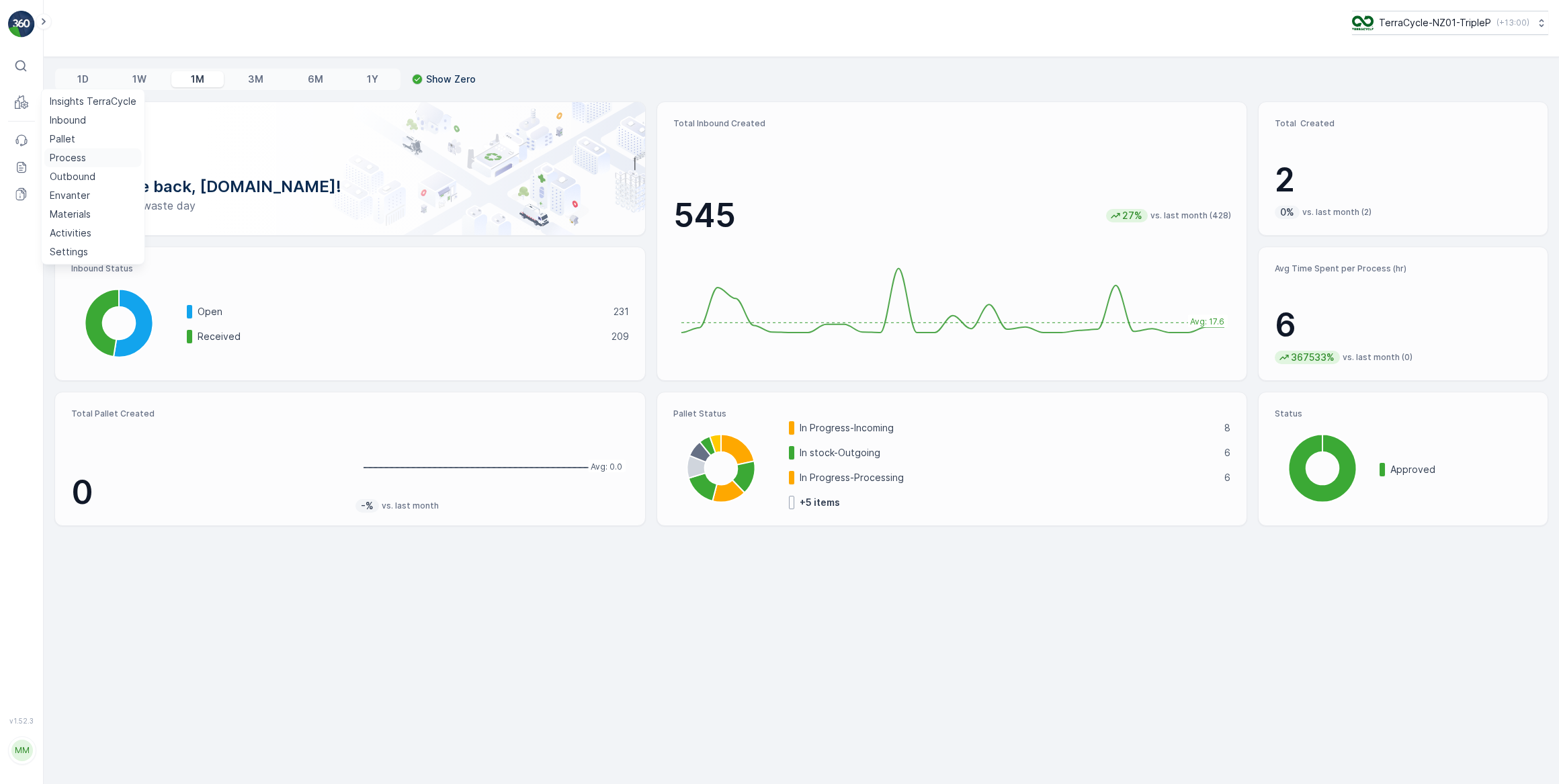
click at [61, 157] on p "Process" at bounding box center [68, 158] width 36 height 14
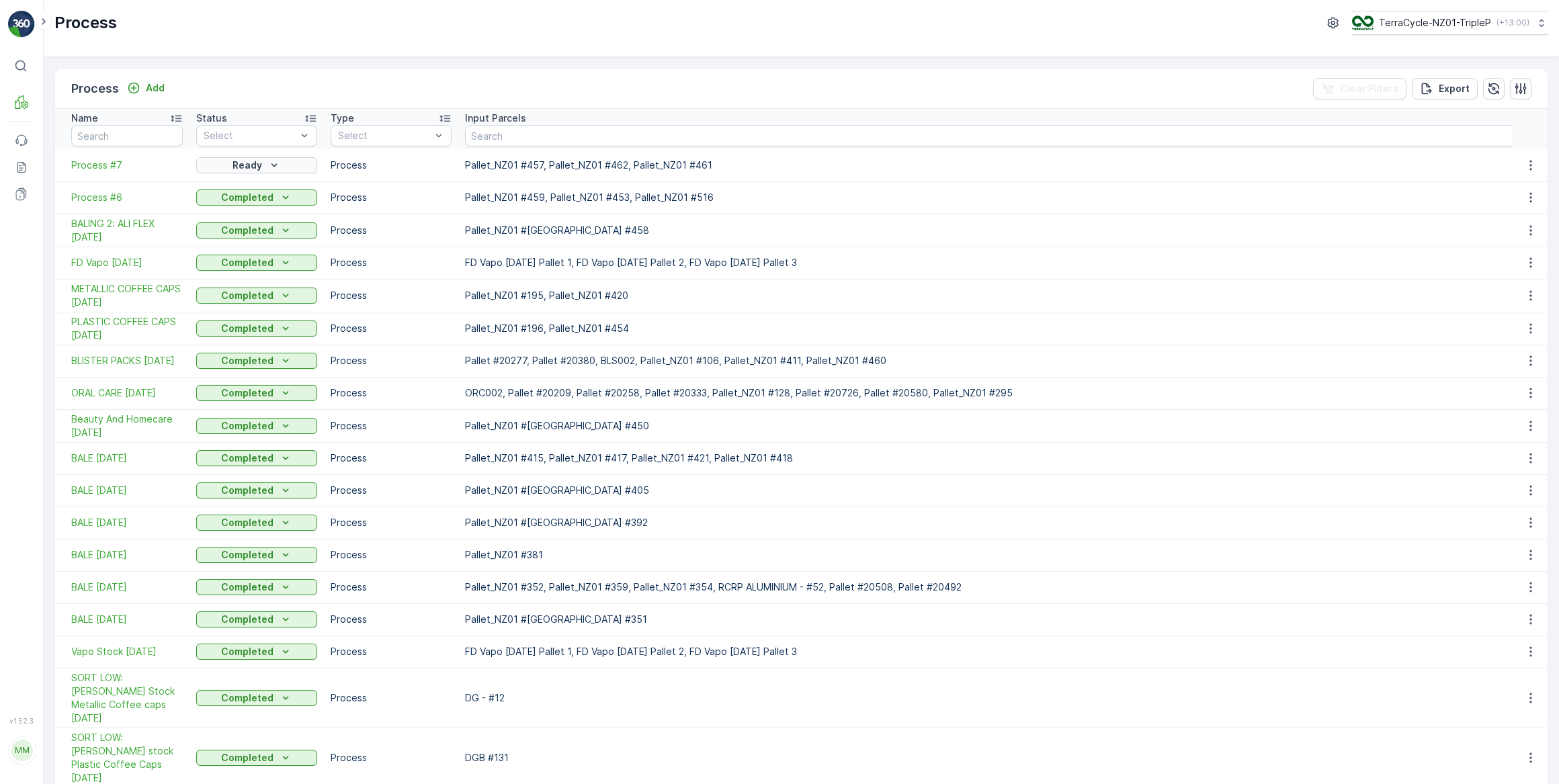
click at [242, 167] on p "Ready" at bounding box center [247, 165] width 29 height 14
click at [226, 222] on span "In progress" at bounding box center [229, 222] width 51 height 14
